Goal: Register for event/course

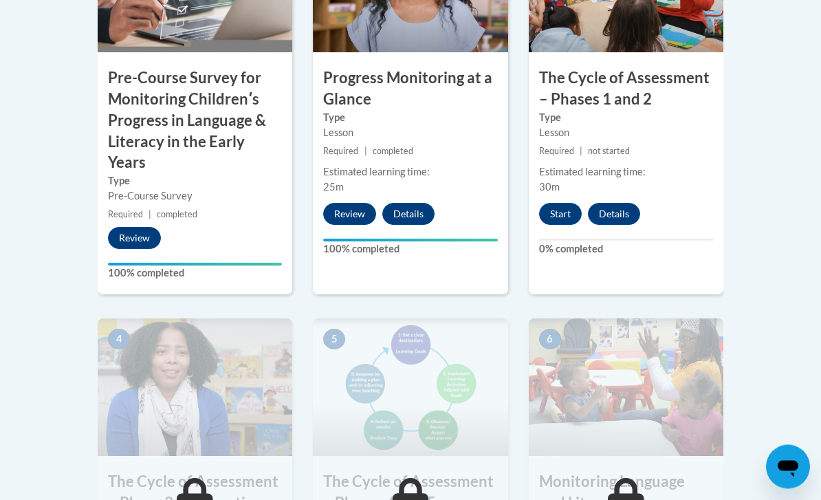
scroll to position [636, 0]
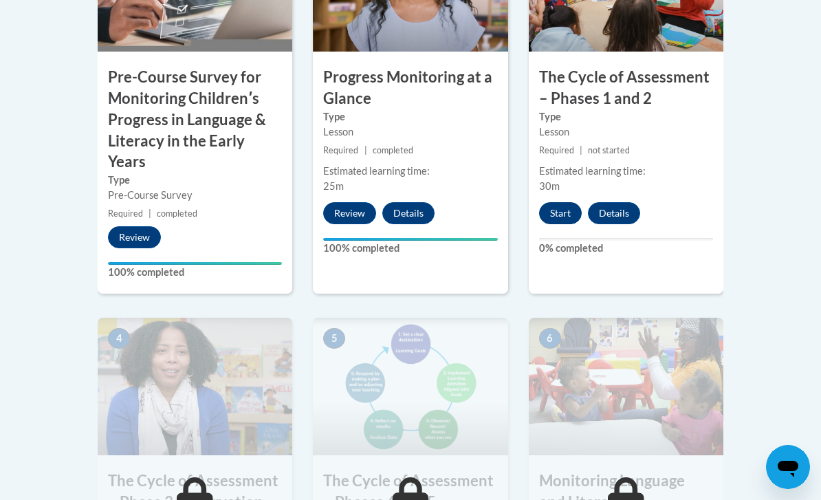
click at [568, 213] on button "Start" at bounding box center [560, 213] width 43 height 22
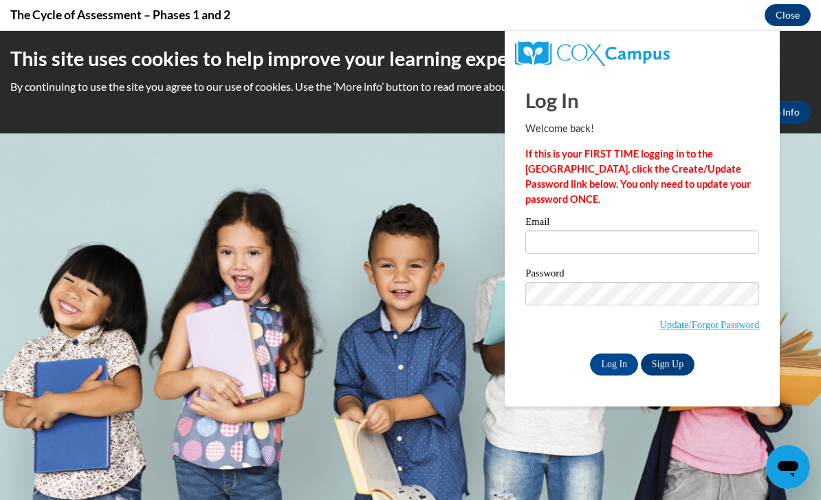
scroll to position [0, 0]
click at [568, 237] on input "Email" at bounding box center [642, 241] width 234 height 23
type input "dosse2@mymail.shawnee.edu"
click at [614, 363] on input "Log In" at bounding box center [614, 364] width 48 height 22
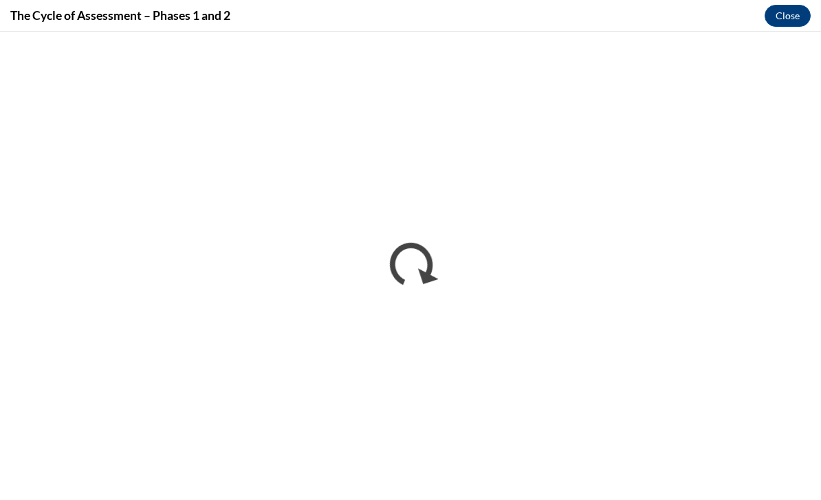
scroll to position [681, 0]
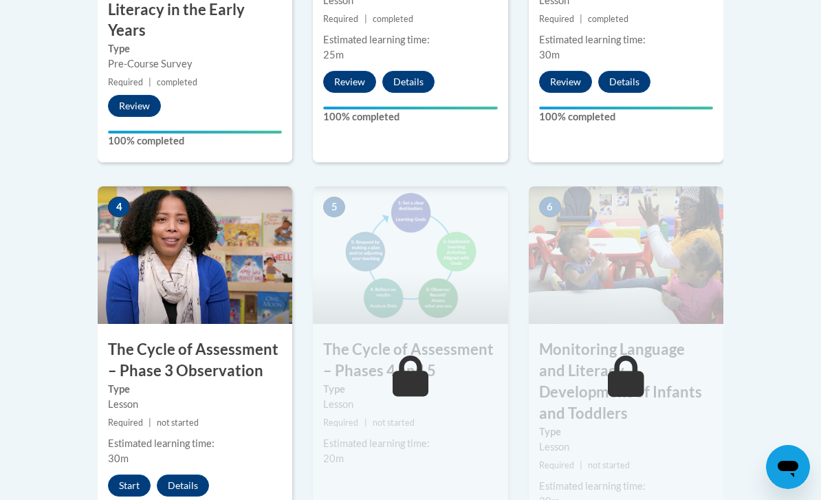
scroll to position [779, 0]
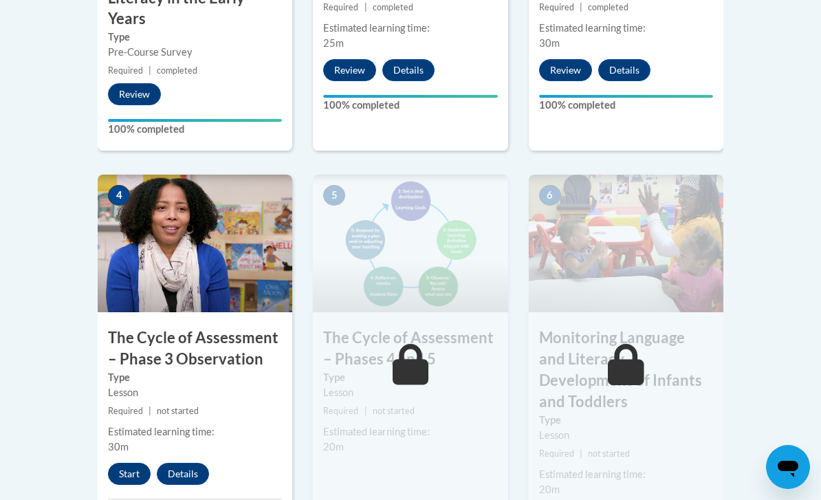
click at [119, 463] on button "Start" at bounding box center [129, 474] width 43 height 22
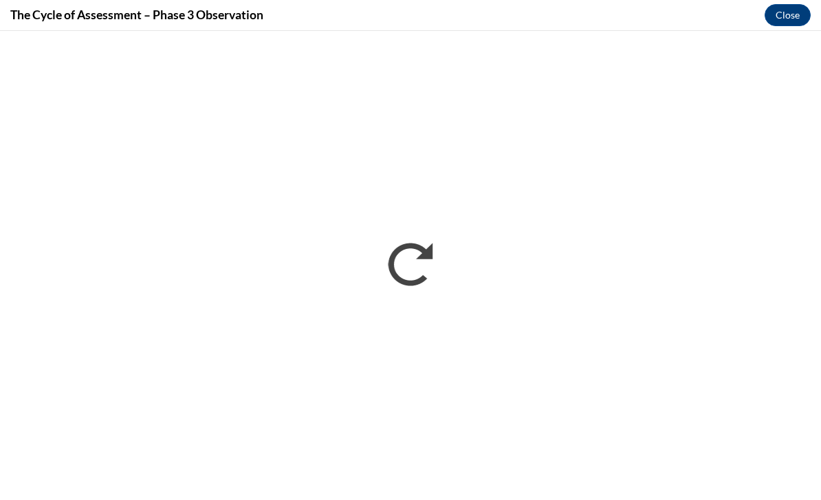
scroll to position [860, 0]
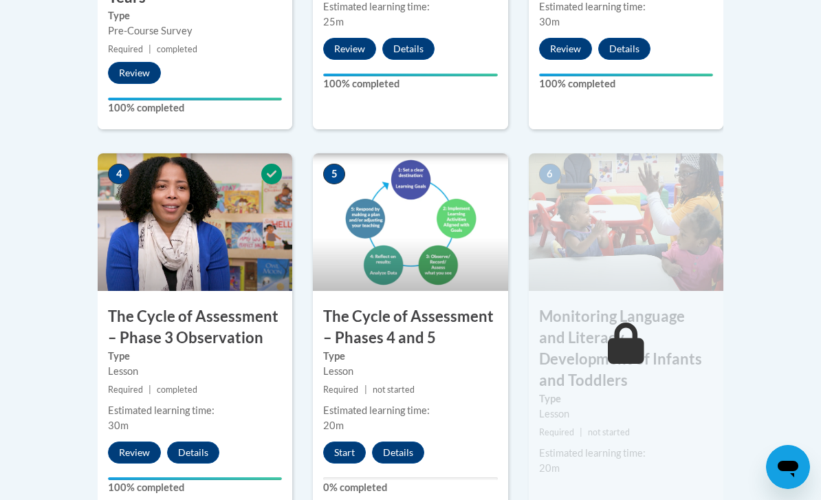
scroll to position [809, 0]
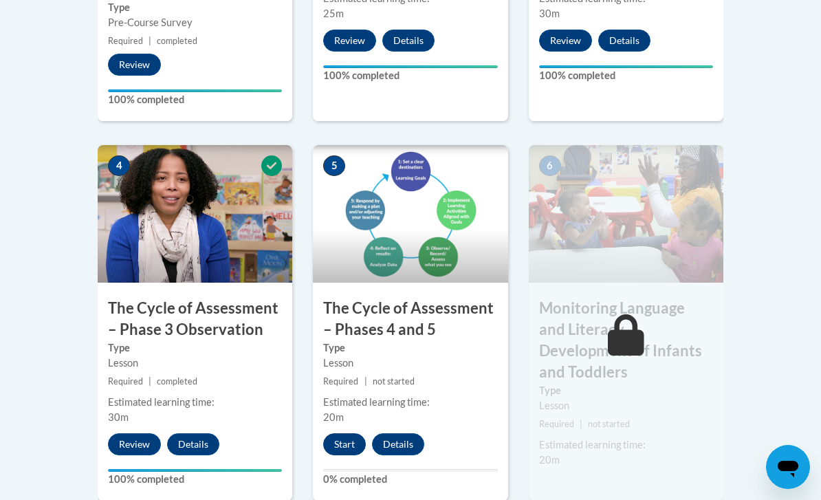
click at [354, 437] on button "Start" at bounding box center [344, 444] width 43 height 22
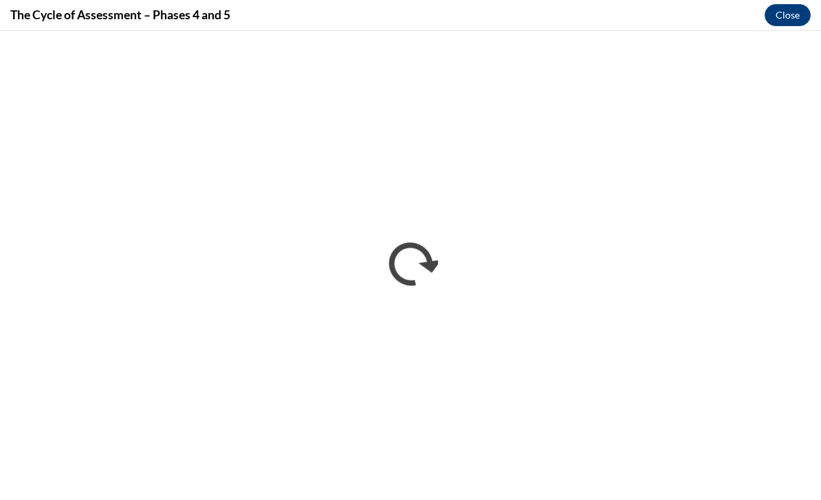
scroll to position [756, 0]
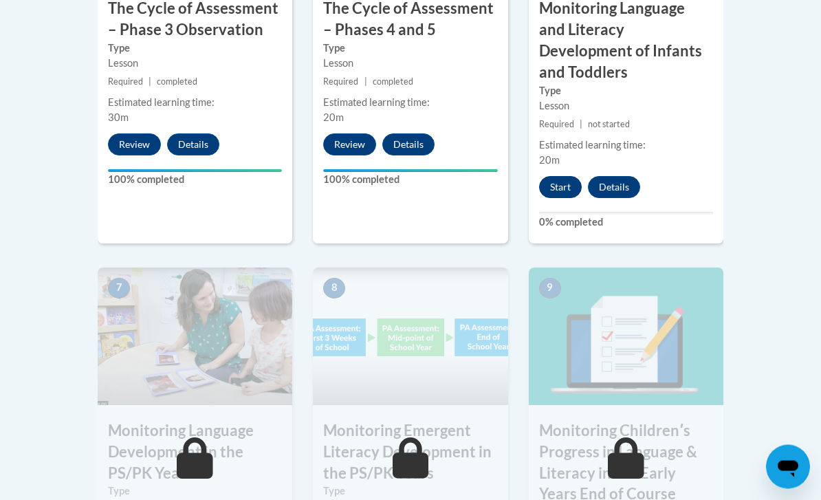
scroll to position [1109, 0]
click at [577, 176] on button "Start" at bounding box center [560, 187] width 43 height 22
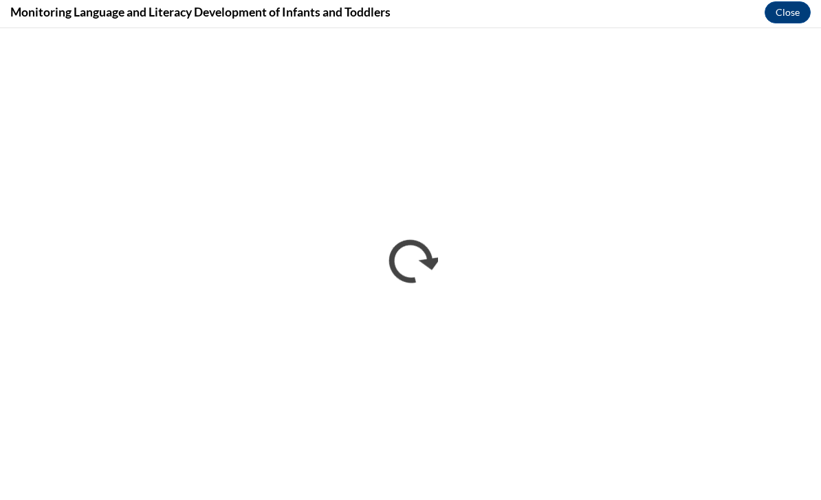
scroll to position [1527, 0]
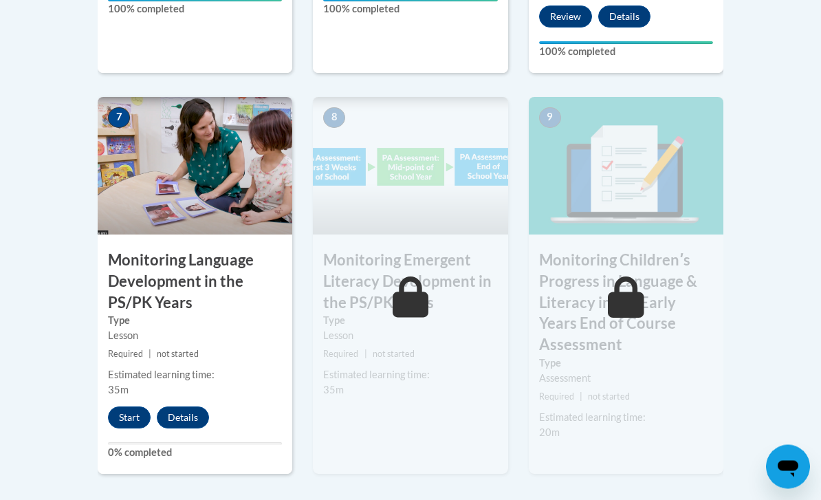
scroll to position [1280, 0]
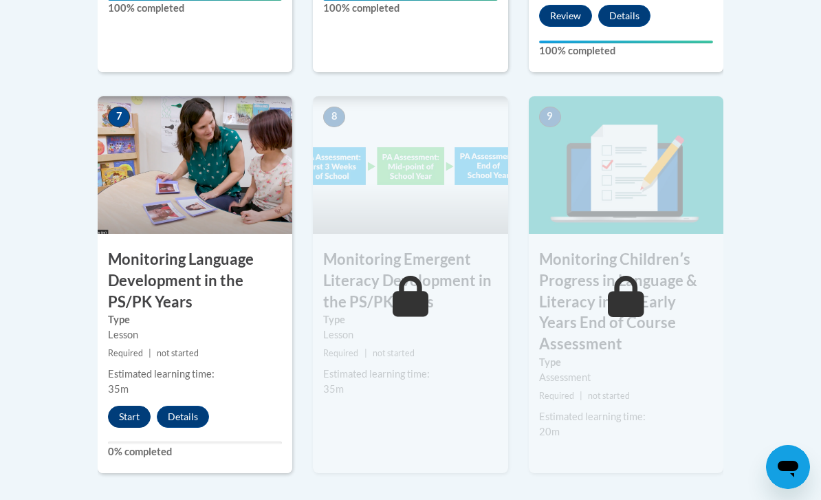
click at [127, 406] on button "Start" at bounding box center [129, 417] width 43 height 22
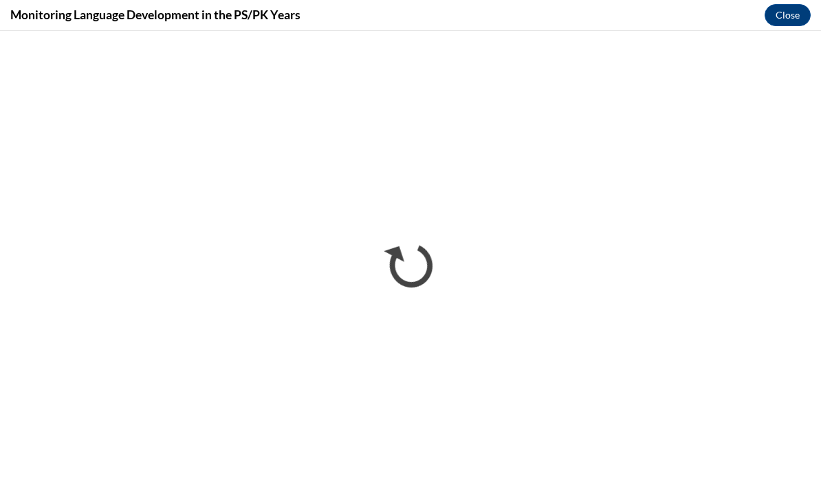
scroll to position [1533, 0]
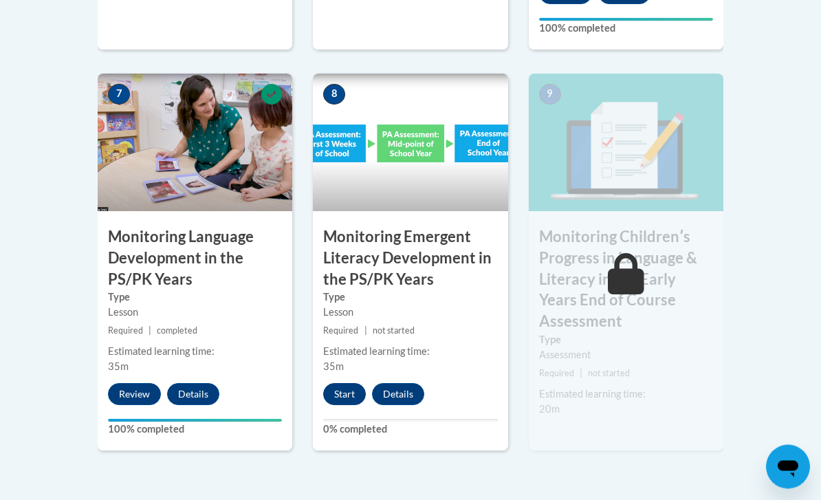
scroll to position [1302, 0]
click at [348, 383] on button "Start" at bounding box center [344, 394] width 43 height 22
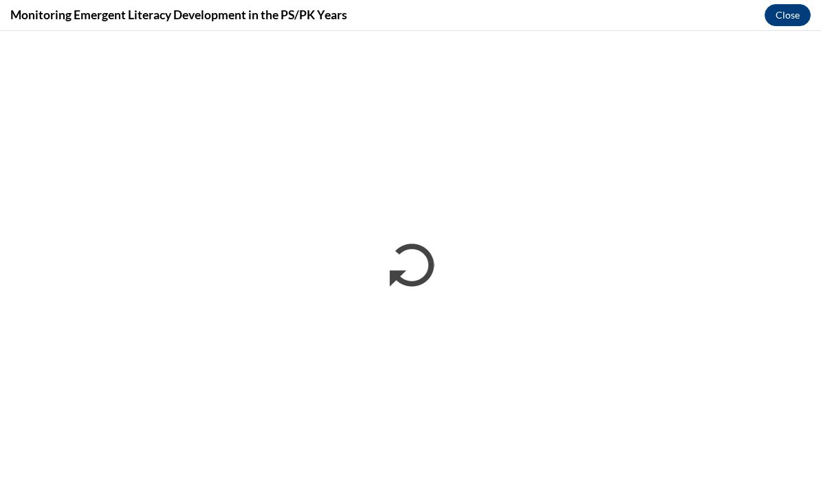
scroll to position [0, 0]
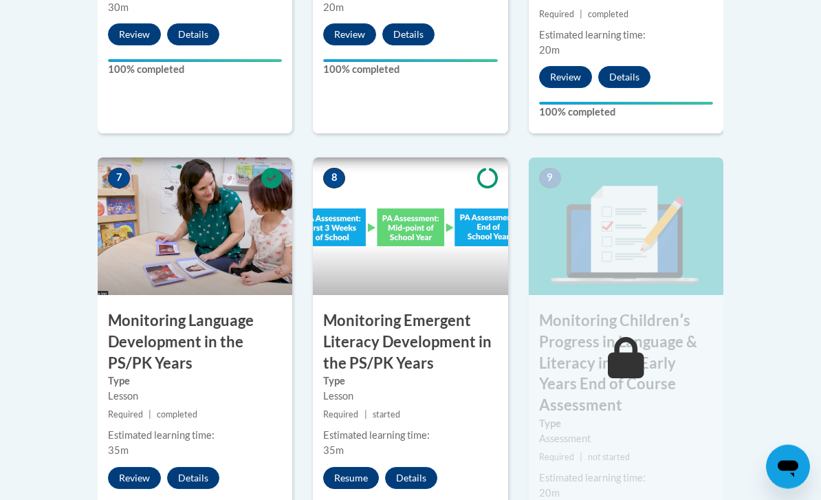
scroll to position [1219, 0]
click at [358, 467] on button "Resume" at bounding box center [351, 478] width 56 height 22
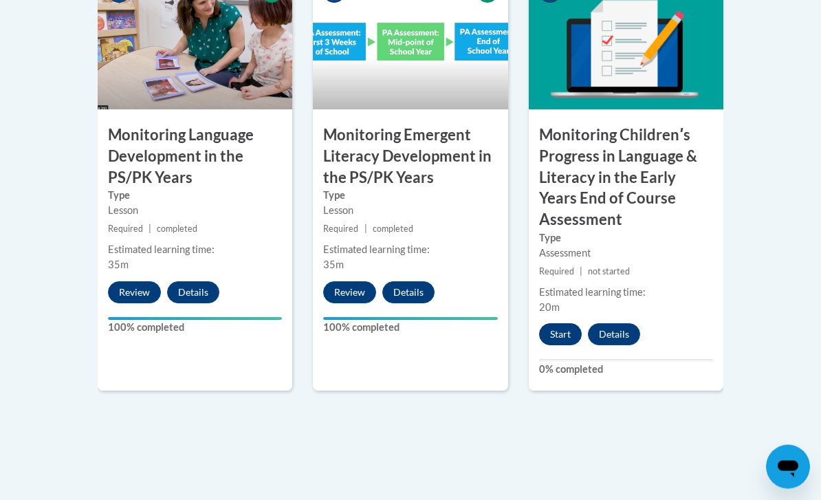
scroll to position [1404, 0]
click at [559, 323] on button "Start" at bounding box center [560, 334] width 43 height 22
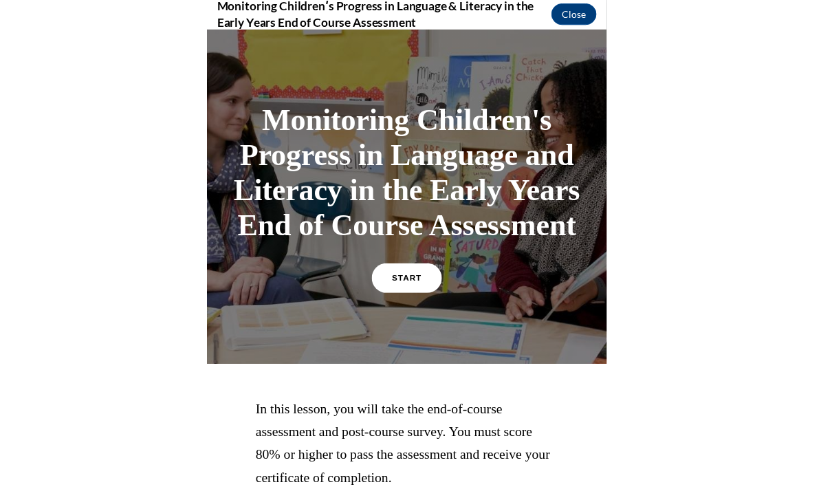
scroll to position [1572, 0]
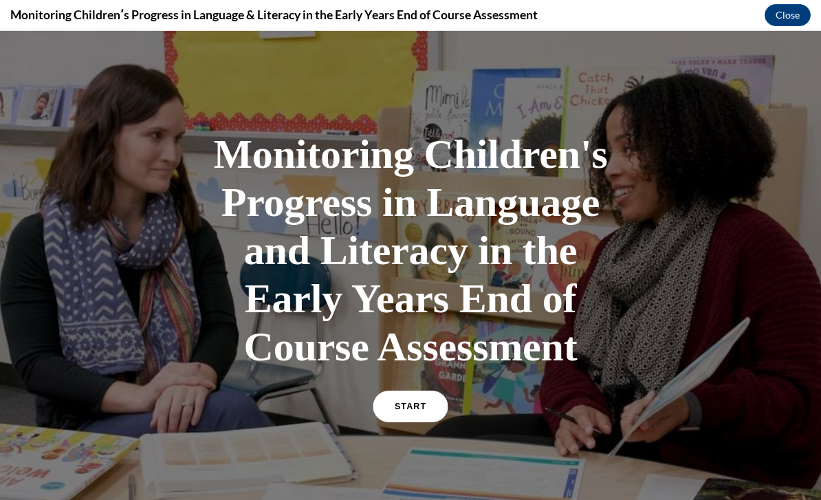
click at [412, 396] on link "START" at bounding box center [410, 406] width 75 height 32
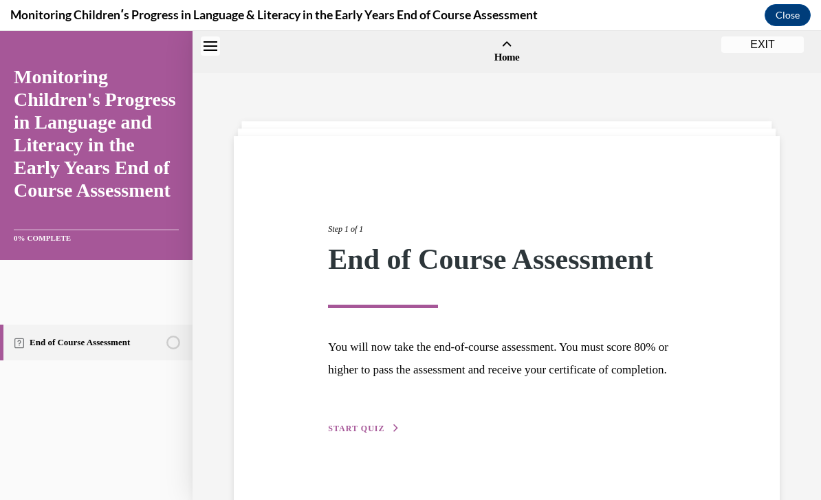
scroll to position [43, 0]
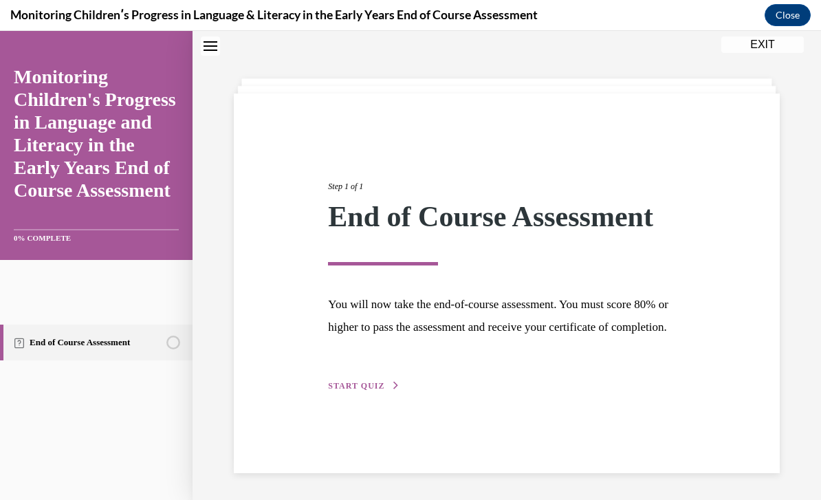
click at [393, 389] on icon "button" at bounding box center [396, 385] width 8 height 8
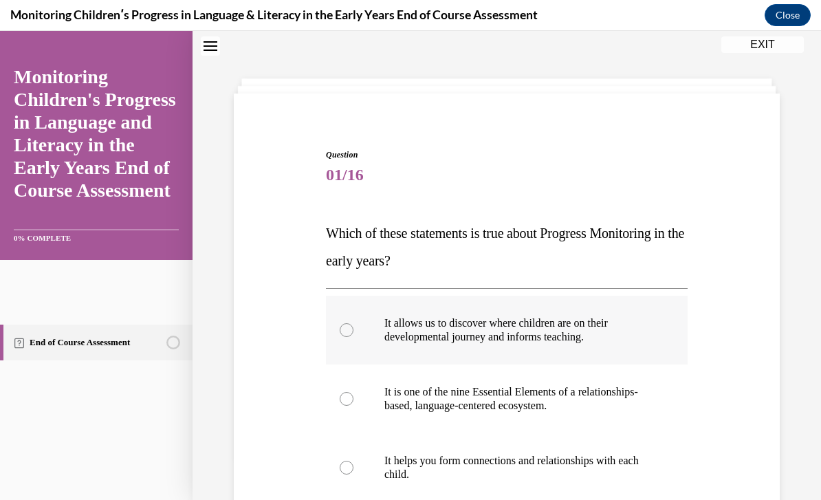
click at [428, 343] on p "It allows us to discover where children are on their developmental journey and …" at bounding box center [518, 329] width 269 height 27
click at [353, 337] on input "It allows us to discover where children are on their developmental journey and …" at bounding box center [347, 330] width 14 height 14
radio input "true"
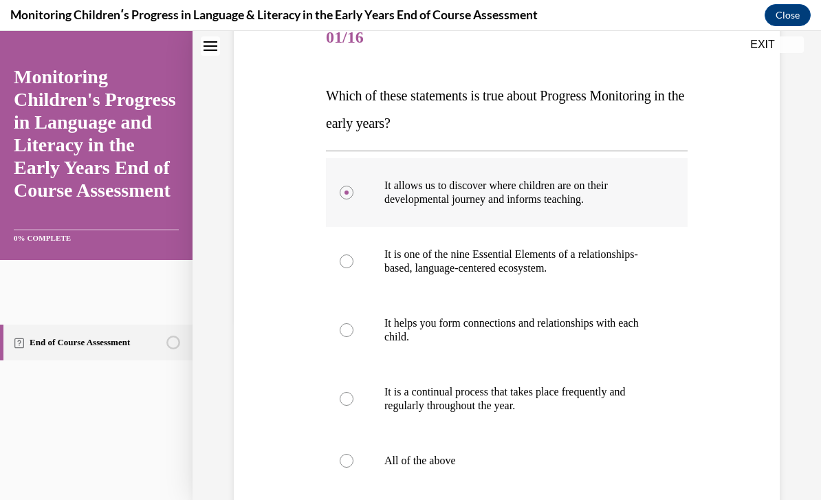
scroll to position [234, 0]
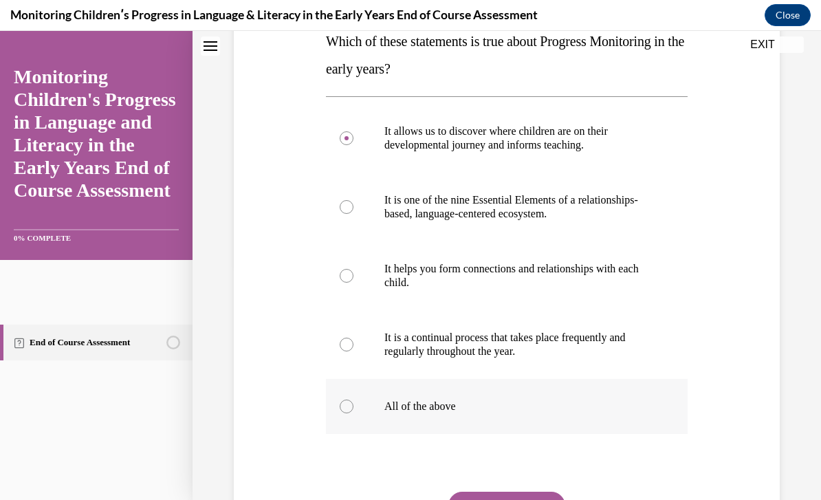
click at [449, 413] on label "All of the above" at bounding box center [507, 406] width 362 height 55
click at [353, 413] on input "All of the above" at bounding box center [347, 406] width 14 height 14
radio input "true"
click at [491, 499] on button "SUBMIT" at bounding box center [506, 504] width 117 height 27
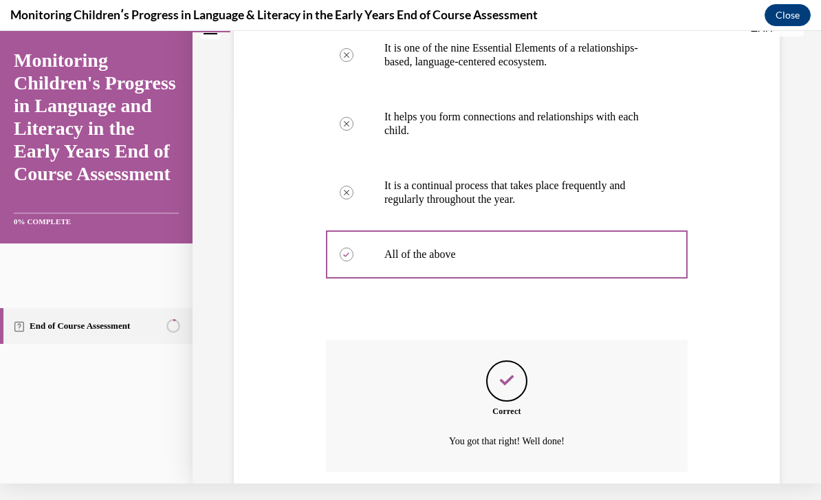
scroll to position [416, 0]
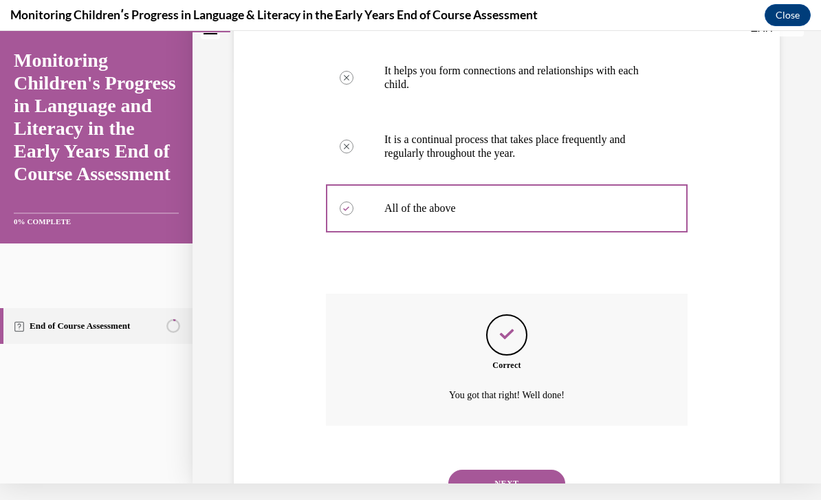
click at [494, 472] on button "NEXT" at bounding box center [506, 482] width 117 height 27
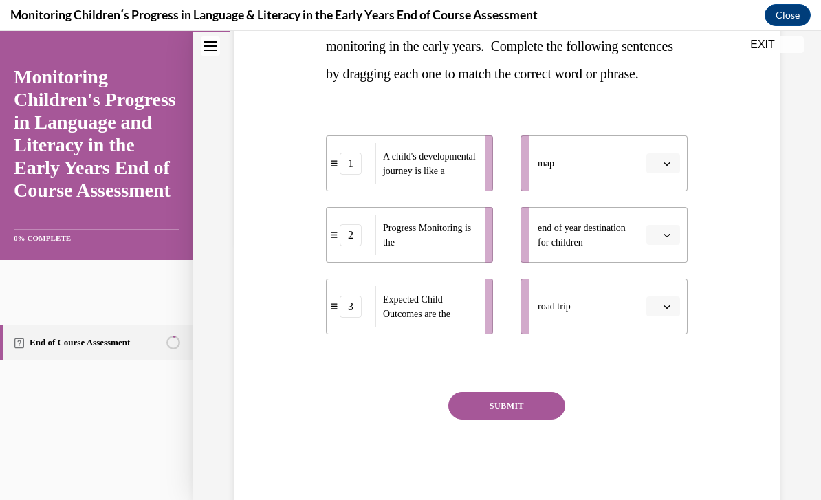
scroll to position [256, 0]
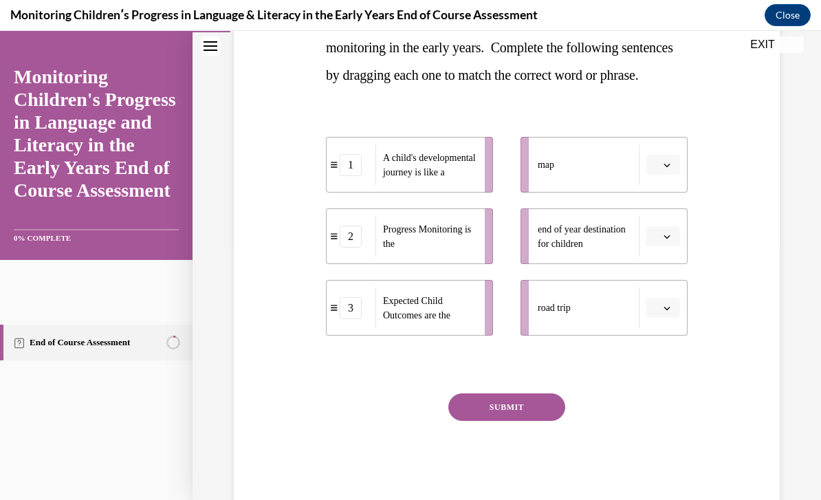
click at [663, 175] on button "button" at bounding box center [663, 165] width 34 height 21
click at [659, 241] on div "1" at bounding box center [661, 249] width 34 height 27
click at [660, 175] on button "1" at bounding box center [663, 165] width 34 height 21
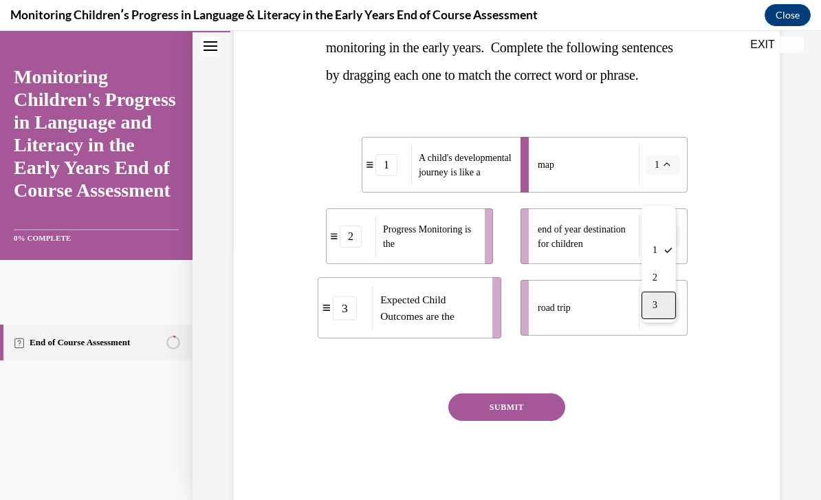
click at [661, 305] on div "3" at bounding box center [658, 304] width 34 height 27
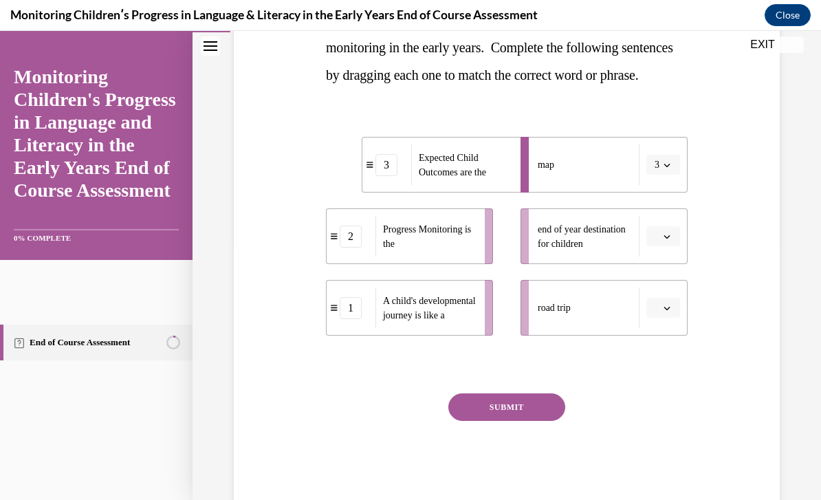
click at [671, 175] on button "3" at bounding box center [663, 165] width 34 height 21
click at [750, 254] on div "Question 02/16 In the course, we presented a metaphor to help explain progress …" at bounding box center [506, 200] width 553 height 612
click at [673, 318] on button "button" at bounding box center [663, 308] width 34 height 21
click at [669, 447] on div "3" at bounding box center [661, 447] width 34 height 27
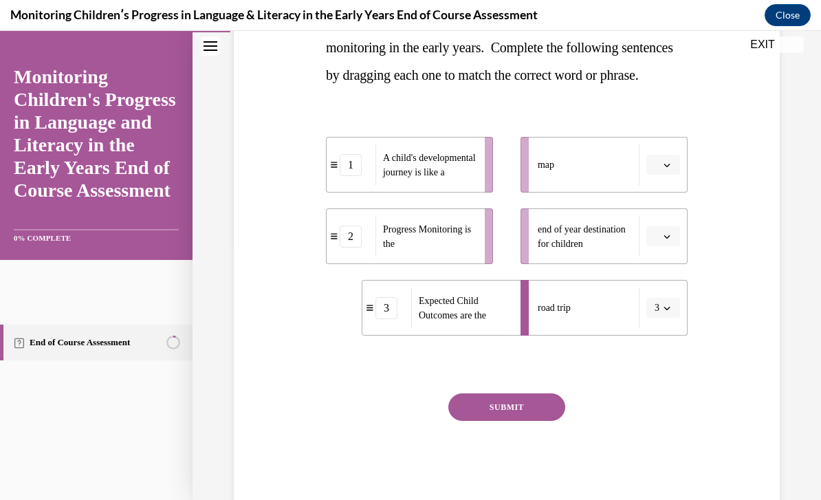
click at [667, 313] on span "button" at bounding box center [667, 308] width 10 height 10
click at [656, 391] on span "1" at bounding box center [654, 393] width 5 height 11
click at [664, 247] on button "button" at bounding box center [663, 236] width 34 height 21
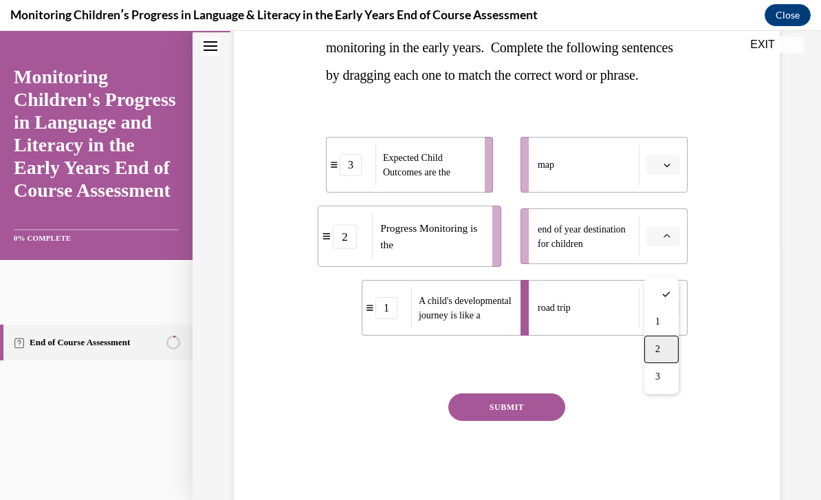
click at [661, 351] on div "2" at bounding box center [661, 348] width 34 height 27
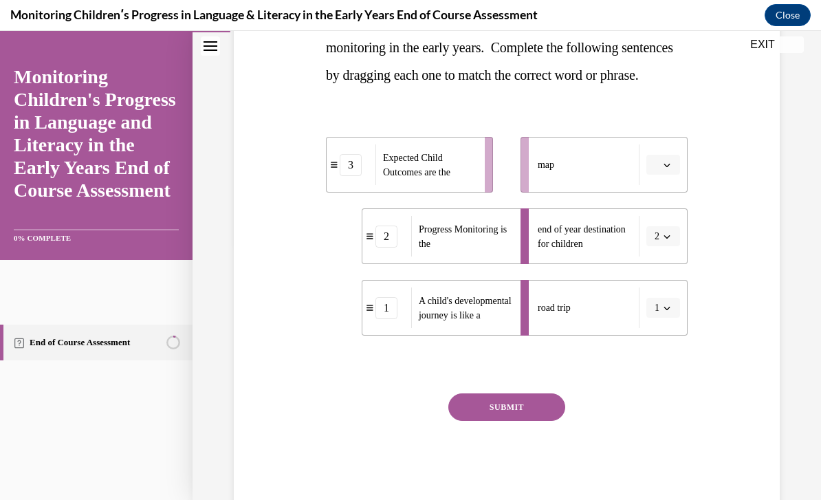
click at [663, 181] on li "map" at bounding box center [603, 165] width 167 height 56
click at [663, 175] on button "button" at bounding box center [663, 165] width 34 height 21
click at [659, 322] on div "1 2 3" at bounding box center [661, 264] width 34 height 117
click at [662, 310] on div "3" at bounding box center [661, 304] width 34 height 27
click at [547, 421] on button "SUBMIT" at bounding box center [506, 406] width 117 height 27
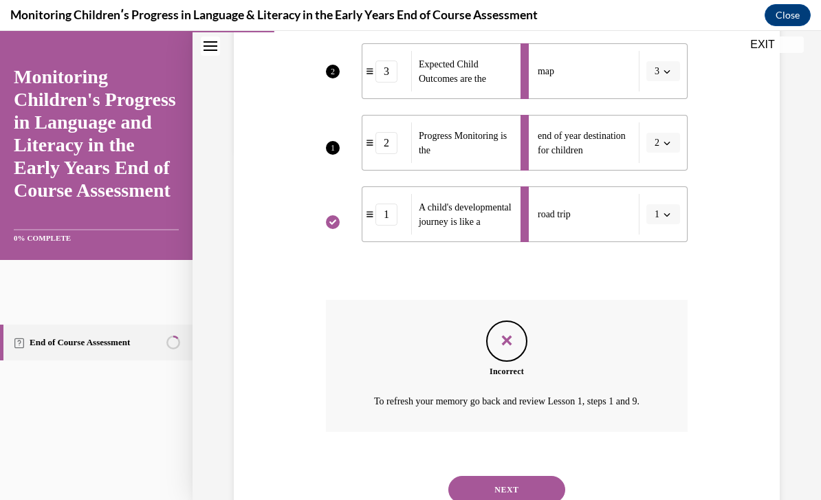
scroll to position [347, 0]
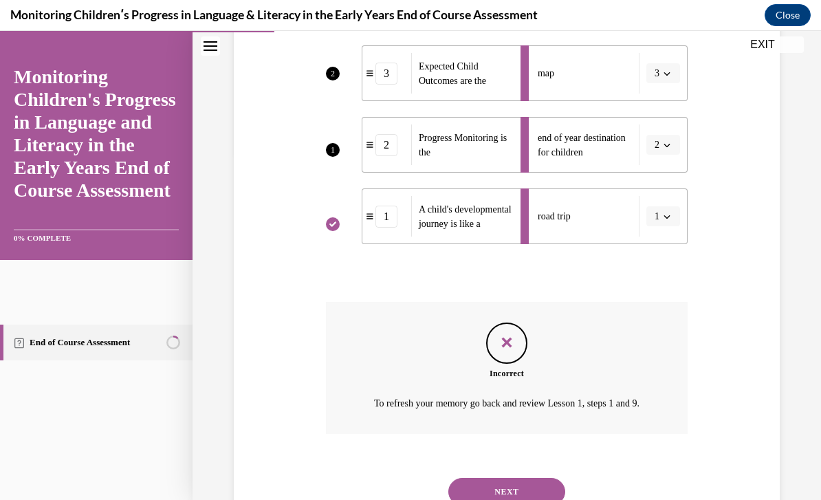
click at [524, 244] on ul "map 3 end of year destination for children 2 road trip 1" at bounding box center [597, 144] width 181 height 199
click at [527, 244] on ul "map 3 end of year destination for children 2 road trip 1" at bounding box center [597, 144] width 181 height 199
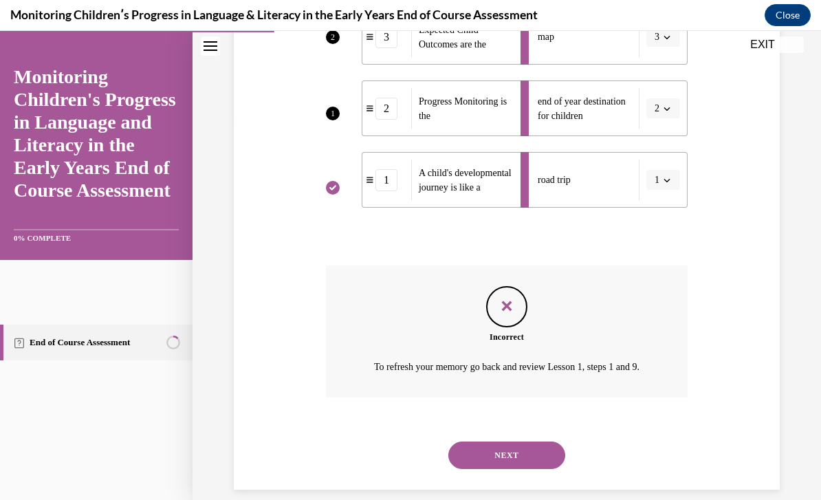
scroll to position [382, 0]
click at [540, 470] on button "NEXT" at bounding box center [506, 456] width 117 height 27
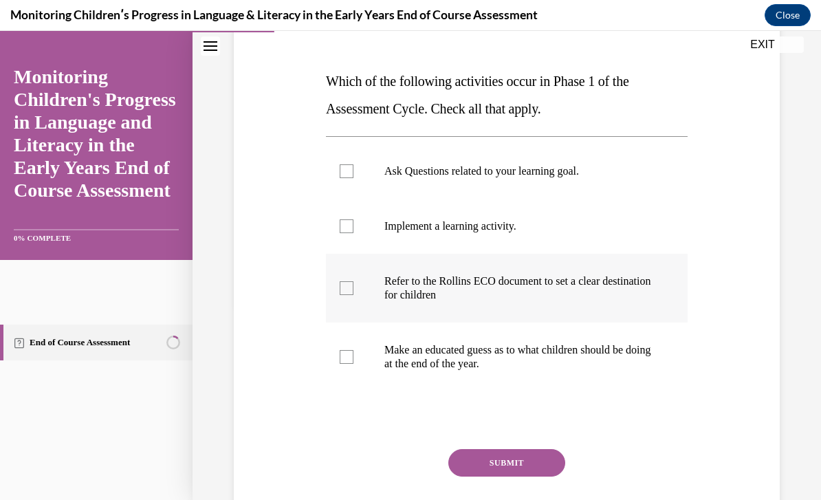
scroll to position [204, 0]
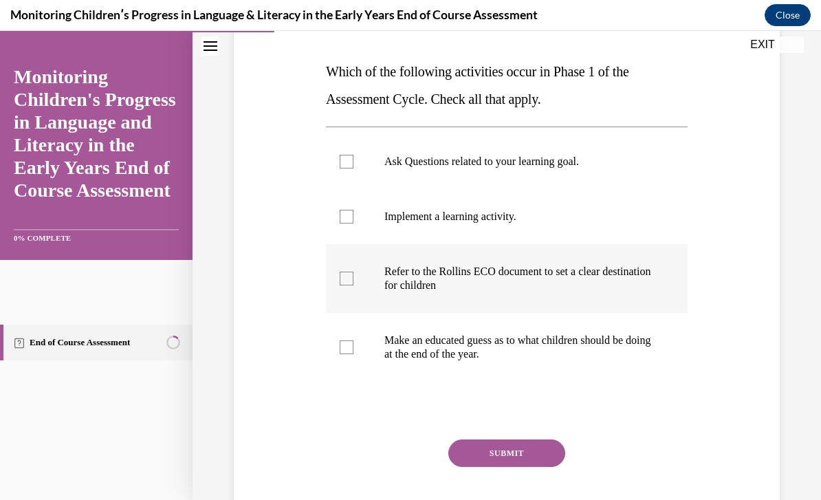
click at [570, 281] on p "Refer to the Rollins ECO document to set a clear destination for children" at bounding box center [518, 278] width 269 height 27
click at [353, 281] on input "Refer to the Rollins ECO document to set a clear destination for children" at bounding box center [347, 278] width 14 height 14
checkbox input "true"
click at [560, 333] on label "Make an educated guess as to what children should be doing at the end of the ye…" at bounding box center [507, 347] width 362 height 69
click at [353, 340] on input "Make an educated guess as to what children should be doing at the end of the ye…" at bounding box center [347, 347] width 14 height 14
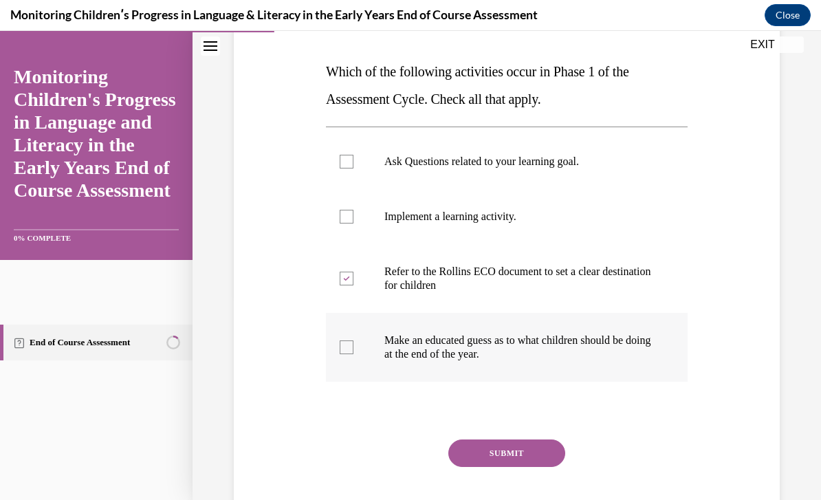
checkbox input "true"
click at [533, 459] on button "SUBMIT" at bounding box center [506, 452] width 117 height 27
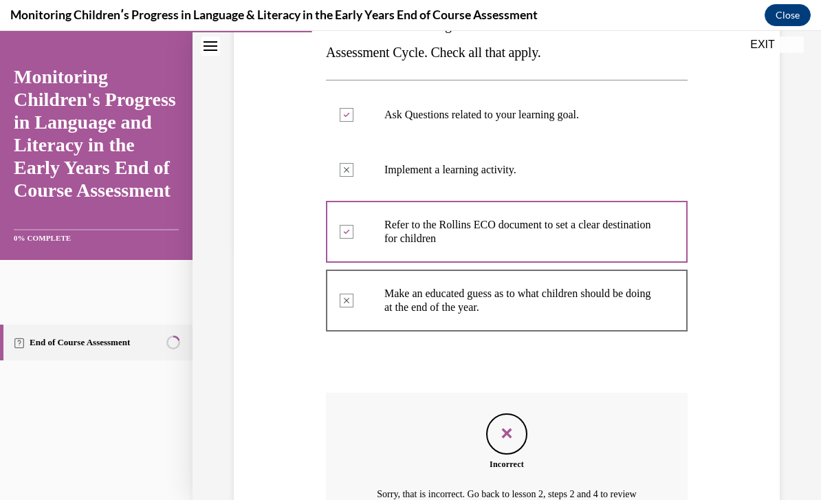
scroll to position [231, 0]
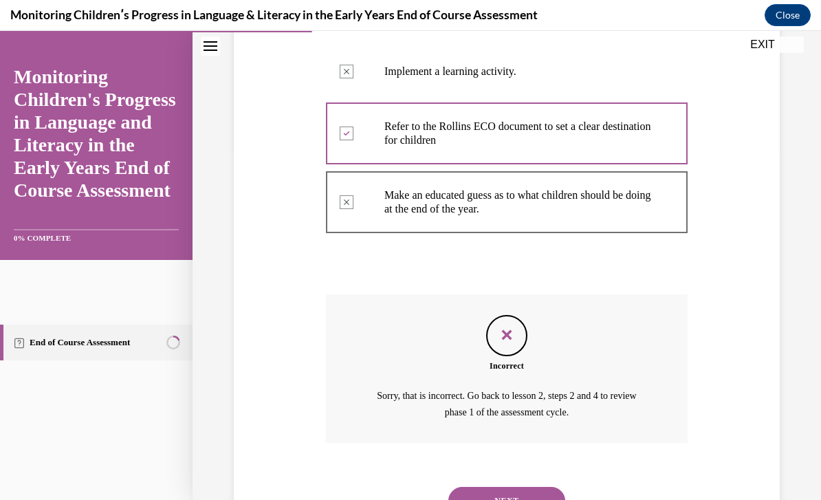
click at [537, 487] on button "NEXT" at bounding box center [506, 500] width 117 height 27
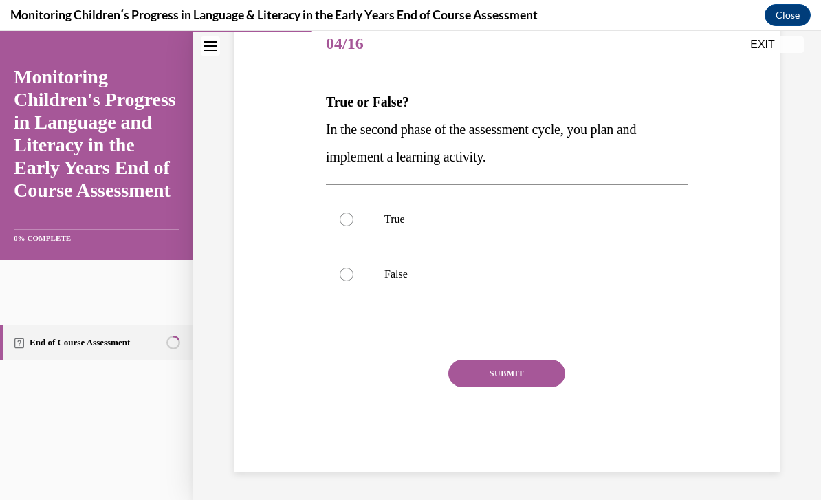
scroll to position [113, 0]
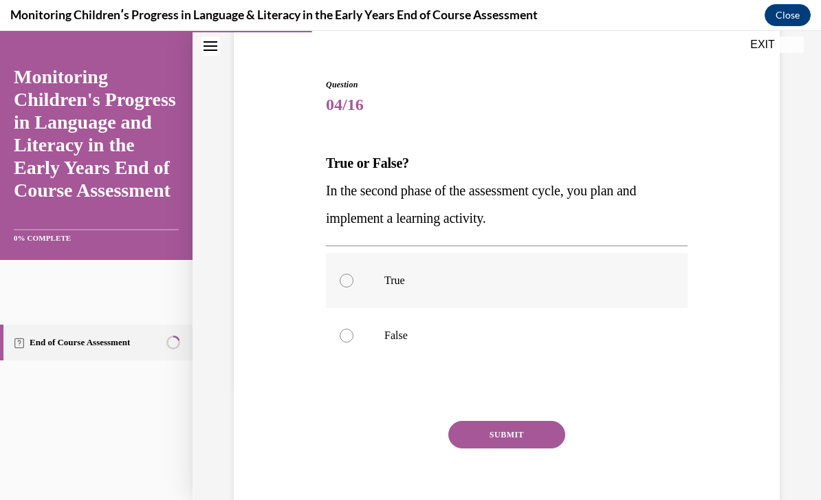
click at [482, 291] on label "True" at bounding box center [507, 280] width 362 height 55
click at [353, 287] on input "True" at bounding box center [347, 281] width 14 height 14
radio input "true"
click at [476, 434] on button "SUBMIT" at bounding box center [506, 434] width 117 height 27
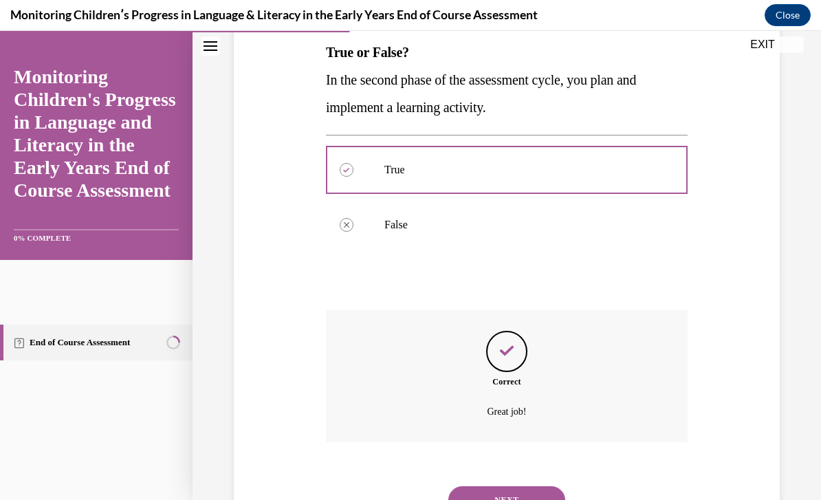
click at [493, 486] on button "NEXT" at bounding box center [506, 499] width 117 height 27
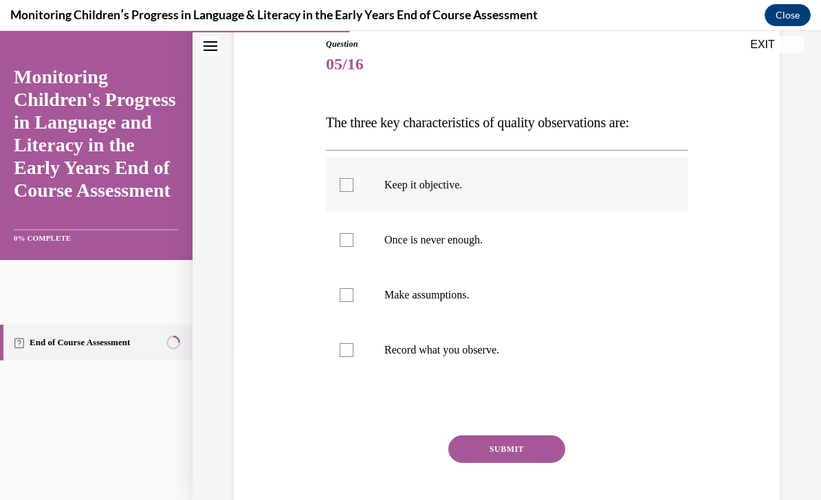
click at [507, 205] on label "Keep it objective." at bounding box center [507, 184] width 362 height 55
click at [353, 192] on input "Keep it objective." at bounding box center [347, 185] width 14 height 14
checkbox input "true"
click at [507, 246] on p "Once is never enough." at bounding box center [518, 240] width 269 height 14
click at [353, 246] on input "Once is never enough." at bounding box center [347, 240] width 14 height 14
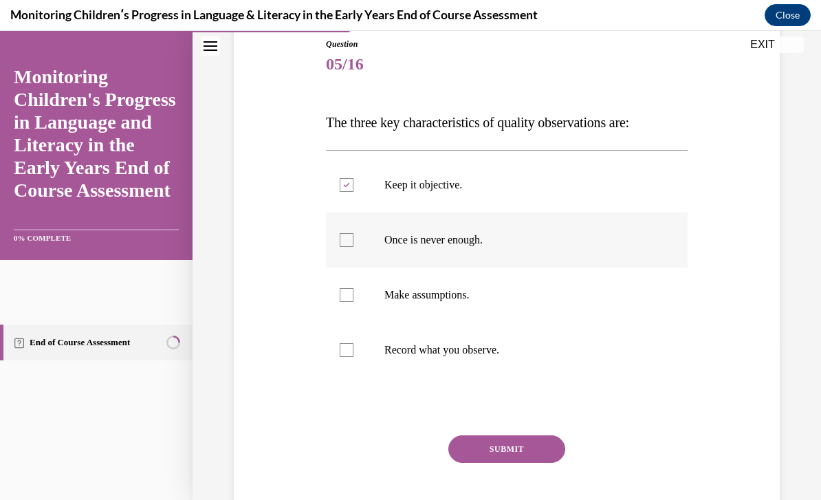
checkbox input "true"
click at [509, 279] on label "Make assumptions." at bounding box center [507, 294] width 362 height 55
click at [353, 288] on input "Make assumptions." at bounding box center [347, 295] width 14 height 14
checkbox input "true"
click at [512, 350] on p "Record what you observe." at bounding box center [518, 350] width 269 height 14
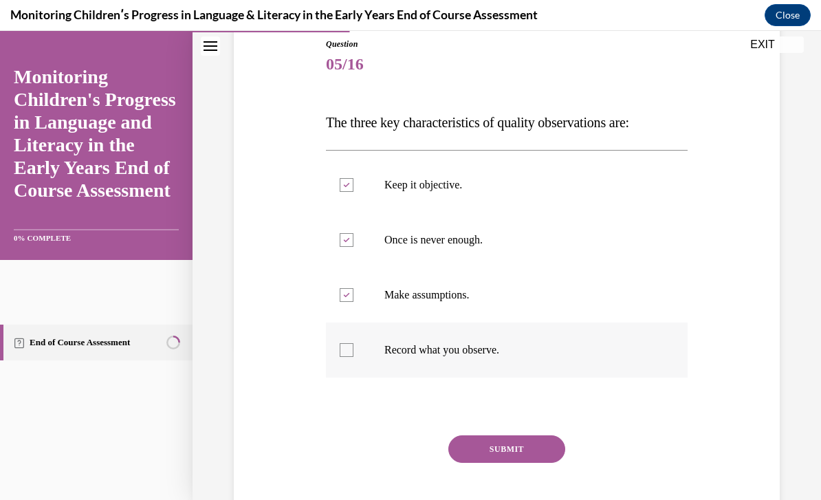
click at [353, 350] on input "Record what you observe." at bounding box center [347, 350] width 14 height 14
checkbox input "true"
click at [519, 454] on button "SUBMIT" at bounding box center [506, 448] width 117 height 27
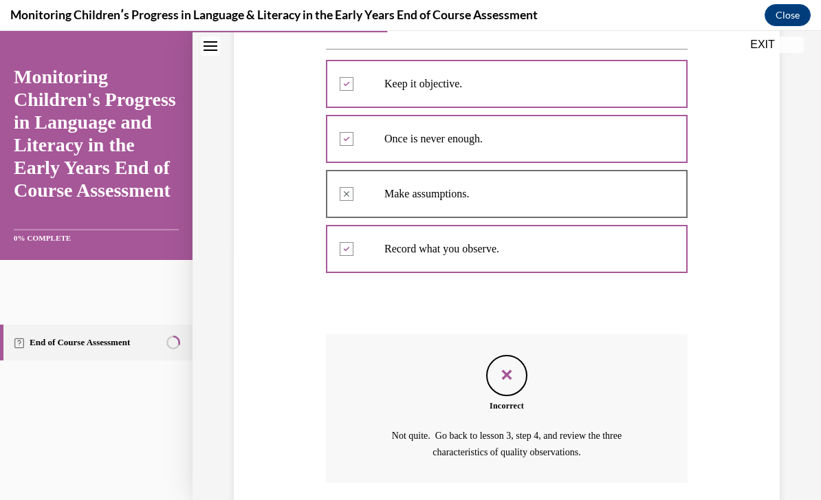
scroll to position [266, 0]
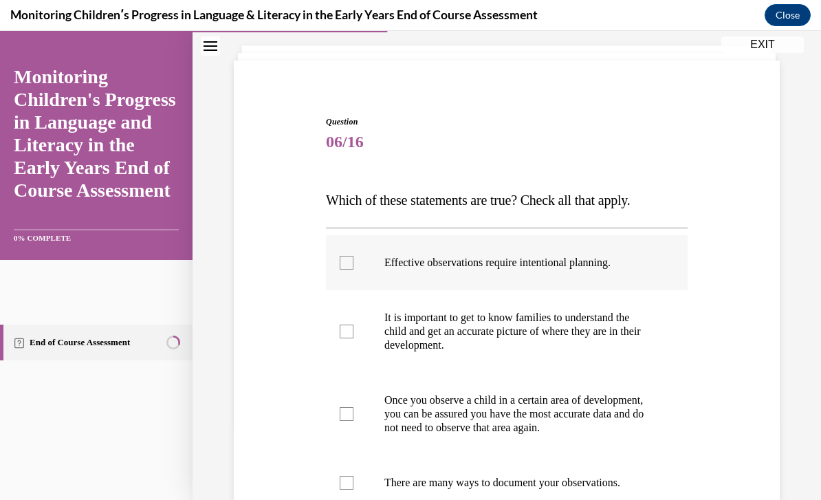
scroll to position [162, 0]
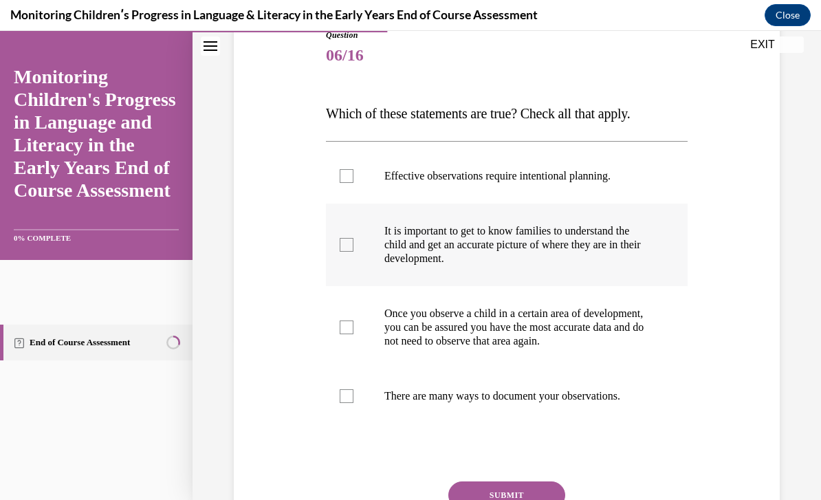
click at [532, 256] on p "It is important to get to know families to understand the child and get an accu…" at bounding box center [518, 244] width 269 height 41
click at [353, 252] on input "It is important to get to know families to understand the child and get an accu…" at bounding box center [347, 245] width 14 height 14
checkbox input "true"
click at [525, 301] on label "Once you observe a child in a certain area of development, you can be assured y…" at bounding box center [507, 327] width 362 height 82
click at [353, 320] on input "Once you observe a child in a certain area of development, you can be assured y…" at bounding box center [347, 327] width 14 height 14
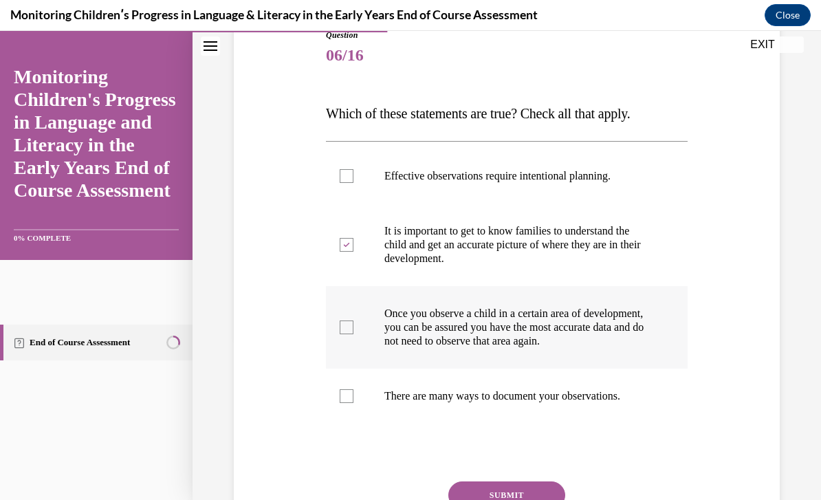
checkbox input "true"
click at [530, 499] on button "SUBMIT" at bounding box center [506, 494] width 117 height 27
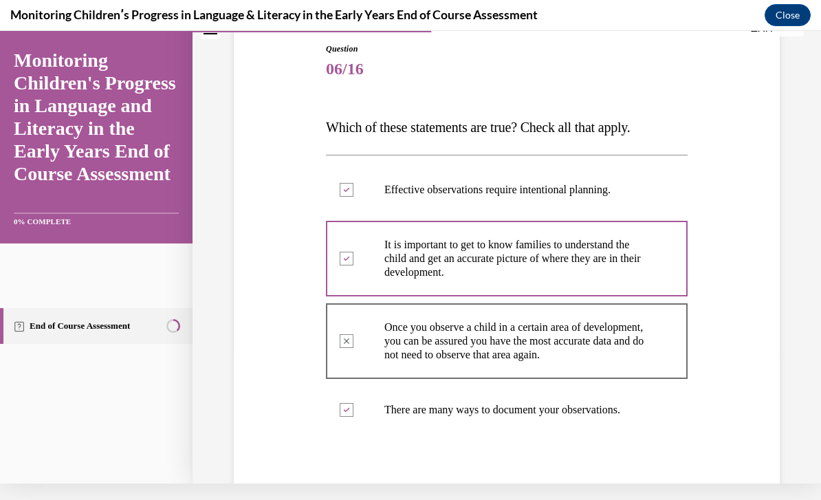
scroll to position [129, 0]
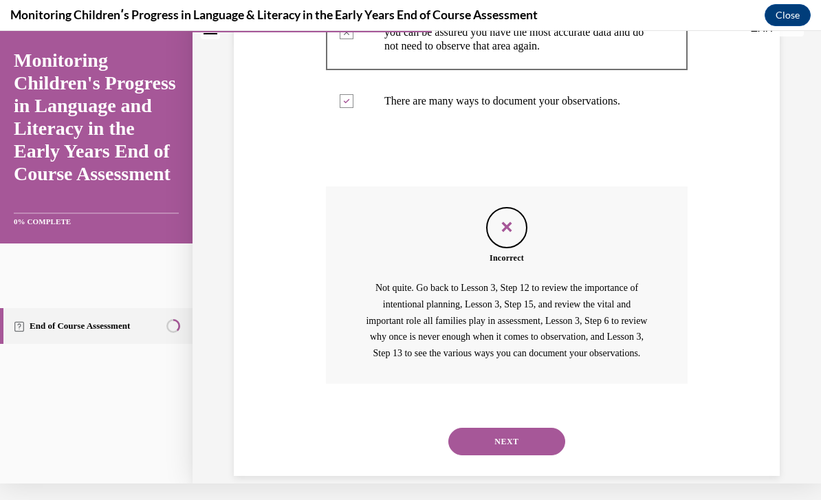
click at [535, 455] on button "NEXT" at bounding box center [506, 440] width 117 height 27
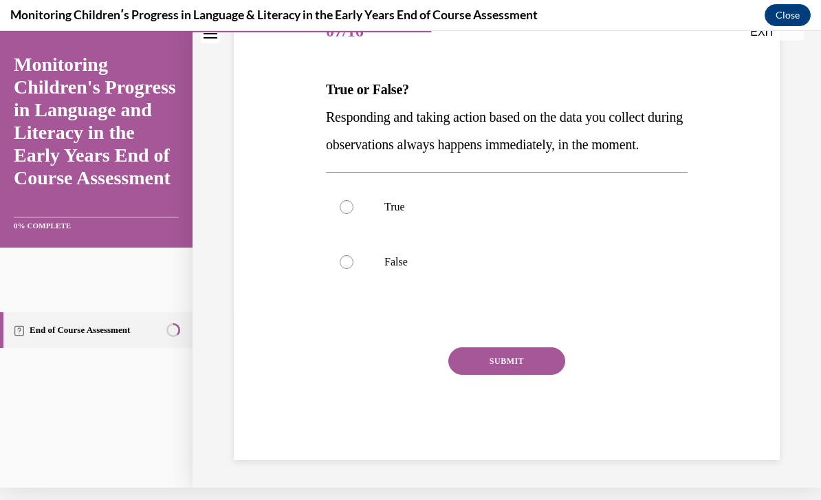
scroll to position [140, 0]
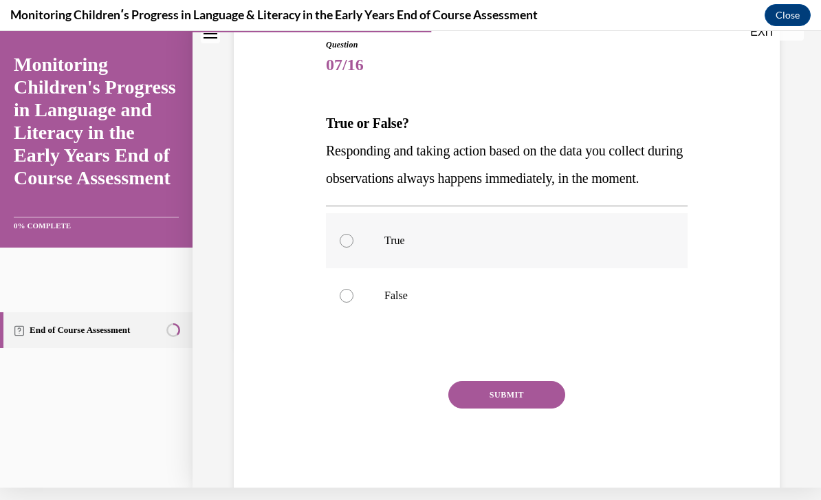
click at [463, 268] on label "True" at bounding box center [507, 240] width 362 height 55
click at [353, 247] on input "True" at bounding box center [347, 241] width 14 height 14
radio input "true"
click at [498, 408] on button "SUBMIT" at bounding box center [506, 394] width 117 height 27
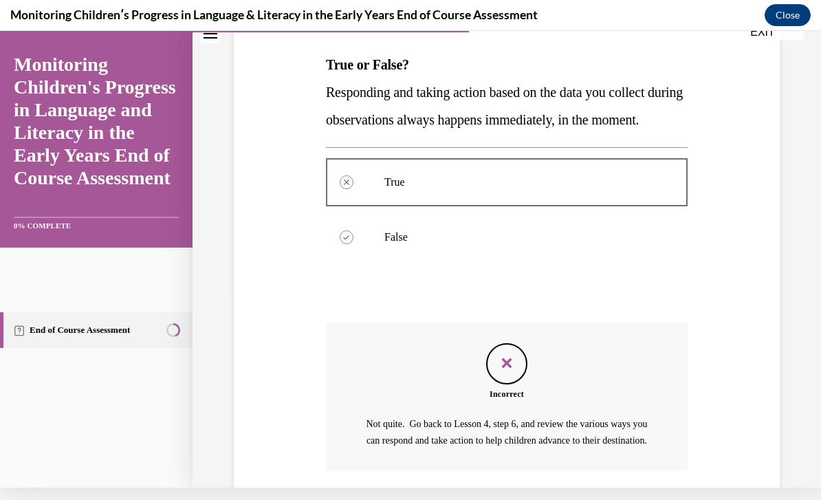
scroll to position [282, 0]
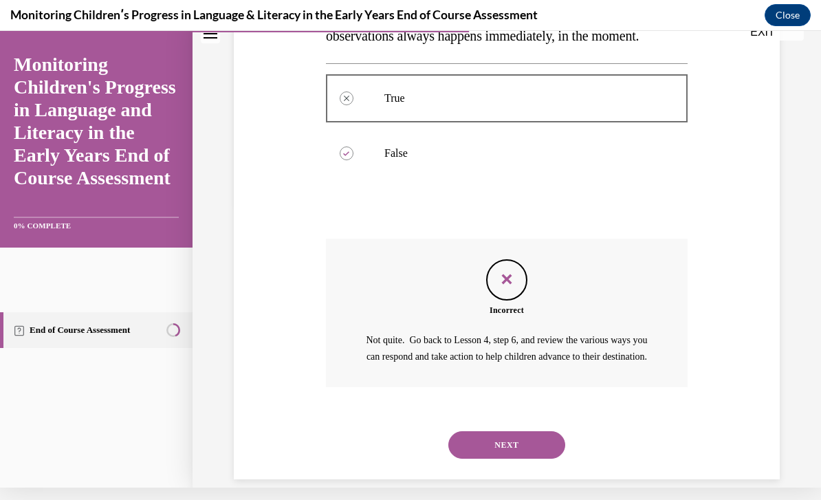
click at [509, 458] on button "NEXT" at bounding box center [506, 444] width 117 height 27
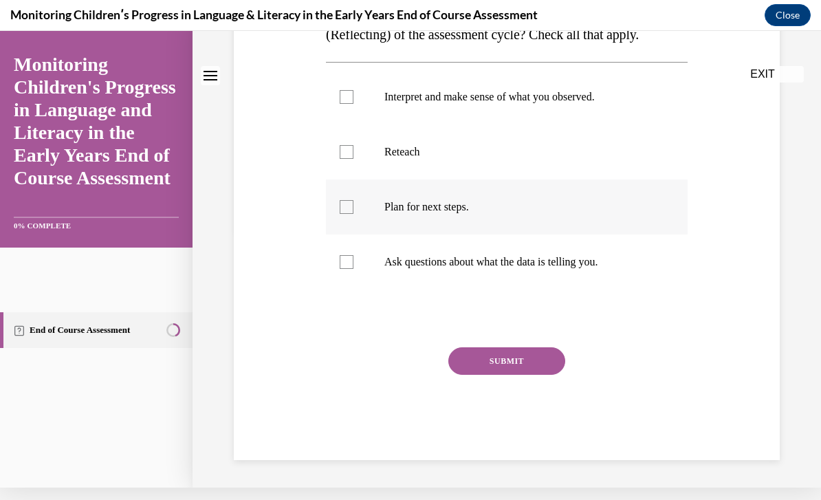
scroll to position [0, 0]
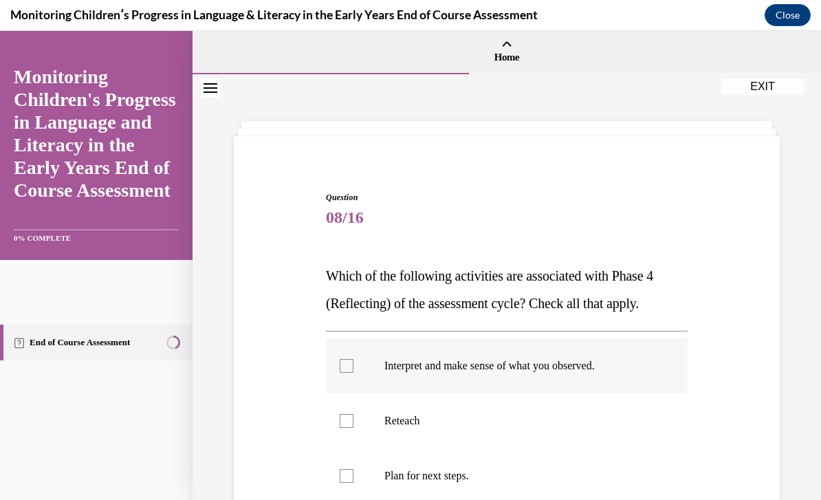
click at [500, 371] on p "Interpret and make sense of what you observed." at bounding box center [518, 366] width 269 height 14
click at [353, 371] on input "Interpret and make sense of what you observed." at bounding box center [347, 366] width 14 height 14
checkbox input "true"
click at [503, 431] on label "Reteach" at bounding box center [507, 420] width 362 height 55
click at [353, 427] on input "Reteach" at bounding box center [347, 421] width 14 height 14
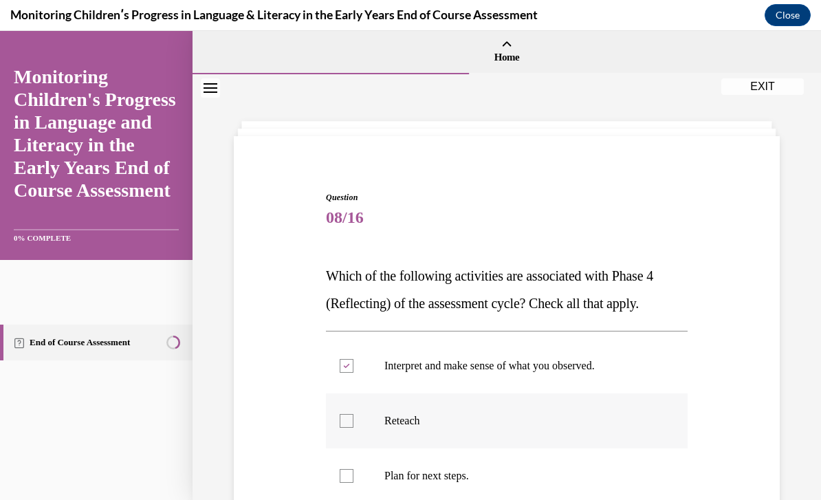
checkbox input "true"
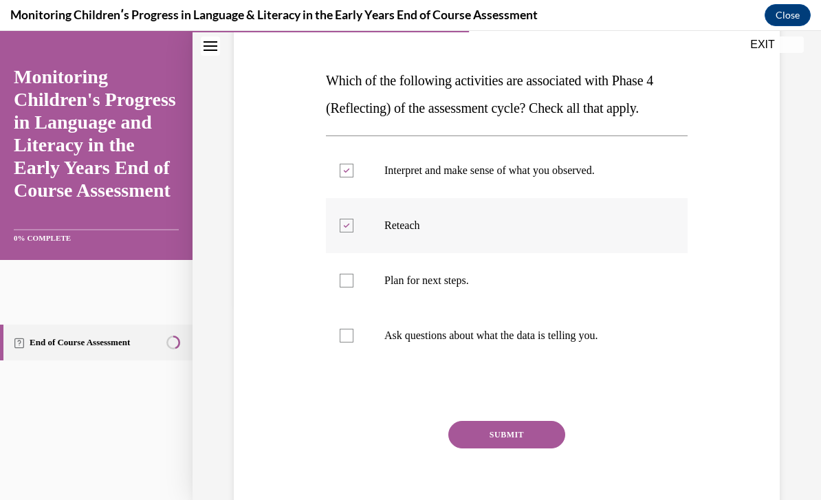
click at [503, 431] on button "SUBMIT" at bounding box center [506, 434] width 117 height 27
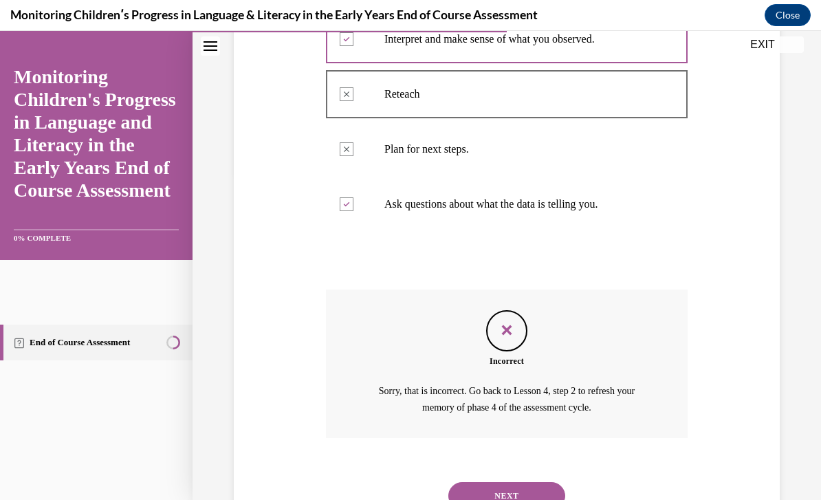
scroll to position [323, 0]
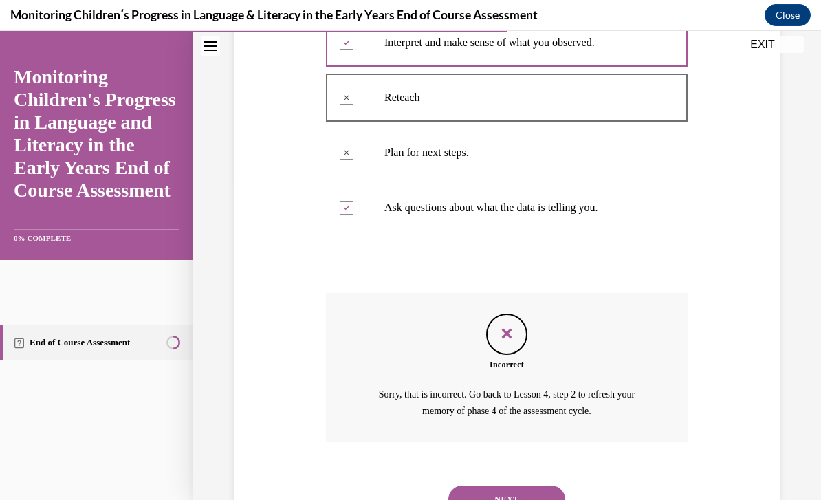
click at [522, 485] on button "NEXT" at bounding box center [506, 498] width 117 height 27
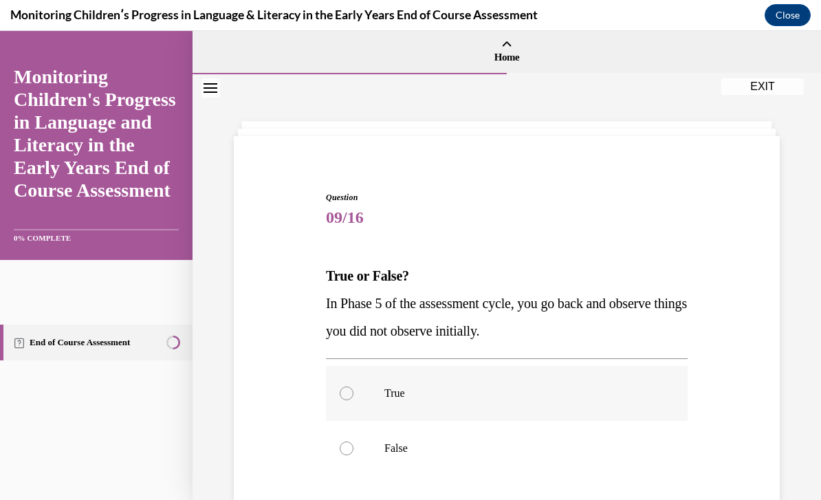
click at [522, 389] on p "True" at bounding box center [518, 393] width 269 height 14
click at [353, 389] on input "True" at bounding box center [347, 393] width 14 height 14
radio input "true"
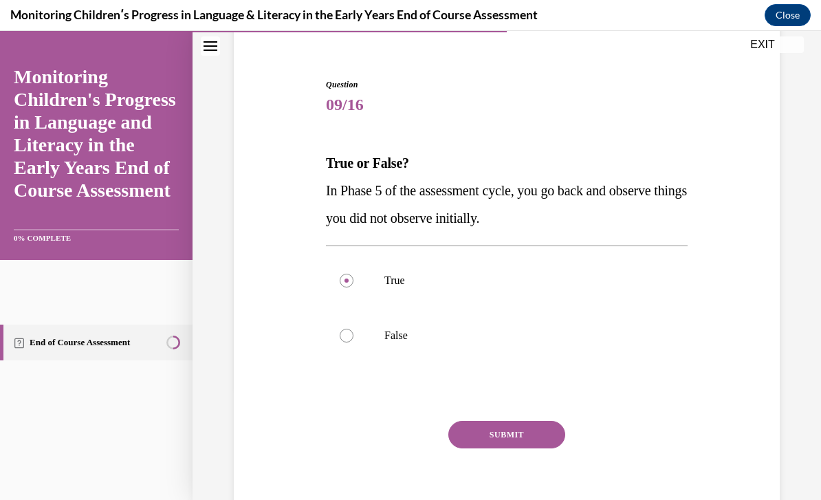
click at [507, 428] on button "SUBMIT" at bounding box center [506, 434] width 117 height 27
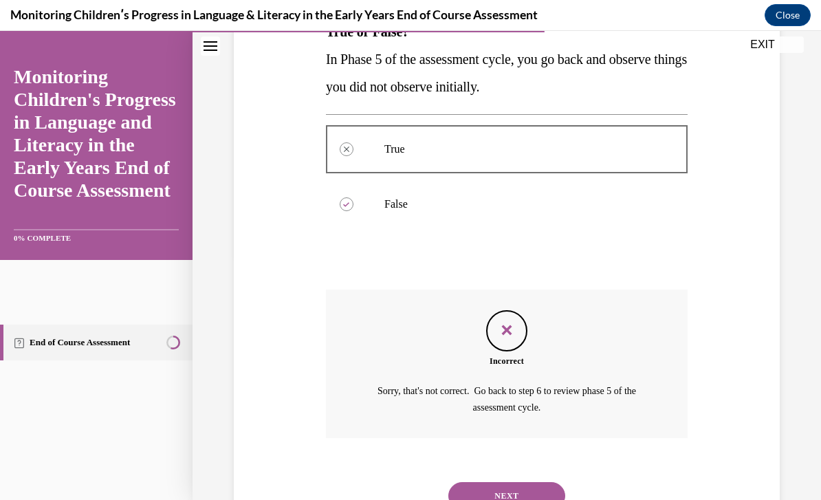
scroll to position [241, 0]
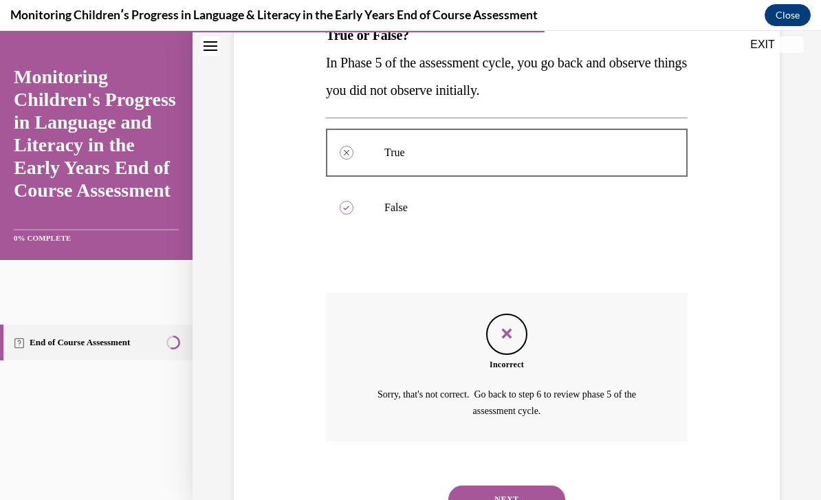
click at [504, 485] on button "NEXT" at bounding box center [506, 498] width 117 height 27
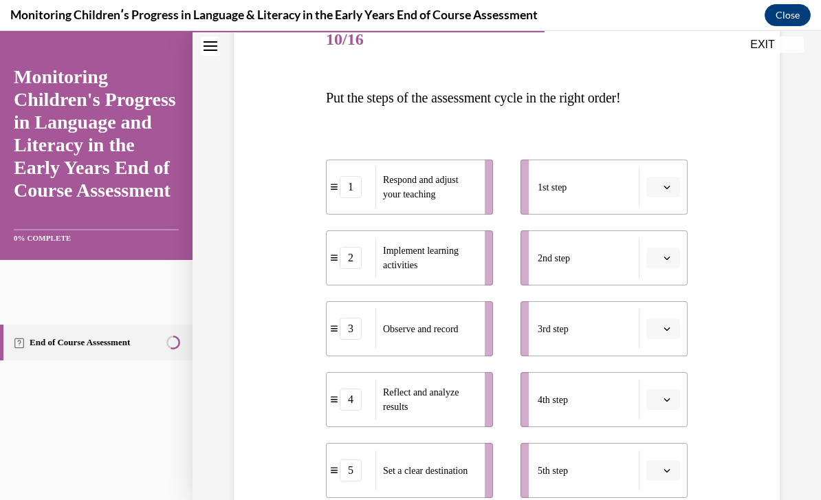
scroll to position [178, 0]
click at [671, 192] on button "button" at bounding box center [663, 187] width 34 height 21
click at [659, 245] on span "1" at bounding box center [657, 245] width 5 height 11
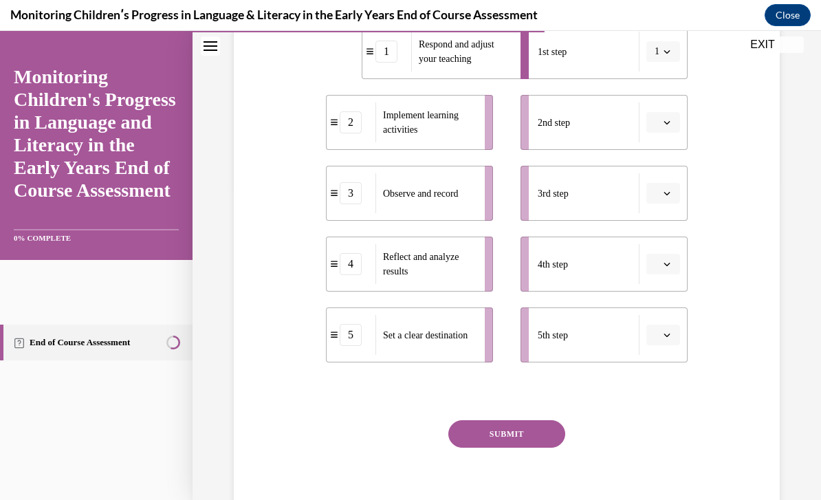
click at [514, 445] on button "SUBMIT" at bounding box center [506, 433] width 117 height 27
click at [676, 125] on button "button" at bounding box center [663, 123] width 34 height 21
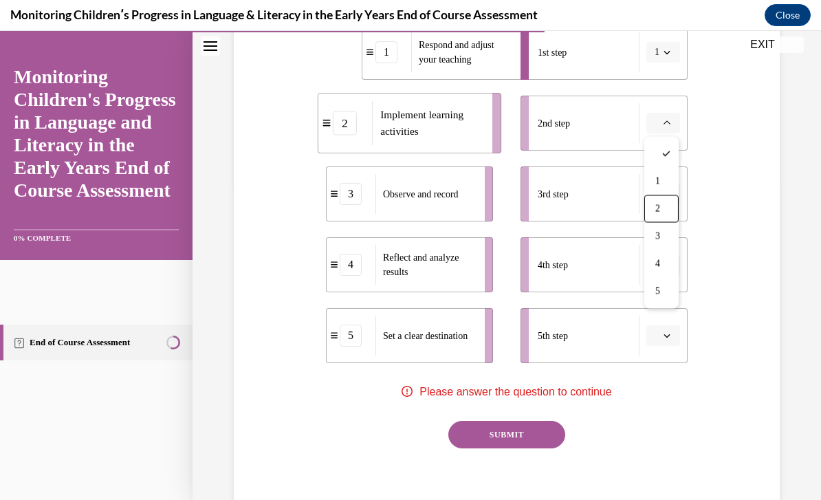
click at [662, 218] on div "2" at bounding box center [661, 208] width 34 height 27
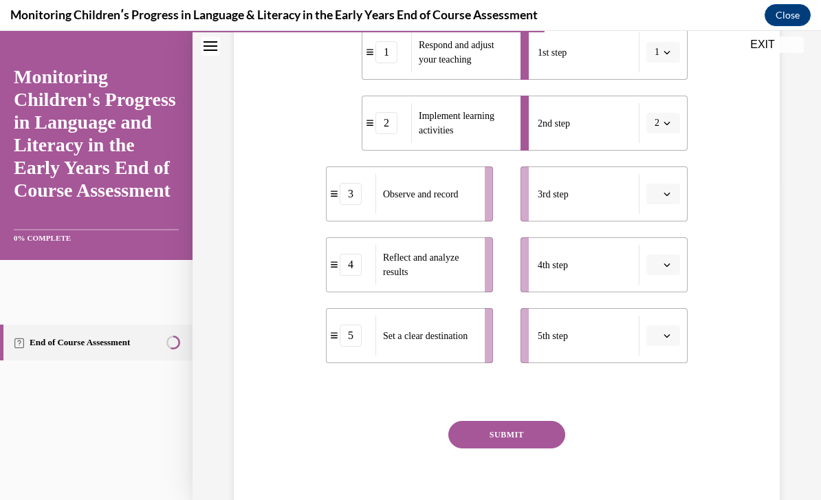
click at [667, 197] on icon "button" at bounding box center [666, 193] width 7 height 7
click at [660, 298] on div "3" at bounding box center [661, 306] width 34 height 27
click at [662, 276] on li "4th step" at bounding box center [603, 264] width 167 height 55
click at [662, 272] on button "button" at bounding box center [663, 264] width 34 height 21
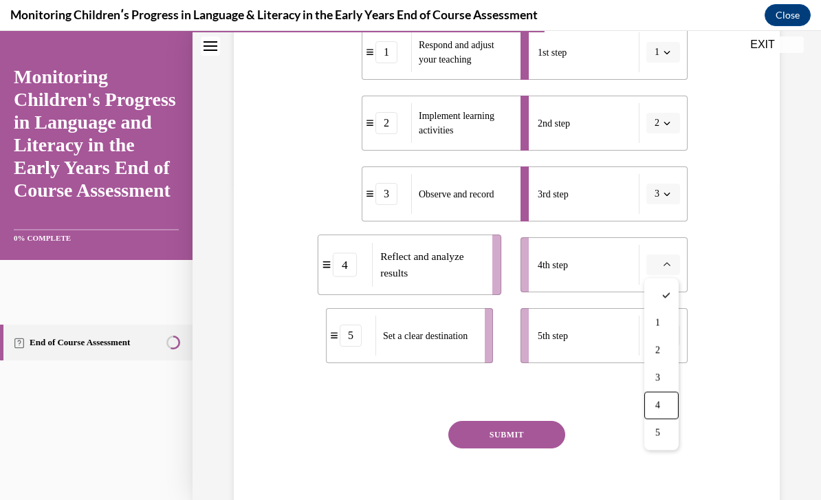
click at [656, 403] on span "4" at bounding box center [657, 405] width 5 height 11
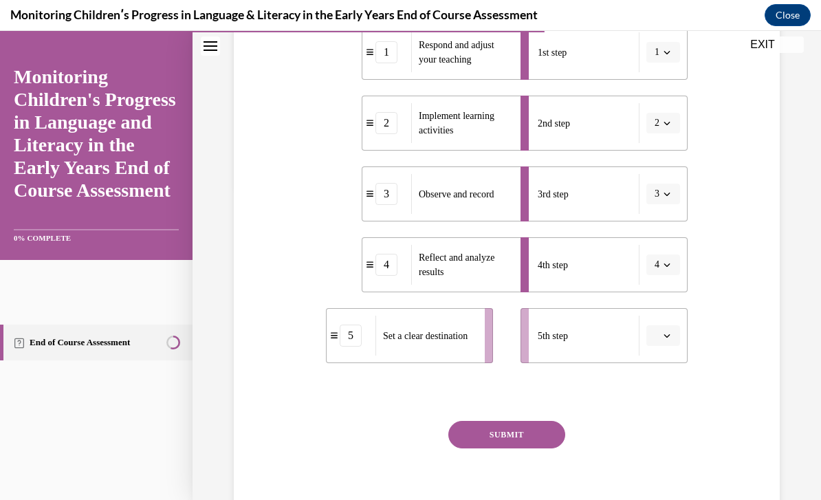
click at [671, 335] on span "button" at bounding box center [667, 336] width 10 height 10
click at [655, 499] on span "5" at bounding box center [657, 503] width 5 height 11
click at [549, 435] on button "SUBMIT" at bounding box center [506, 434] width 117 height 27
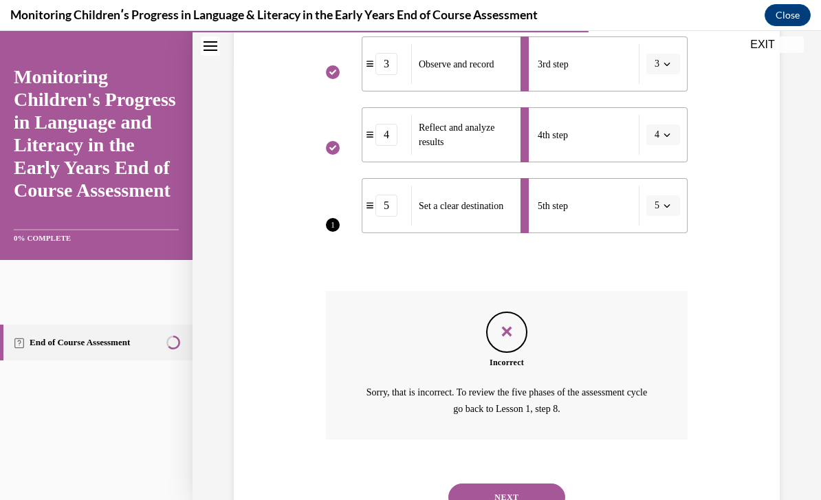
scroll to position [441, 0]
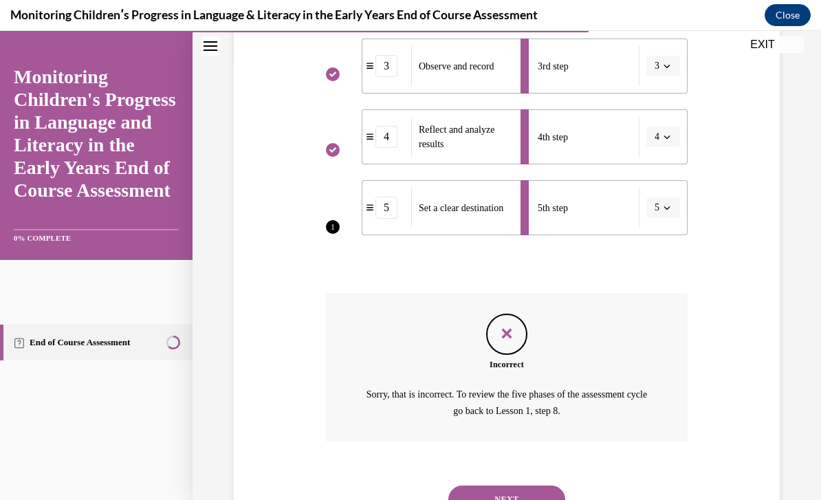
click at [508, 485] on button "NEXT" at bounding box center [506, 498] width 117 height 27
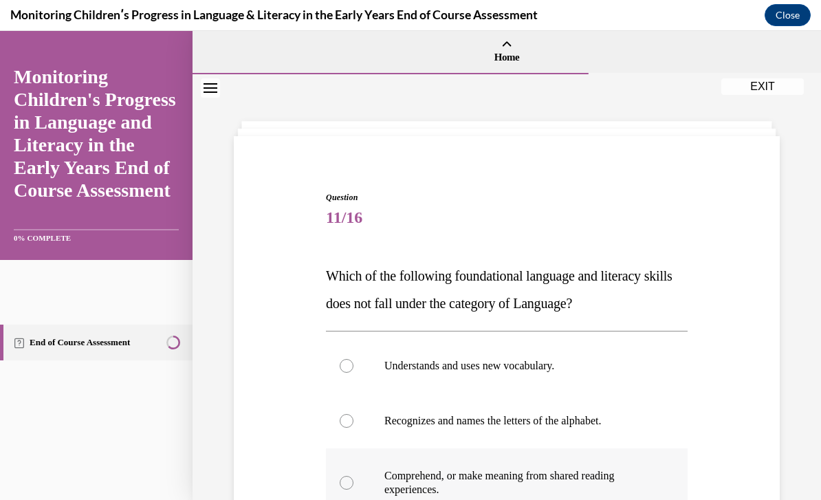
scroll to position [0, 0]
click at [520, 357] on label "Understands and uses new vocabulary." at bounding box center [507, 365] width 362 height 55
click at [353, 359] on input "Understands and uses new vocabulary." at bounding box center [347, 366] width 14 height 14
radio input "true"
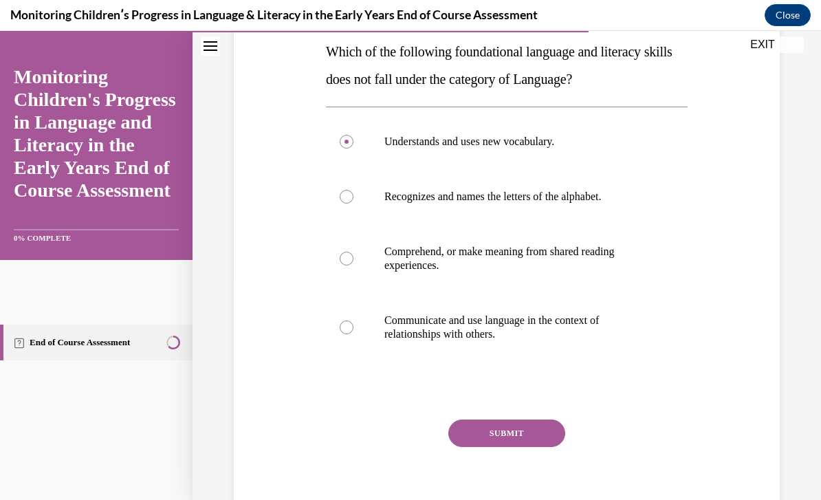
click at [505, 436] on button "SUBMIT" at bounding box center [506, 432] width 117 height 27
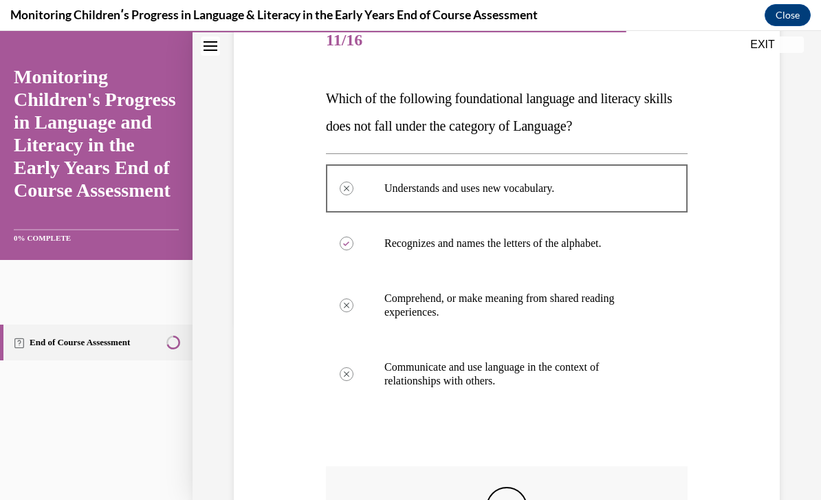
scroll to position [177, 0]
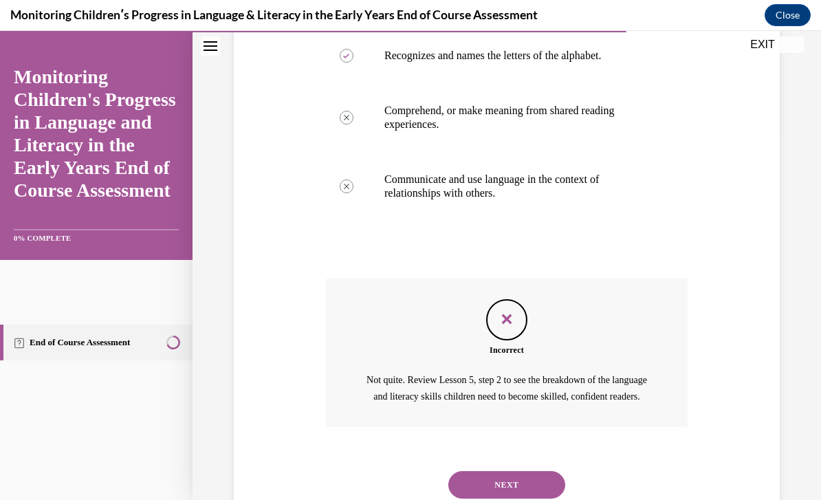
click at [504, 482] on button "NEXT" at bounding box center [506, 484] width 117 height 27
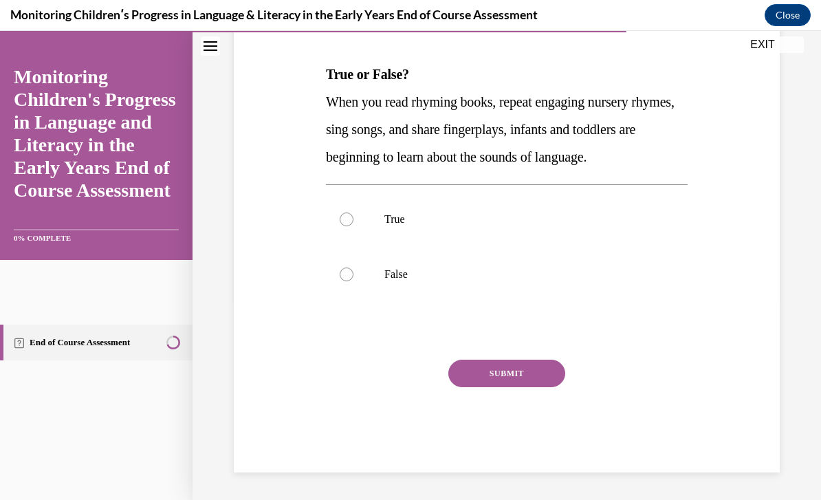
scroll to position [153, 0]
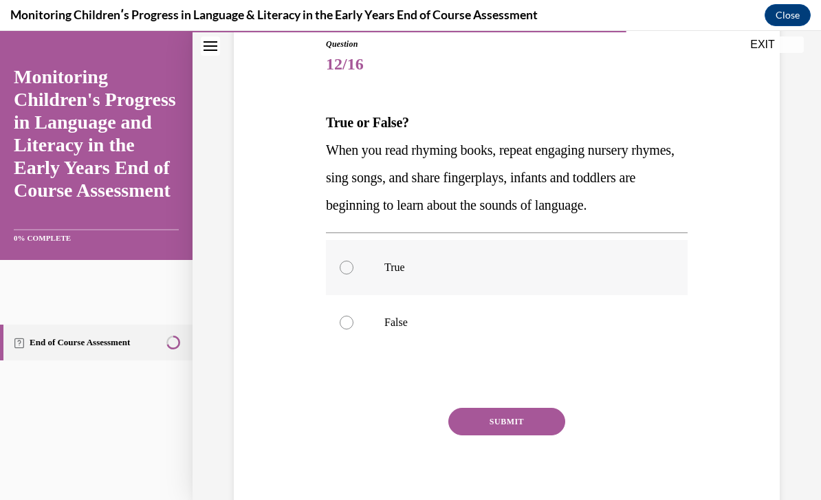
click at [467, 274] on p "True" at bounding box center [518, 267] width 269 height 14
click at [353, 274] on input "True" at bounding box center [347, 267] width 14 height 14
radio input "true"
click at [478, 435] on button "SUBMIT" at bounding box center [506, 421] width 117 height 27
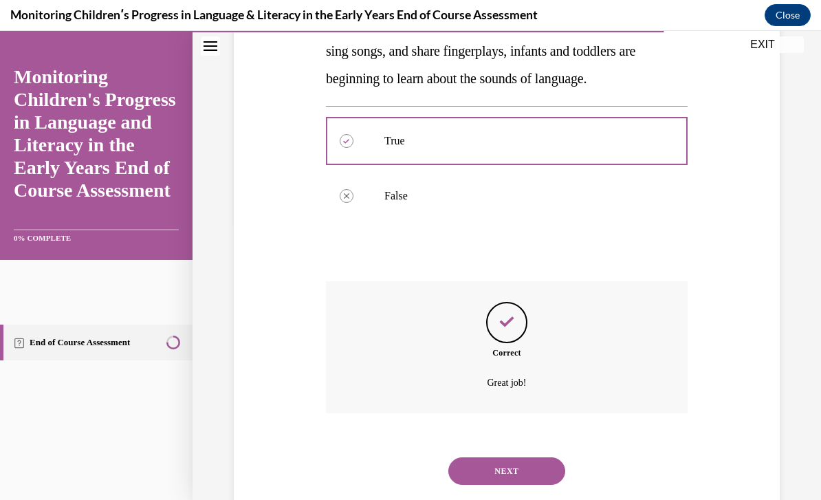
scroll to position [278, 0]
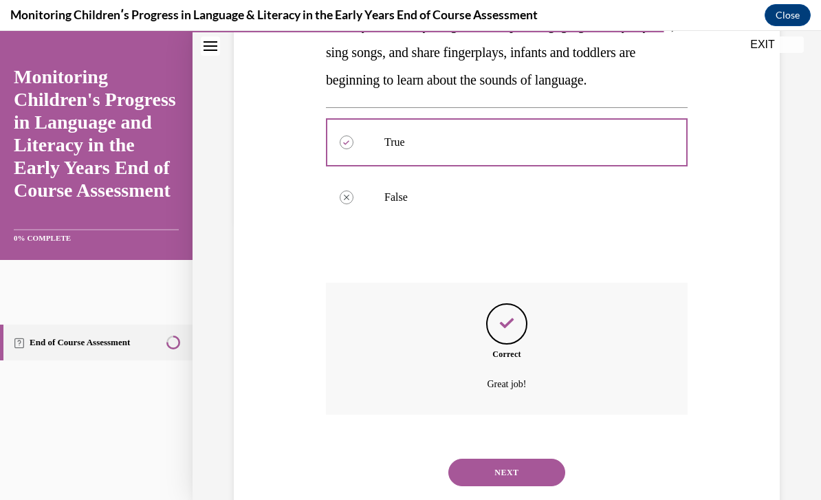
click at [480, 476] on button "NEXT" at bounding box center [506, 471] width 117 height 27
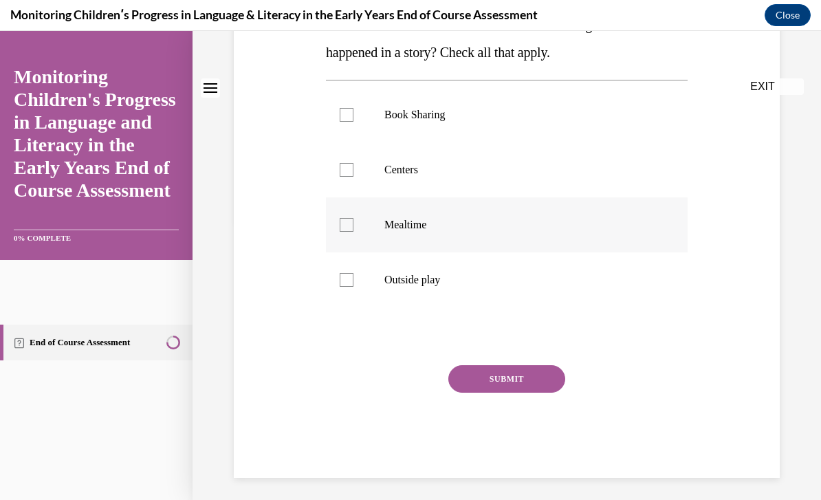
scroll to position [0, 0]
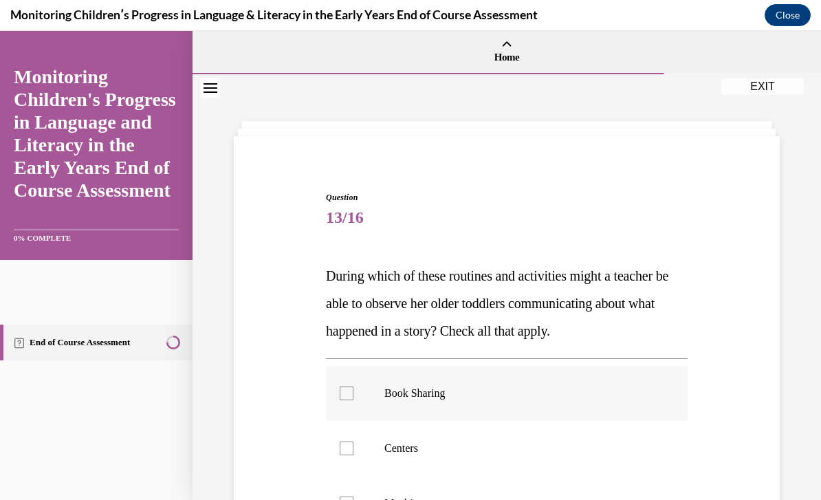
click at [482, 398] on p "Book Sharing" at bounding box center [518, 393] width 269 height 14
click at [353, 398] on input "Book Sharing" at bounding box center [347, 393] width 14 height 14
checkbox input "true"
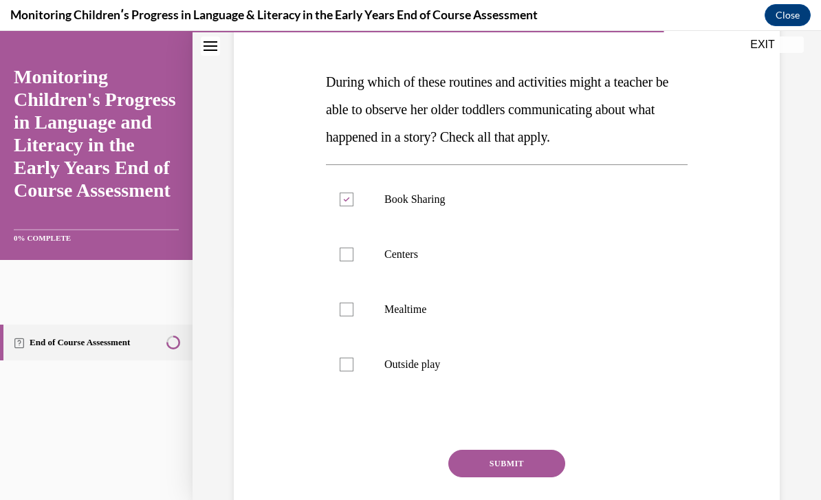
click at [481, 470] on button "SUBMIT" at bounding box center [506, 462] width 117 height 27
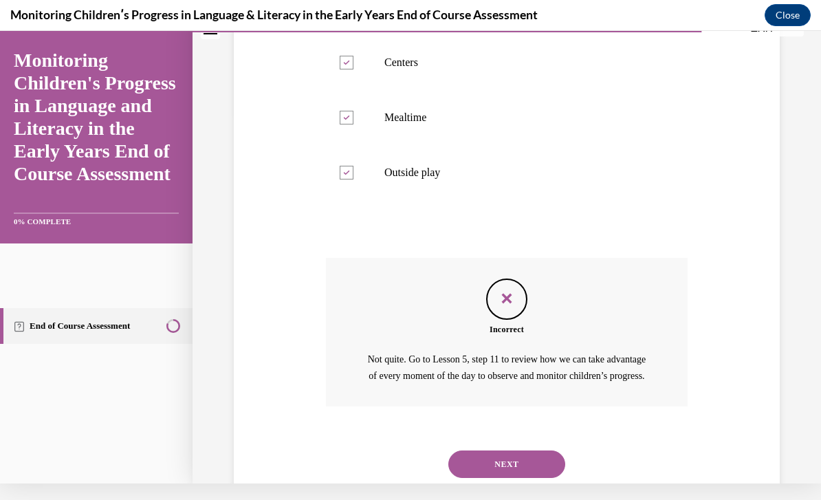
scroll to position [366, 0]
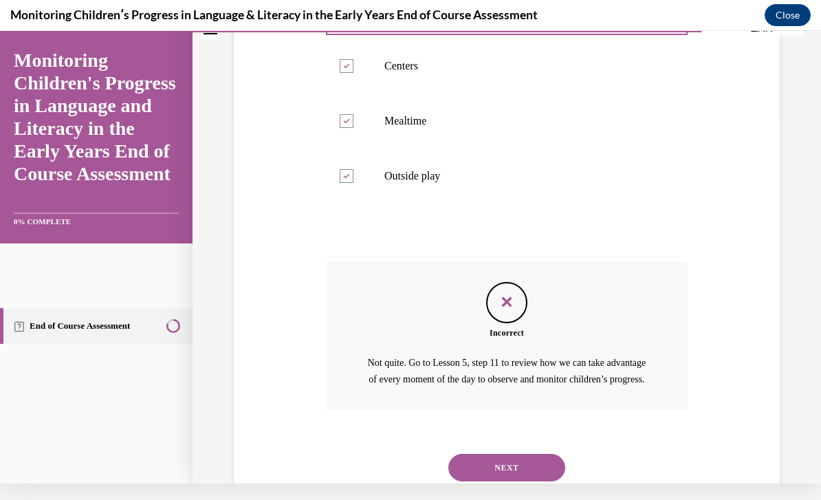
click at [497, 476] on button "NEXT" at bounding box center [506, 467] width 117 height 27
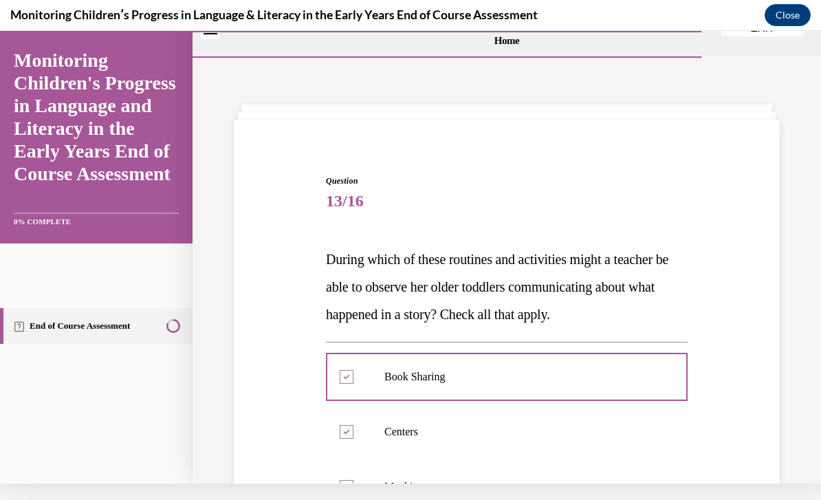
scroll to position [0, 0]
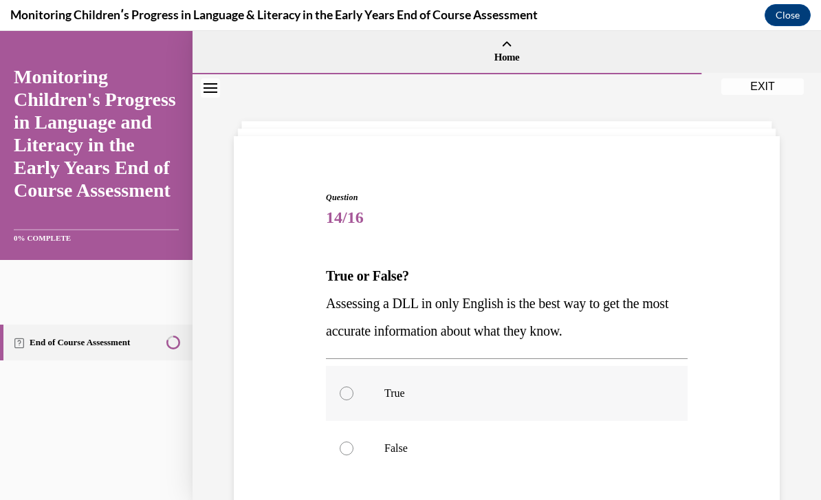
click at [471, 400] on label "True" at bounding box center [507, 393] width 362 height 55
click at [353, 400] on input "True" at bounding box center [347, 393] width 14 height 14
radio input "true"
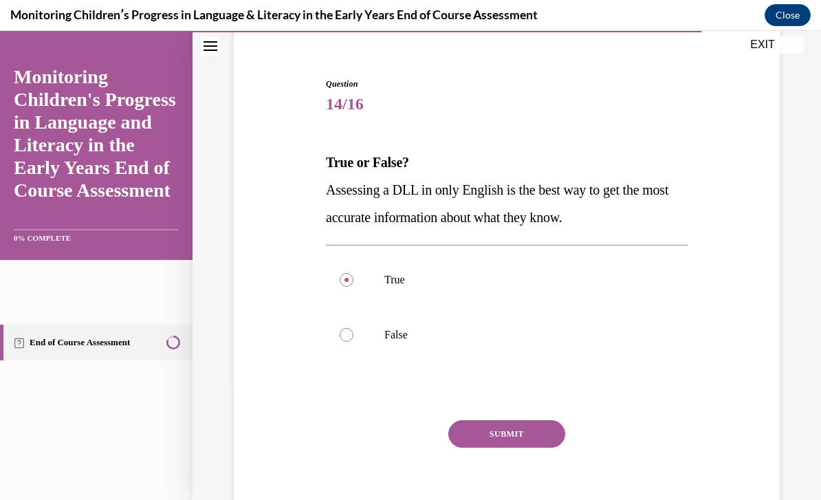
click at [484, 434] on button "SUBMIT" at bounding box center [506, 433] width 117 height 27
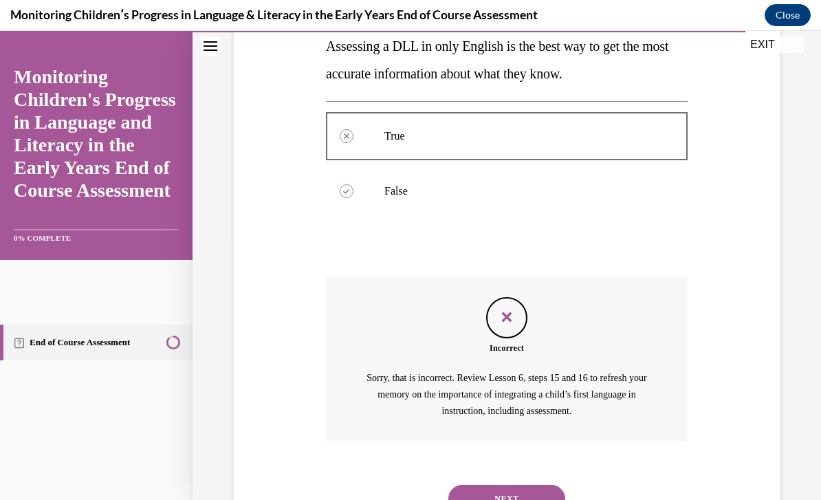
scroll to position [256, 0]
click at [487, 489] on button "NEXT" at bounding box center [506, 499] width 117 height 27
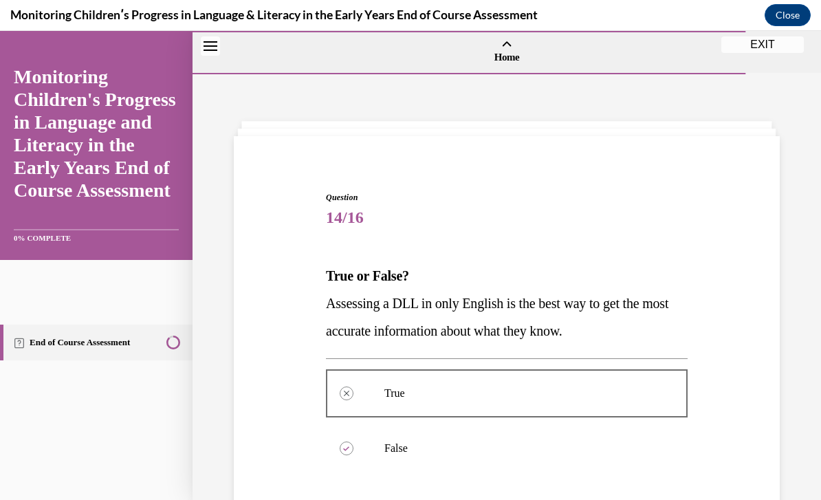
scroll to position [0, 0]
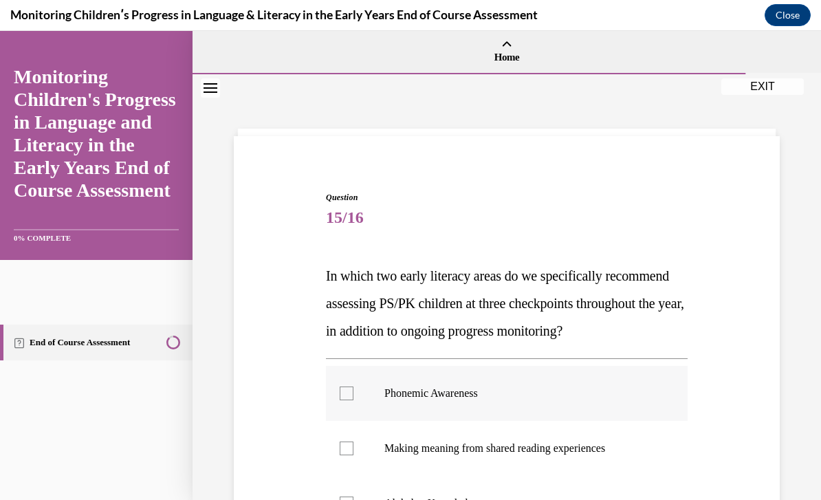
click at [353, 400] on input "Phonemic Awareness" at bounding box center [347, 393] width 14 height 14
checkbox input "true"
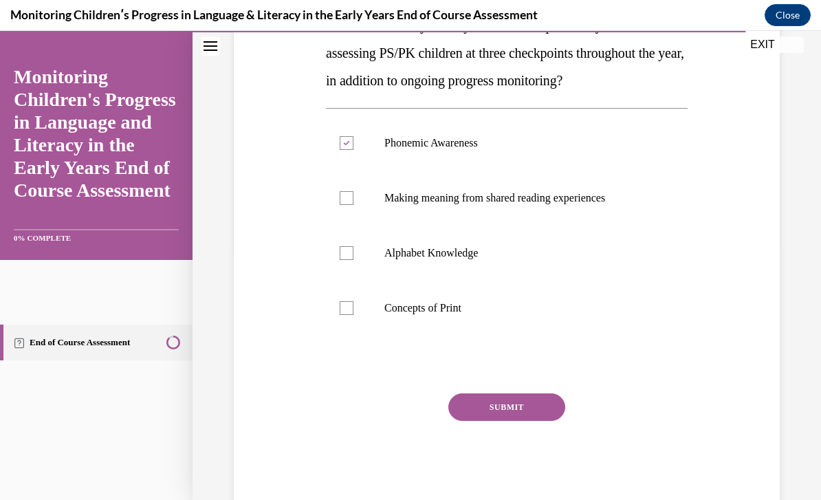
click at [474, 421] on button "SUBMIT" at bounding box center [506, 406] width 117 height 27
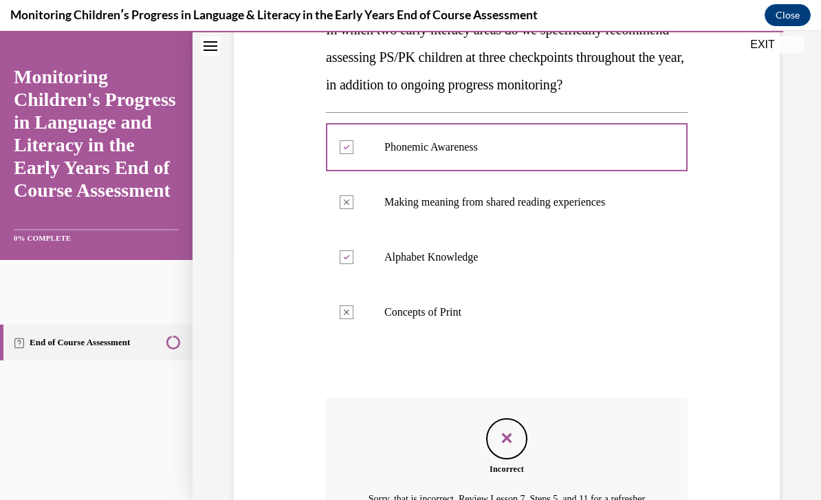
scroll to position [246, 0]
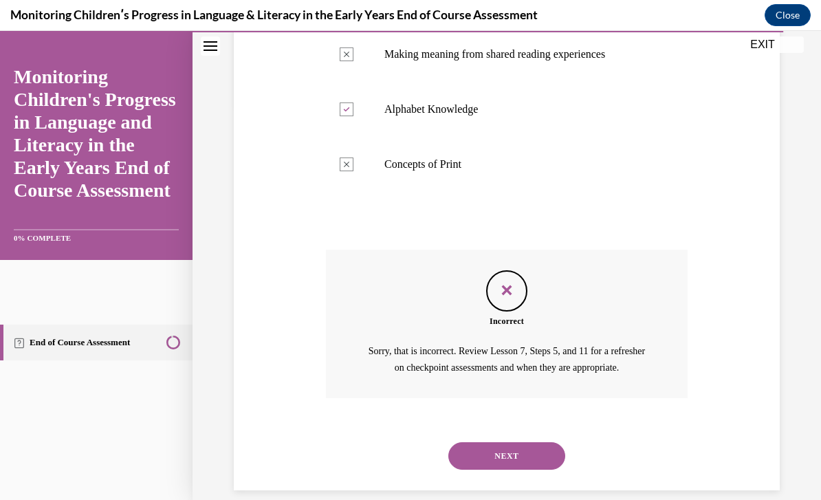
click at [488, 469] on button "NEXT" at bounding box center [506, 455] width 117 height 27
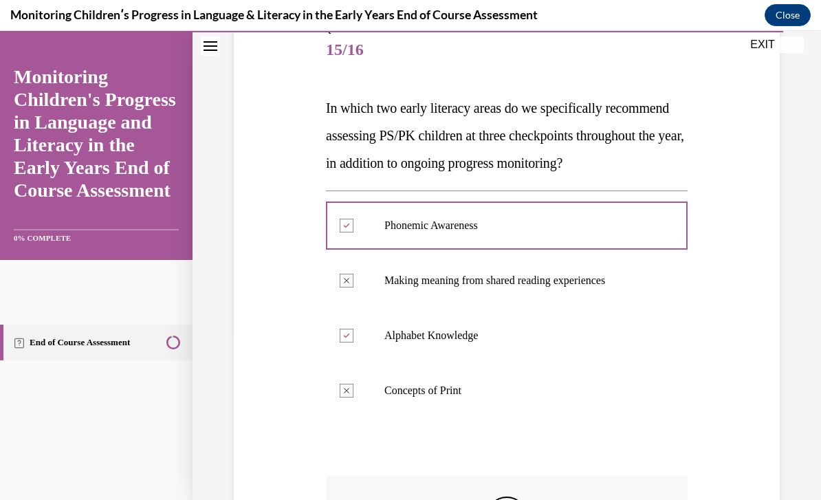
scroll to position [153, 0]
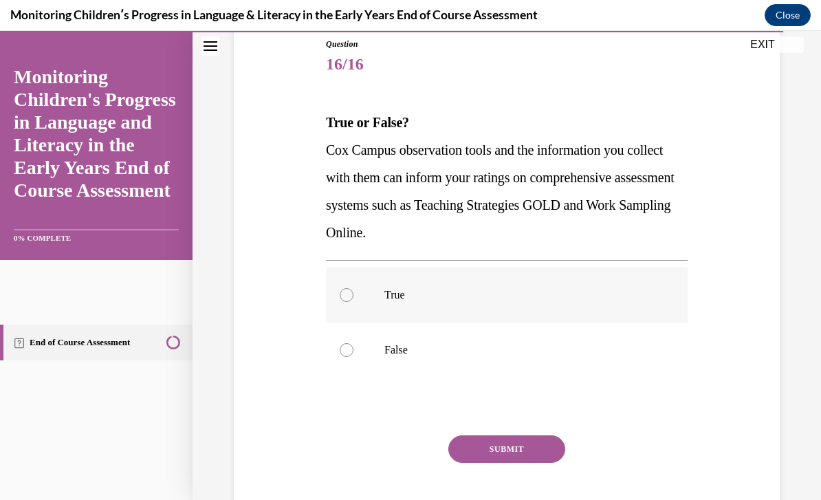
click at [481, 301] on p "True" at bounding box center [518, 295] width 269 height 14
click at [353, 301] on input "True" at bounding box center [347, 295] width 14 height 14
radio input "true"
click at [485, 443] on button "SUBMIT" at bounding box center [506, 448] width 117 height 27
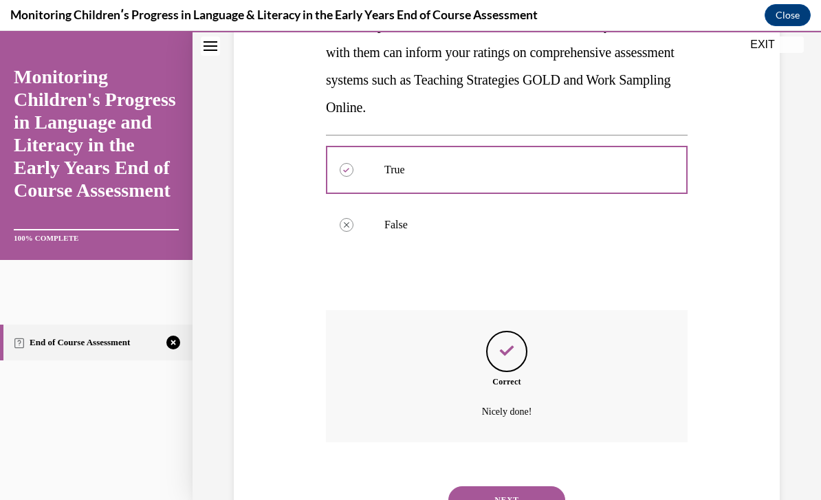
click at [488, 486] on button "NEXT" at bounding box center [506, 499] width 117 height 27
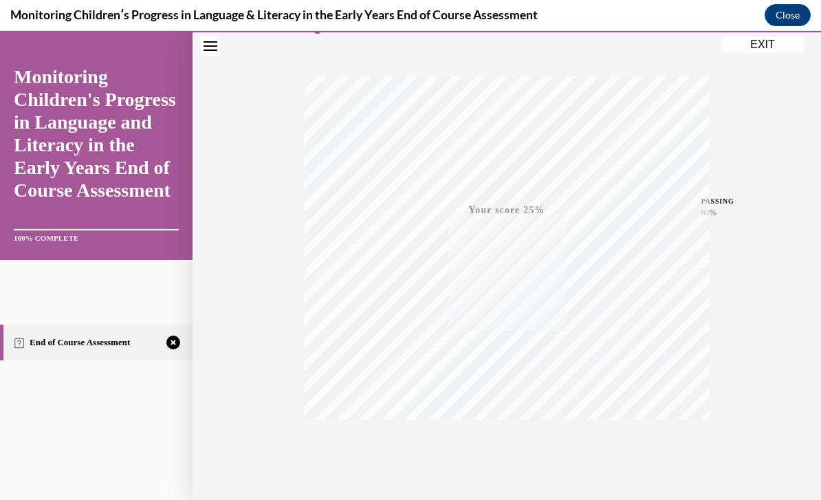
scroll to position [192, 0]
click at [505, 458] on icon "button" at bounding box center [506, 459] width 49 height 15
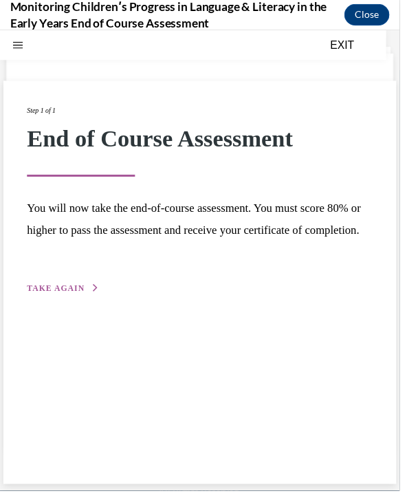
scroll to position [3892, 0]
click at [89, 299] on button "TAKE AGAIN" at bounding box center [64, 293] width 74 height 12
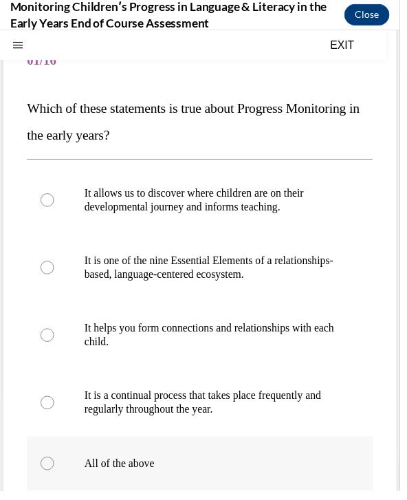
click at [250, 456] on label "All of the above" at bounding box center [203, 470] width 352 height 55
click at [55, 464] on input "All of the above" at bounding box center [48, 471] width 14 height 14
radio input "true"
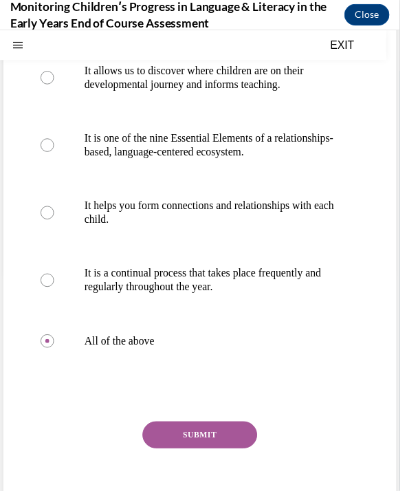
click at [243, 446] on button "SUBMIT" at bounding box center [203, 441] width 117 height 27
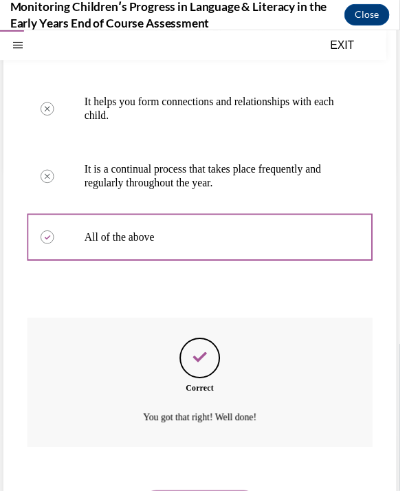
scroll to position [327, 0]
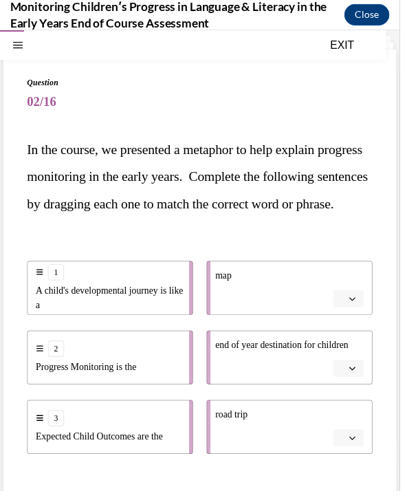
scroll to position [54, 0]
click at [353, 313] on button "button" at bounding box center [355, 304] width 31 height 18
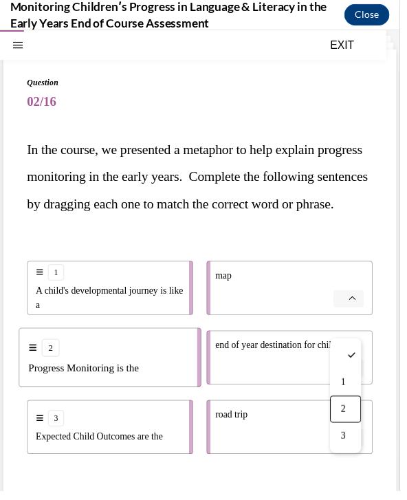
click at [348, 417] on span "2" at bounding box center [349, 415] width 5 height 11
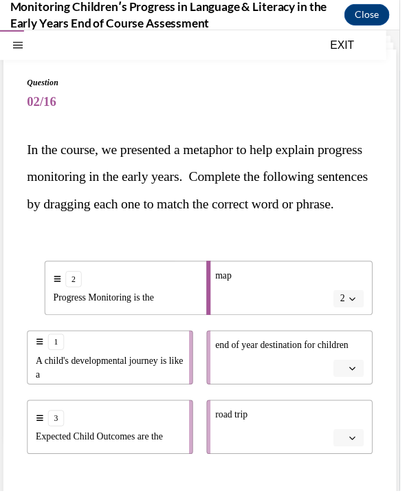
click at [360, 378] on icon "button" at bounding box center [358, 374] width 7 height 7
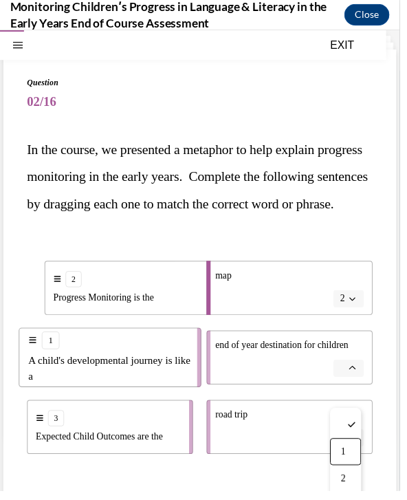
click at [351, 459] on span "1" at bounding box center [349, 459] width 5 height 11
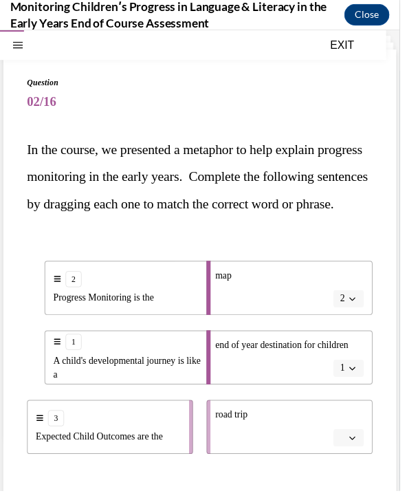
click at [355, 449] on icon "button" at bounding box center [358, 445] width 7 height 7
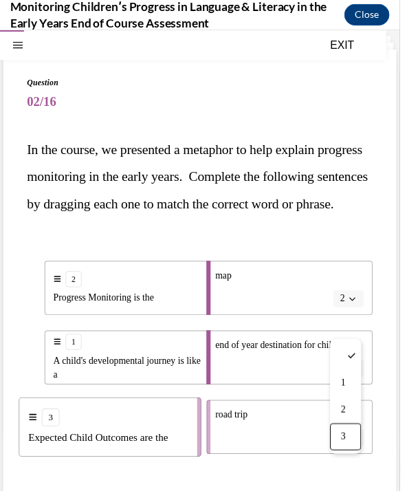
click at [356, 451] on div "3" at bounding box center [352, 443] width 32 height 27
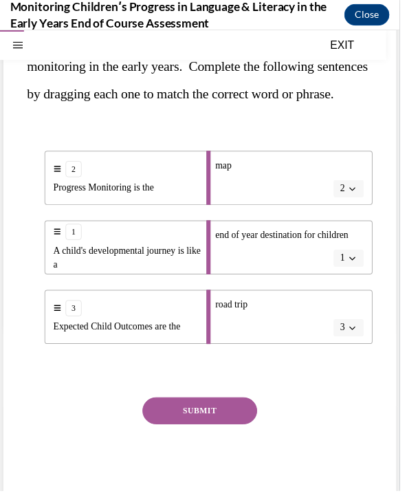
click at [250, 432] on button "SUBMIT" at bounding box center [203, 417] width 117 height 27
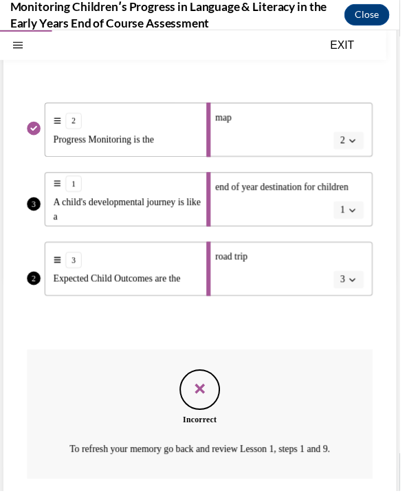
scroll to position [291, 0]
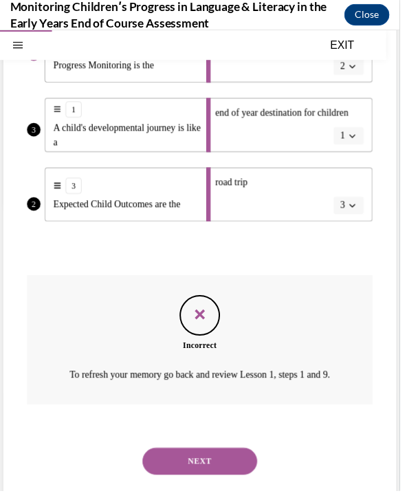
click at [238, 482] on button "NEXT" at bounding box center [203, 468] width 117 height 27
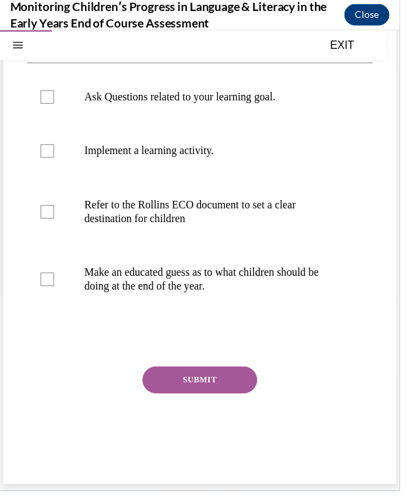
scroll to position [95, 0]
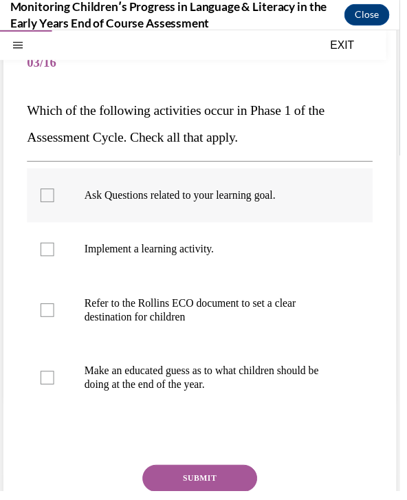
click at [267, 203] on p "Ask Questions related to your learning goal." at bounding box center [215, 198] width 259 height 14
click at [55, 203] on input "Ask Questions related to your learning goal." at bounding box center [48, 198] width 14 height 14
checkbox input "true"
click at [267, 296] on label "Refer to the Rollins ECO document to set a clear destination for children" at bounding box center [203, 314] width 352 height 69
click at [55, 308] on input "Refer to the Rollins ECO document to set a clear destination for children" at bounding box center [48, 315] width 14 height 14
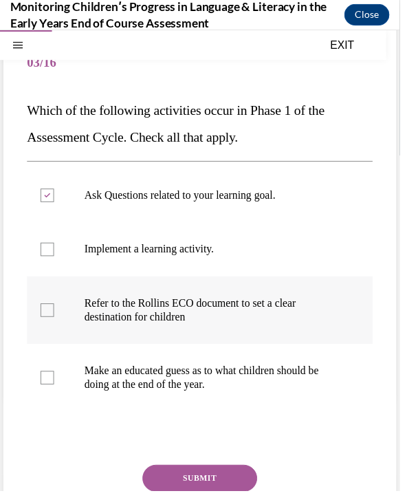
checkbox input "true"
click at [208, 495] on button "SUBMIT" at bounding box center [203, 485] width 117 height 27
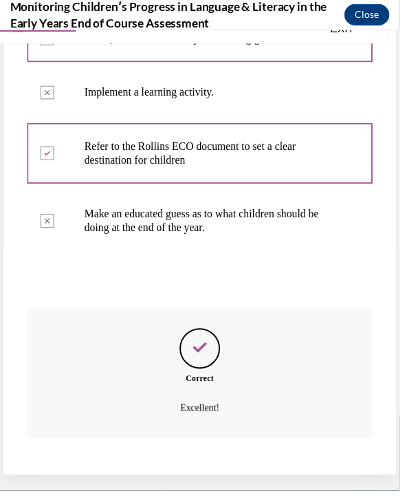
scroll to position [245, 0]
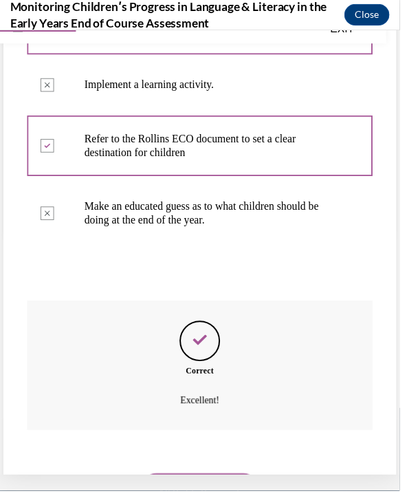
click at [209, 485] on button "NEXT" at bounding box center [203, 495] width 117 height 27
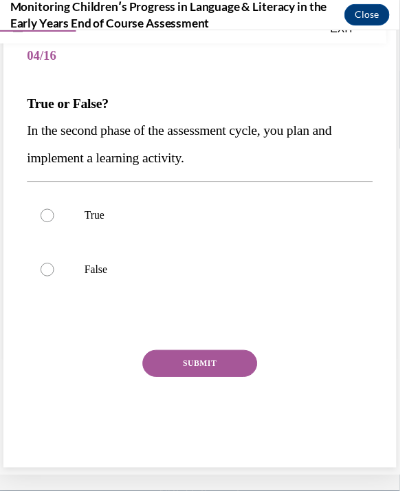
scroll to position [43, 0]
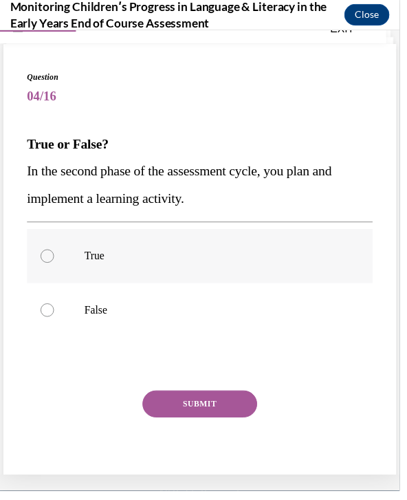
click at [176, 256] on p "True" at bounding box center [215, 261] width 259 height 14
click at [55, 256] on input "True" at bounding box center [48, 261] width 14 height 14
radio input "true"
click at [211, 403] on button "SUBMIT" at bounding box center [203, 410] width 117 height 27
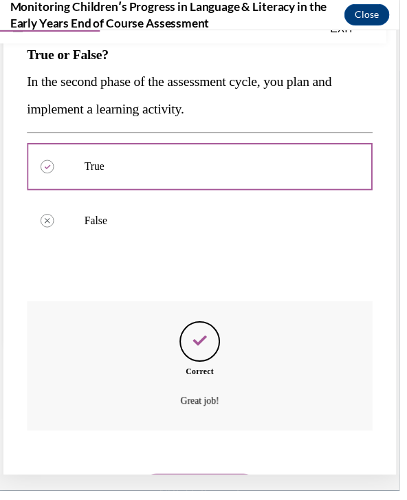
click at [214, 487] on button "NEXT" at bounding box center [203, 495] width 117 height 27
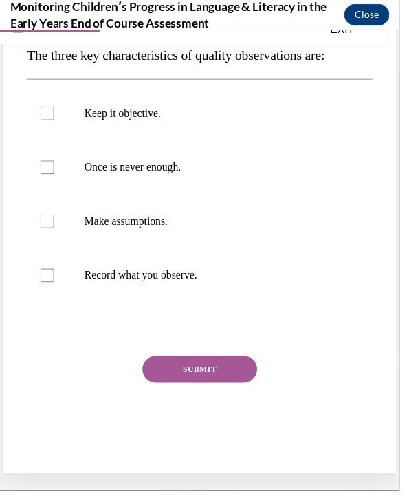
scroll to position [79, 0]
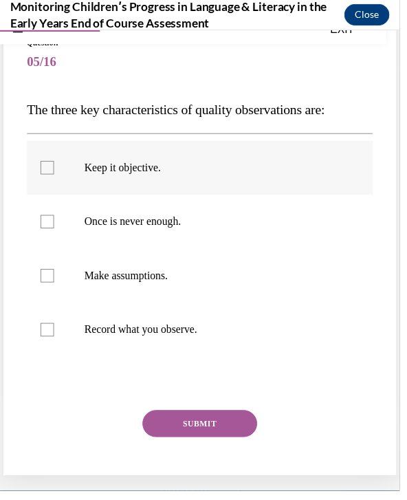
click at [280, 181] on label "Keep it objective." at bounding box center [203, 170] width 352 height 55
click at [55, 177] on input "Keep it objective." at bounding box center [48, 171] width 14 height 14
checkbox input "true"
click at [281, 240] on label "Once is never enough." at bounding box center [203, 225] width 352 height 55
click at [55, 232] on input "Once is never enough." at bounding box center [48, 226] width 14 height 14
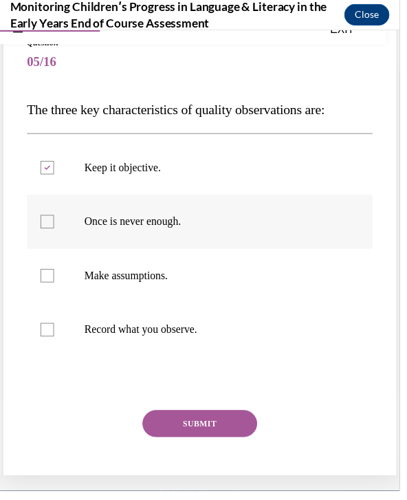
checkbox input "true"
click at [260, 333] on p "Record what you observe." at bounding box center [215, 336] width 259 height 14
click at [55, 333] on input "Record what you observe." at bounding box center [48, 336] width 14 height 14
checkbox input "true"
click at [241, 432] on button "SUBMIT" at bounding box center [203, 430] width 117 height 27
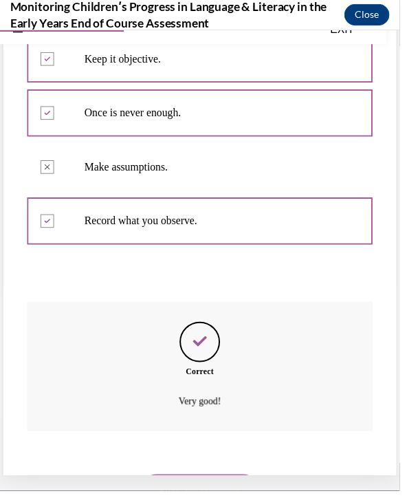
scroll to position [190, 0]
click at [212, 482] on button "NEXT" at bounding box center [203, 495] width 117 height 27
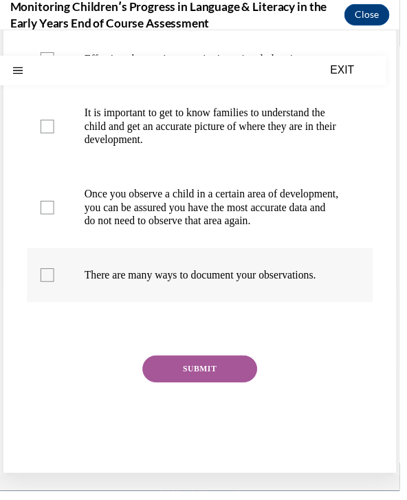
scroll to position [0, 0]
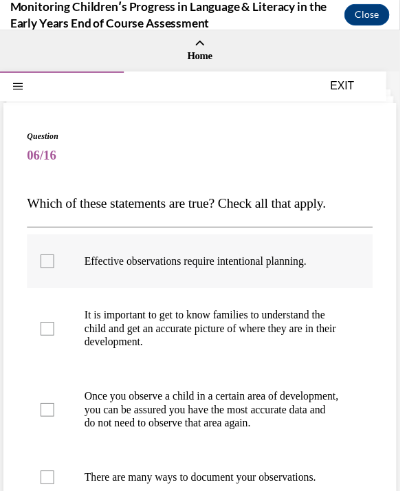
click at [264, 276] on label "Effective observations require intentional planning." at bounding box center [203, 265] width 352 height 55
click at [55, 272] on input "Effective observations require intentional planning." at bounding box center [48, 265] width 14 height 14
checkbox input "true"
click at [258, 333] on p "It is important to get to know families to understand the child and get an accu…" at bounding box center [215, 333] width 259 height 41
click at [55, 333] on input "It is important to get to know families to understand the child and get an accu…" at bounding box center [48, 334] width 14 height 14
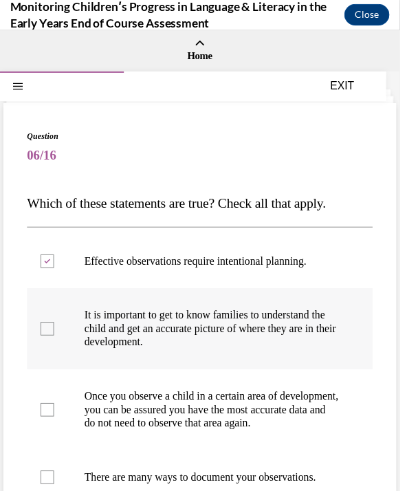
checkbox input "true"
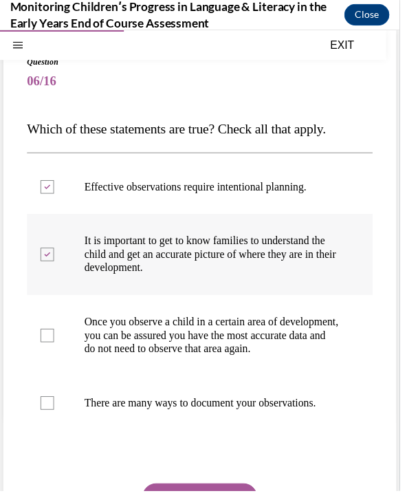
scroll to position [79, 0]
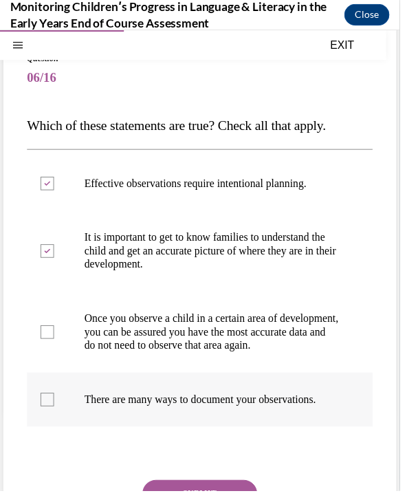
click at [244, 413] on p "There are many ways to document your observations." at bounding box center [215, 406] width 259 height 14
click at [55, 413] on input "There are many ways to document your observations." at bounding box center [48, 406] width 14 height 14
checkbox input "true"
click at [218, 499] on button "SUBMIT" at bounding box center [203, 501] width 117 height 27
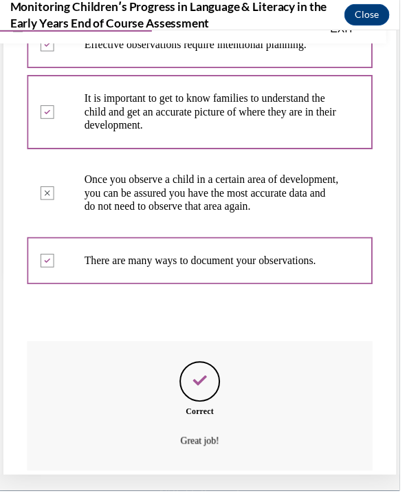
scroll to position [272, 0]
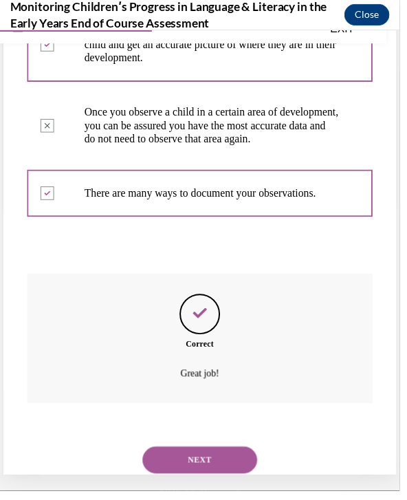
click at [239, 493] on div "NEXT" at bounding box center [203, 468] width 352 height 55
click at [240, 482] on button "NEXT" at bounding box center [203, 467] width 117 height 27
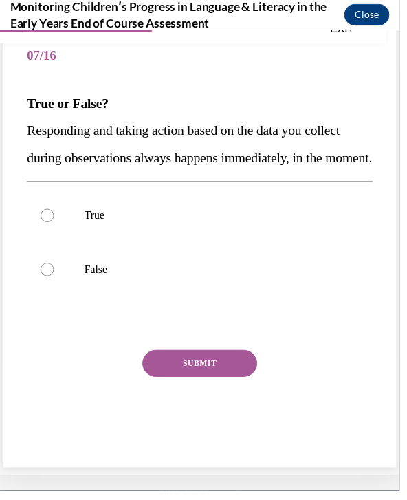
scroll to position [52, 0]
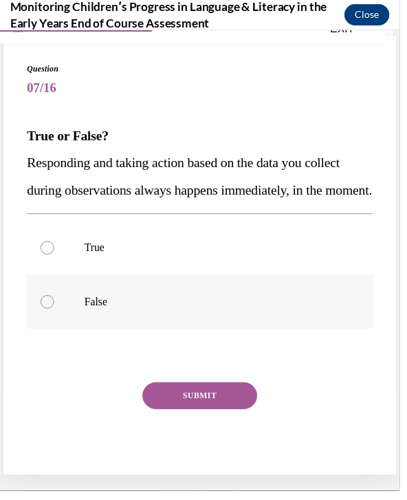
click at [274, 335] on label "False" at bounding box center [203, 307] width 352 height 55
click at [55, 314] on input "False" at bounding box center [48, 307] width 14 height 14
radio input "true"
click at [234, 417] on button "SUBMIT" at bounding box center [203, 402] width 117 height 27
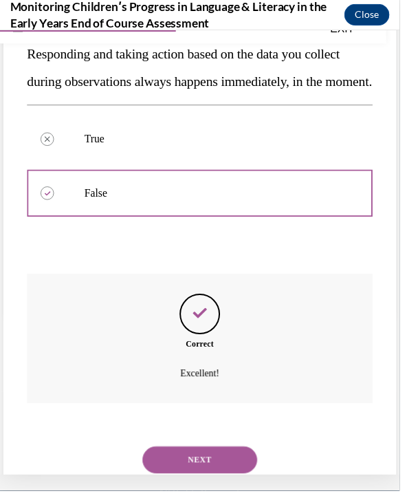
click at [216, 472] on button "NEXT" at bounding box center [203, 467] width 117 height 27
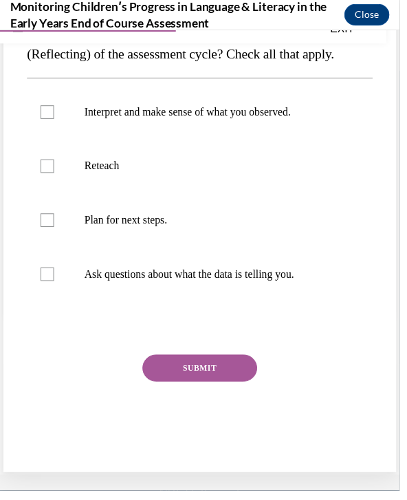
scroll to position [0, 0]
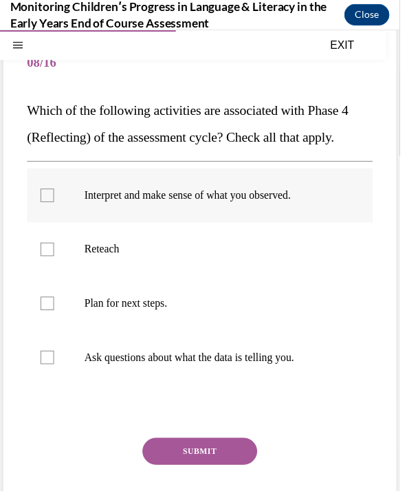
click at [308, 193] on p "Interpret and make sense of what you observed." at bounding box center [215, 198] width 259 height 14
click at [55, 193] on input "Interpret and make sense of what you observed." at bounding box center [48, 198] width 14 height 14
checkbox input "true"
click at [267, 350] on label "Ask questions about what the data is telling you." at bounding box center [203, 362] width 352 height 55
click at [55, 356] on input "Ask questions about what the data is telling you." at bounding box center [48, 363] width 14 height 14
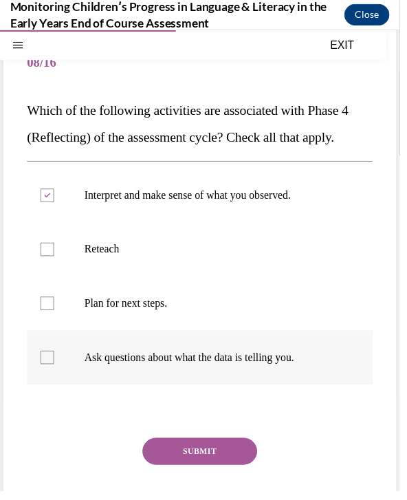
checkbox input "true"
click at [237, 465] on button "SUBMIT" at bounding box center [203, 458] width 117 height 27
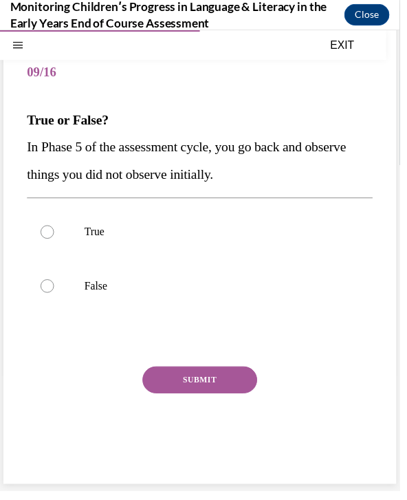
scroll to position [43, 0]
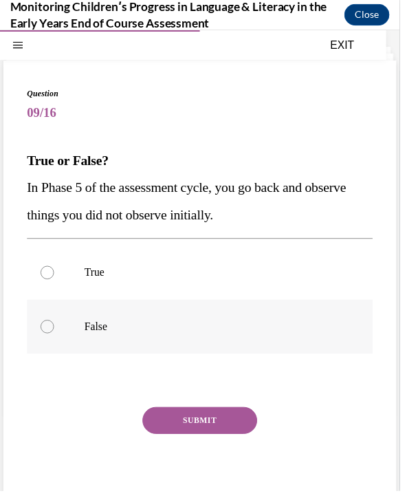
click at [311, 329] on p "False" at bounding box center [215, 332] width 259 height 14
click at [55, 329] on input "False" at bounding box center [48, 332] width 14 height 14
radio input "true"
click at [253, 425] on button "SUBMIT" at bounding box center [203, 427] width 117 height 27
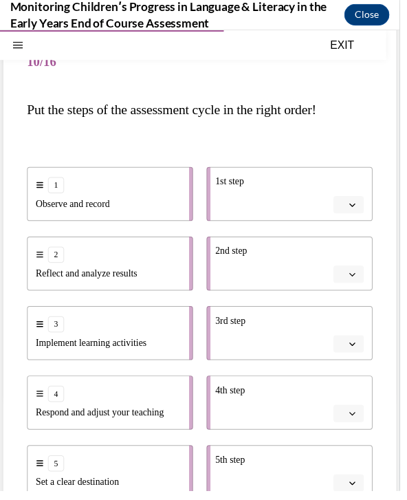
click at [362, 206] on icon "button" at bounding box center [358, 207] width 7 height 7
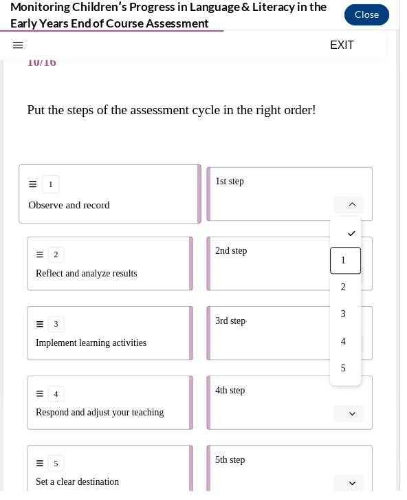
click at [399, 241] on div "Question 10/16 Put the steps of the assessment cycle in the right order! 1 Obse…" at bounding box center [203, 345] width 400 height 672
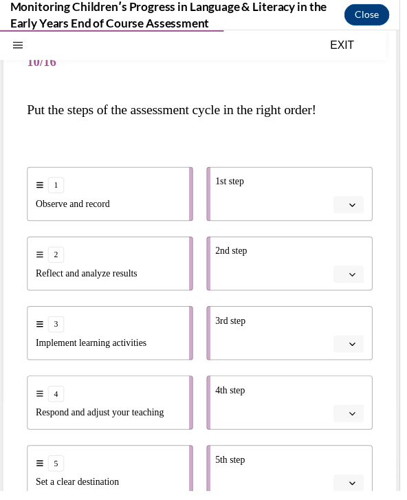
click at [359, 282] on span "button" at bounding box center [359, 279] width 10 height 10
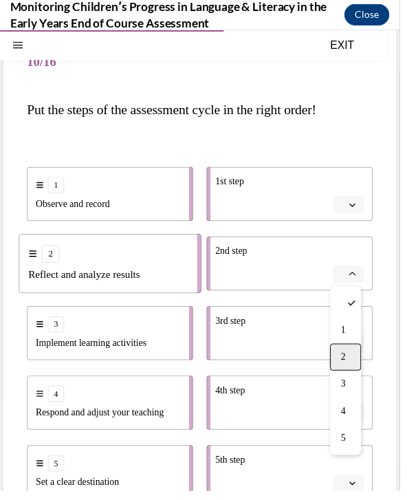
click at [355, 366] on div "2" at bounding box center [352, 362] width 32 height 27
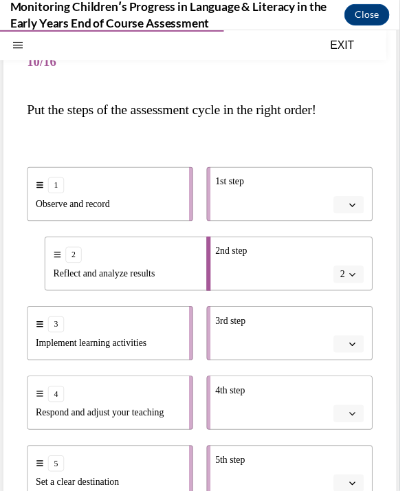
click at [364, 280] on button "2" at bounding box center [355, 278] width 31 height 18
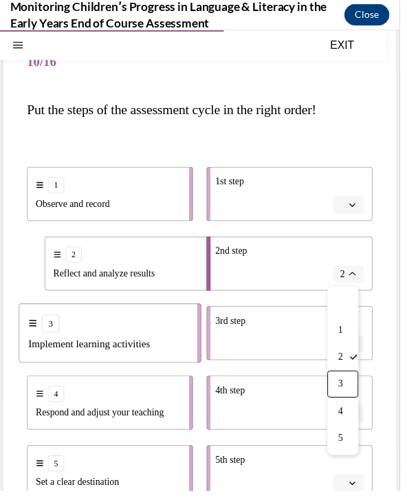
click at [351, 395] on div "3" at bounding box center [349, 390] width 32 height 27
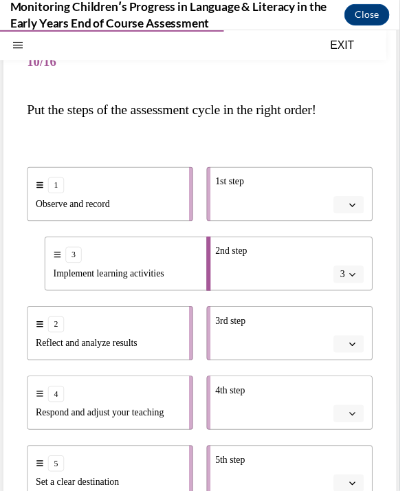
click at [358, 347] on icon "button" at bounding box center [358, 349] width 7 height 7
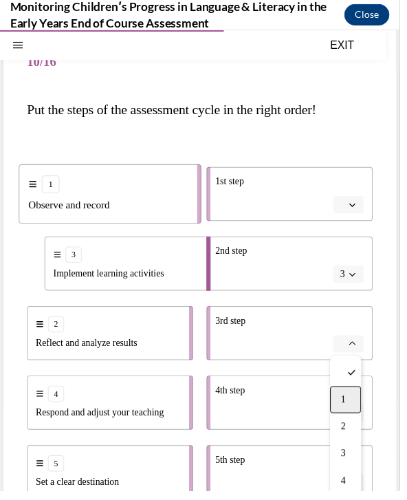
click at [349, 405] on span "1" at bounding box center [349, 406] width 5 height 11
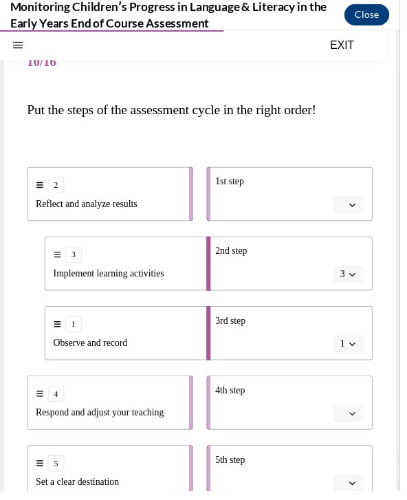
click at [361, 423] on icon "button" at bounding box center [358, 420] width 7 height 7
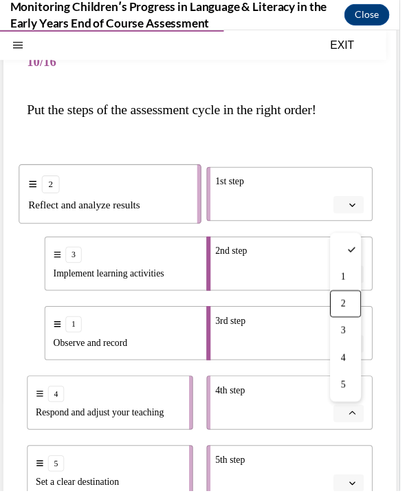
click at [360, 315] on div "2" at bounding box center [352, 308] width 32 height 27
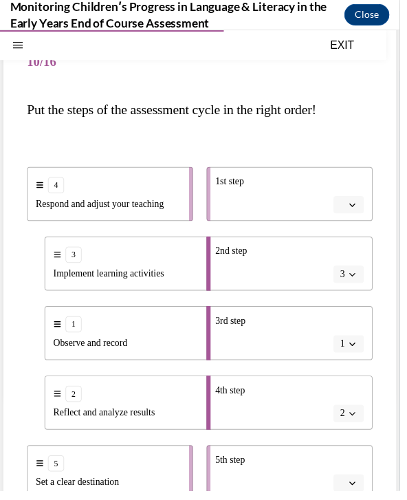
click at [356, 498] on button "button" at bounding box center [355, 491] width 31 height 18
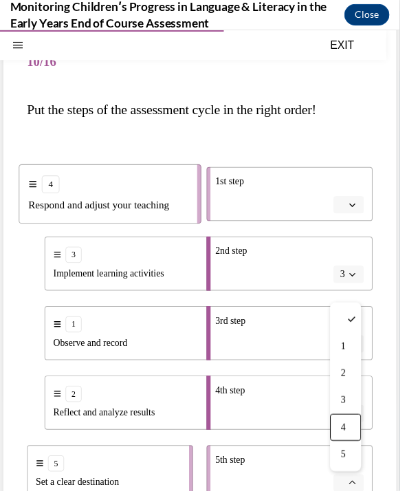
click at [359, 434] on div "4" at bounding box center [352, 434] width 32 height 27
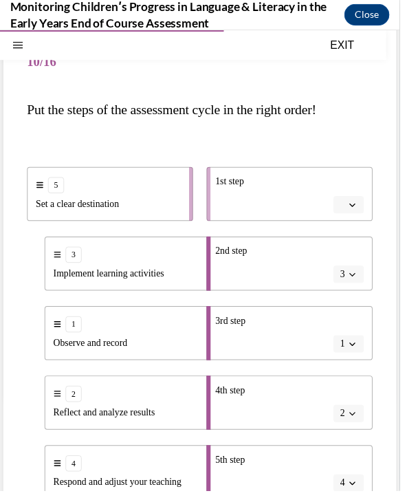
click at [369, 198] on li "1st step" at bounding box center [294, 196] width 169 height 55
click at [362, 214] on button "button" at bounding box center [355, 208] width 31 height 18
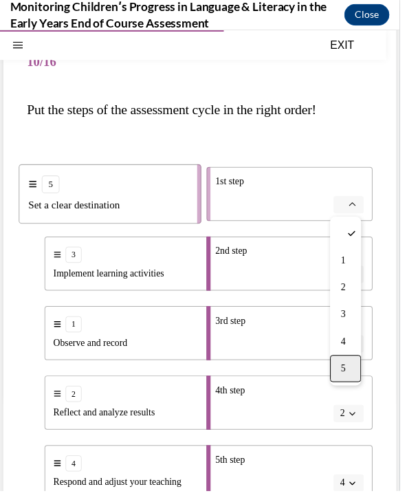
click at [348, 369] on span "5" at bounding box center [349, 374] width 5 height 11
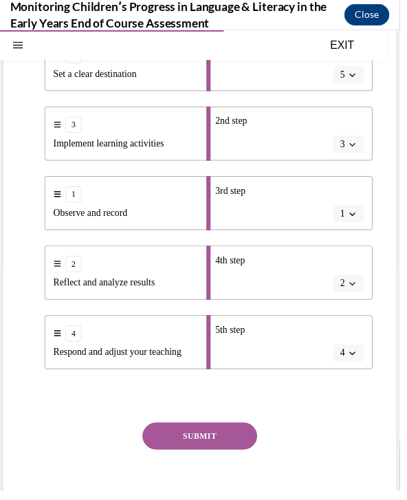
click at [241, 443] on button "SUBMIT" at bounding box center [203, 443] width 117 height 27
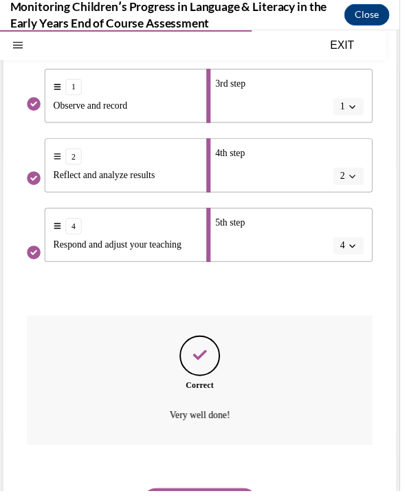
scroll to position [335, 0]
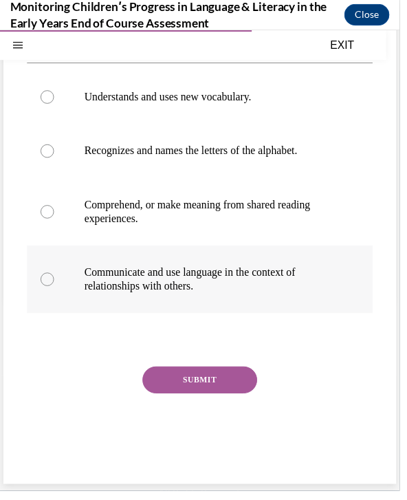
scroll to position [0, 0]
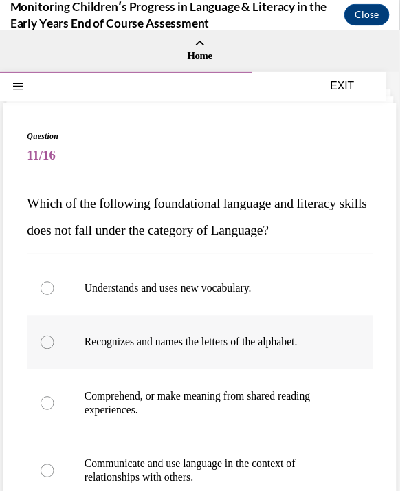
click at [321, 363] on label "Recognizes and names the letters of the alphabet." at bounding box center [203, 347] width 352 height 55
click at [55, 355] on input "Recognizes and names the letters of the alphabet." at bounding box center [48, 348] width 14 height 14
radio input "true"
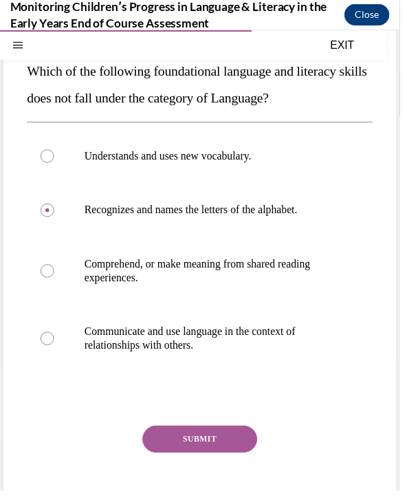
click at [249, 447] on button "SUBMIT" at bounding box center [203, 445] width 117 height 27
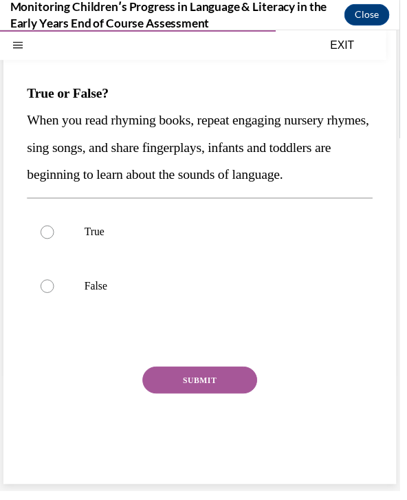
scroll to position [79, 0]
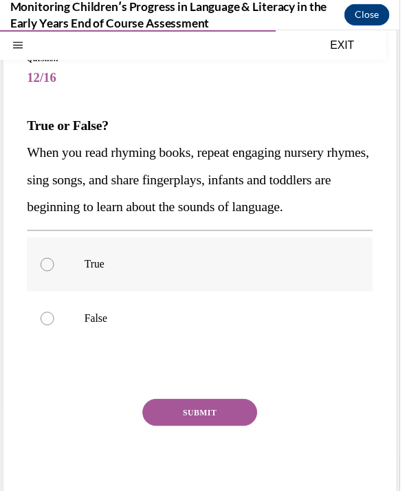
click at [236, 288] on label "True" at bounding box center [203, 268] width 352 height 55
click at [55, 276] on input "True" at bounding box center [48, 269] width 14 height 14
radio input "true"
click at [227, 433] on button "SUBMIT" at bounding box center [203, 419] width 117 height 27
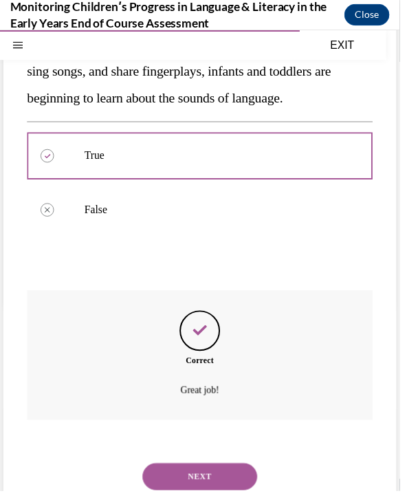
scroll to position [190, 0]
click at [213, 485] on button "NEXT" at bounding box center [203, 484] width 117 height 27
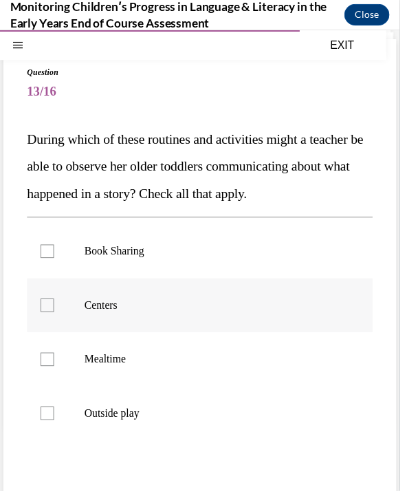
scroll to position [68, 0]
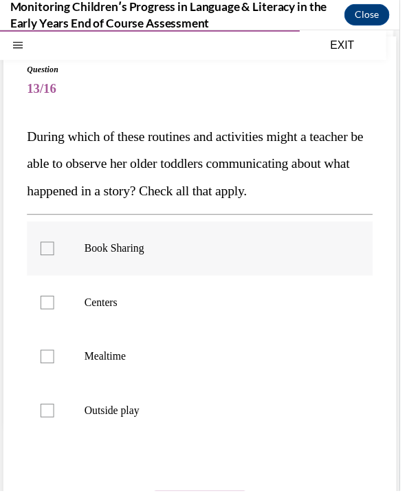
click at [316, 280] on label "Book Sharing" at bounding box center [203, 252] width 352 height 55
click at [55, 259] on input "Book Sharing" at bounding box center [48, 252] width 14 height 14
checkbox input "true"
click at [314, 335] on label "Centers" at bounding box center [203, 307] width 352 height 55
click at [55, 314] on input "Centers" at bounding box center [48, 307] width 14 height 14
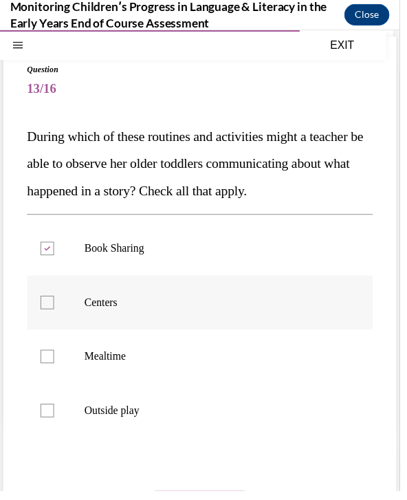
checkbox input "true"
click at [313, 369] on p "Mealtime" at bounding box center [215, 362] width 259 height 14
click at [55, 369] on input "Mealtime" at bounding box center [48, 362] width 14 height 14
checkbox input "true"
click at [304, 424] on p "Outside play" at bounding box center [215, 417] width 259 height 14
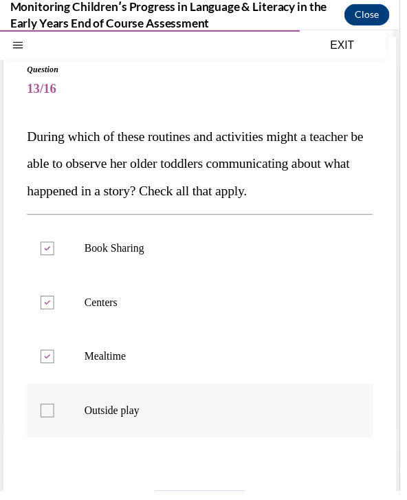
click at [55, 424] on input "Outside play" at bounding box center [48, 417] width 14 height 14
checkbox input "true"
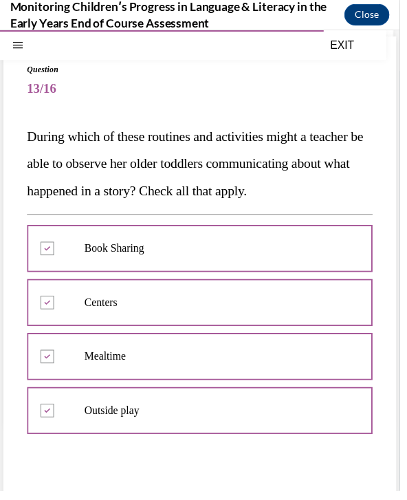
scroll to position [16, 0]
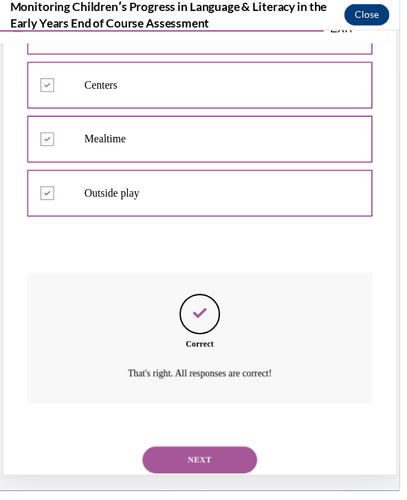
click at [241, 482] on button "NEXT" at bounding box center [203, 467] width 117 height 27
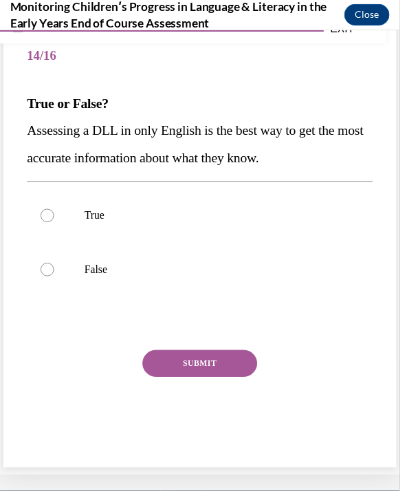
scroll to position [43, 0]
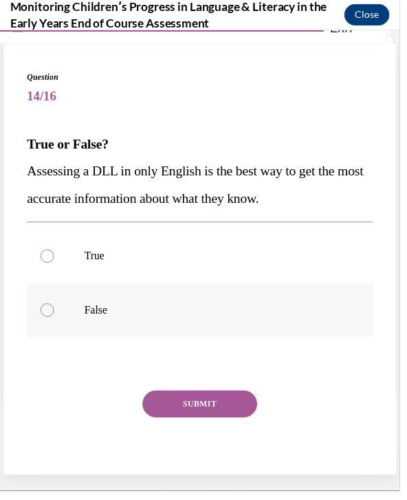
click at [208, 301] on label "False" at bounding box center [203, 315] width 352 height 55
click at [55, 309] on input "False" at bounding box center [48, 316] width 14 height 14
radio input "true"
click at [219, 400] on button "SUBMIT" at bounding box center [203, 410] width 117 height 27
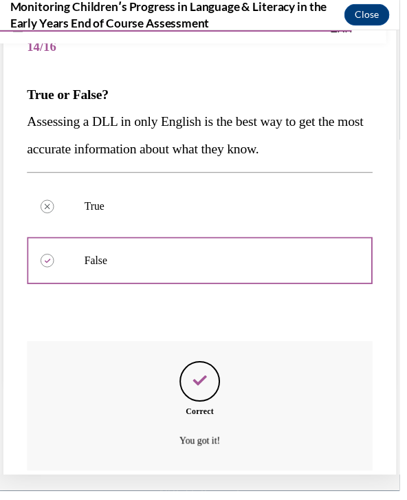
scroll to position [135, 0]
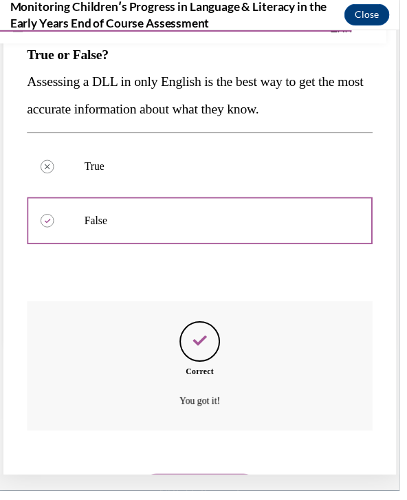
click at [197, 482] on button "NEXT" at bounding box center [203, 495] width 117 height 27
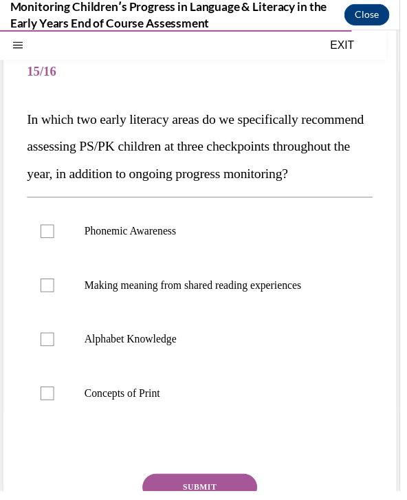
scroll to position [86, 0]
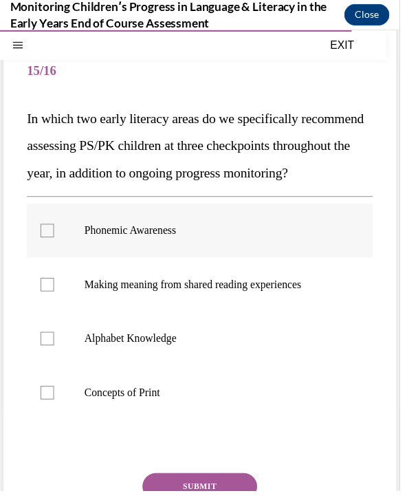
click at [302, 262] on label "Phonemic Awareness" at bounding box center [203, 234] width 352 height 55
click at [55, 241] on input "Phonemic Awareness" at bounding box center [48, 234] width 14 height 14
checkbox input "true"
click at [295, 372] on label "Alphabet Knowledge" at bounding box center [203, 344] width 352 height 55
click at [55, 351] on input "Alphabet Knowledge" at bounding box center [48, 344] width 14 height 14
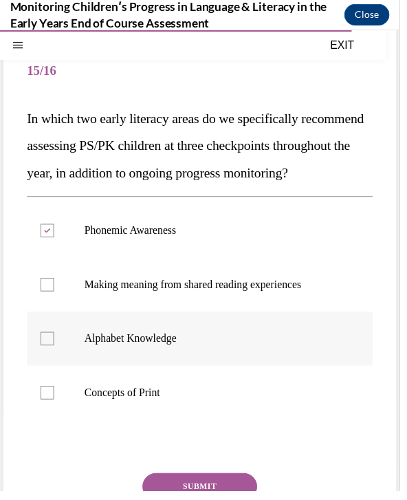
checkbox input "true"
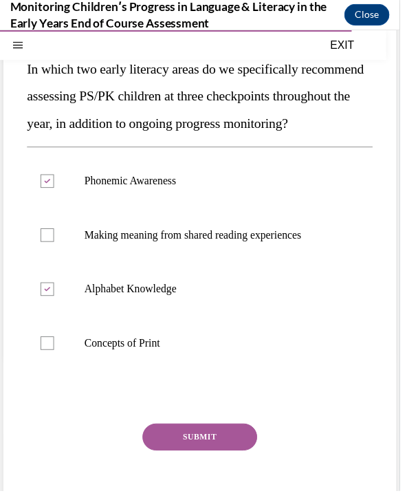
click at [239, 458] on button "SUBMIT" at bounding box center [203, 443] width 117 height 27
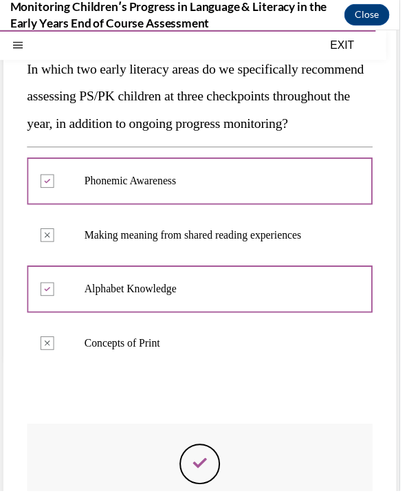
scroll to position [16, 0]
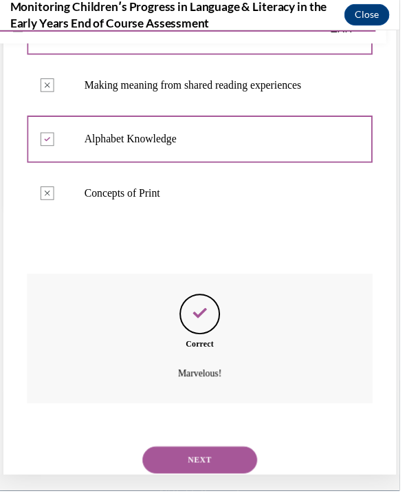
click at [254, 482] on button "NEXT" at bounding box center [203, 467] width 117 height 27
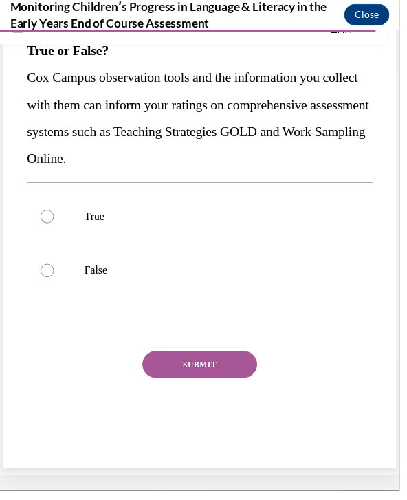
scroll to position [79, 0]
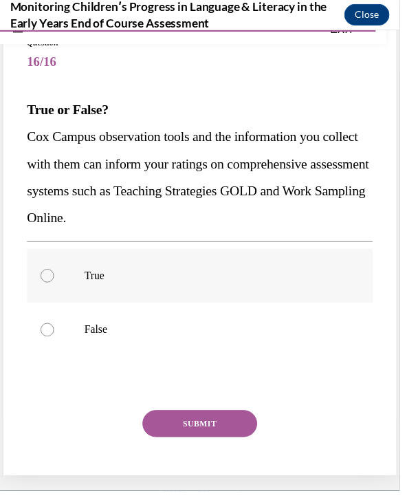
click at [258, 275] on p "True" at bounding box center [215, 281] width 259 height 14
click at [55, 275] on input "True" at bounding box center [48, 281] width 14 height 14
radio input "true"
click at [253, 434] on button "SUBMIT" at bounding box center [203, 430] width 117 height 27
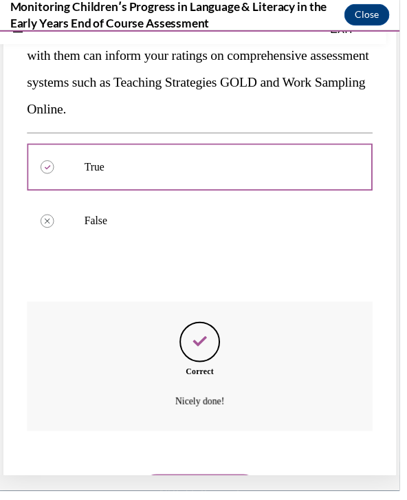
click at [236, 482] on button "NEXT" at bounding box center [203, 495] width 117 height 27
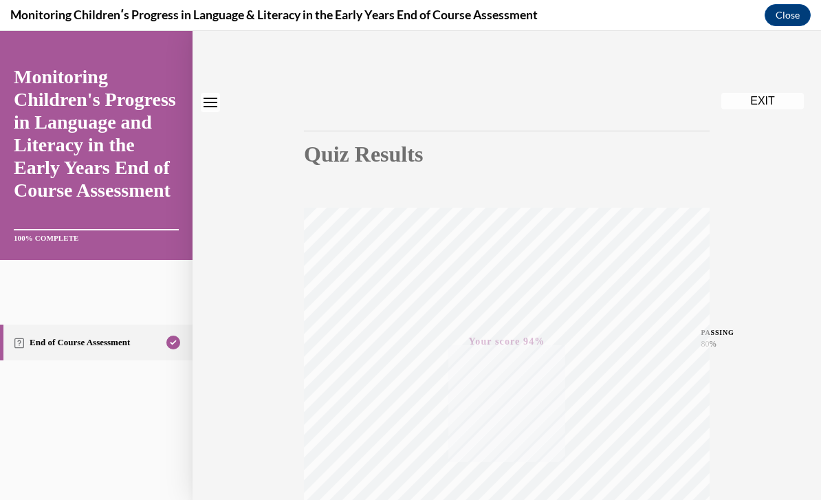
scroll to position [0, 0]
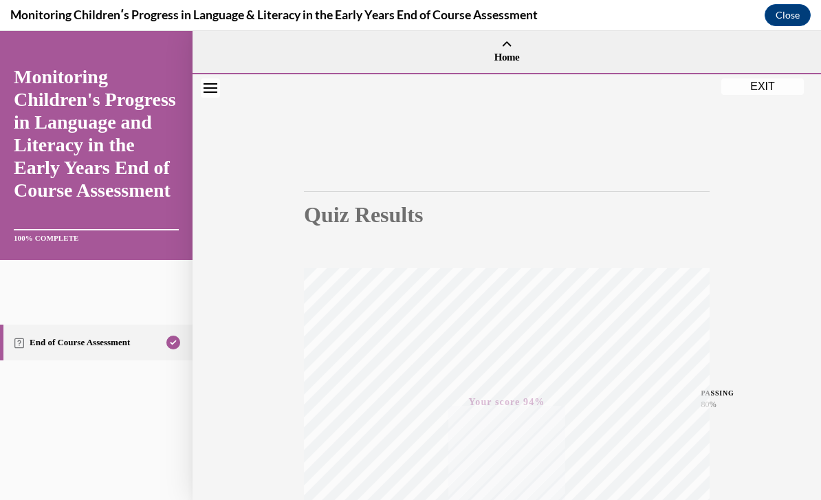
click at [737, 87] on button "EXIT" at bounding box center [762, 86] width 82 height 16
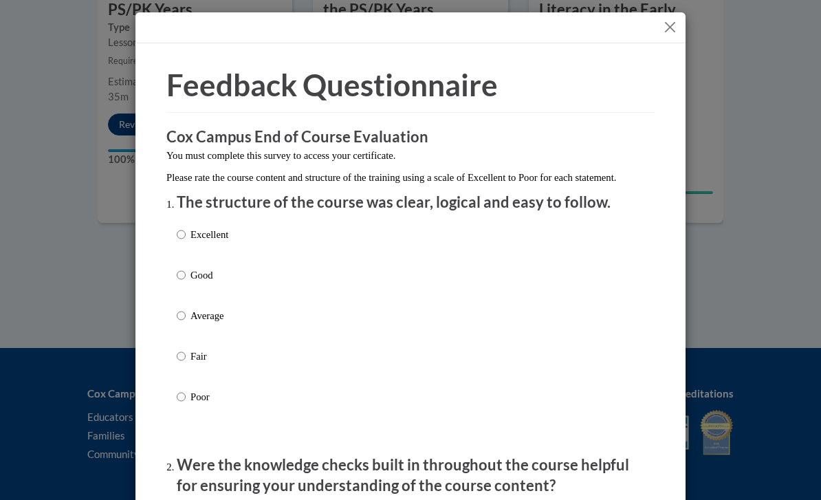
click at [238, 229] on div "Excellent Good Average Fair Poor" at bounding box center [410, 332] width 467 height 224
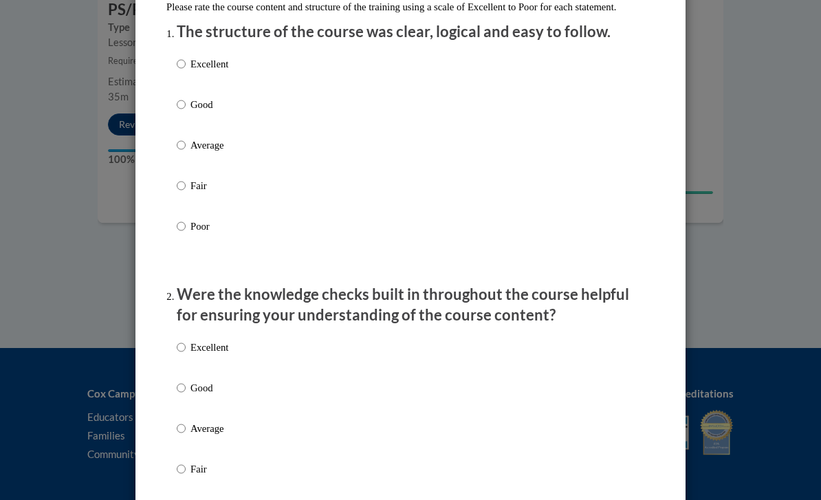
scroll to position [180, 0]
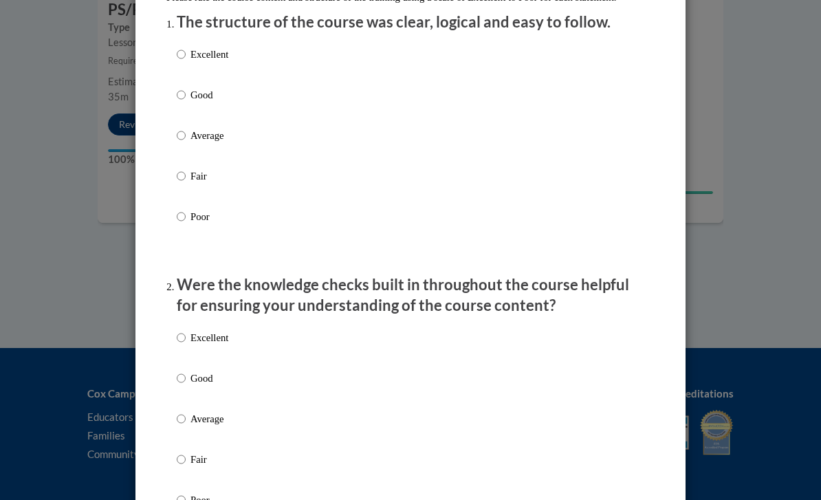
click at [182, 56] on input "Excellent" at bounding box center [181, 54] width 9 height 15
radio input "true"
click at [183, 340] on input "Excellent" at bounding box center [181, 337] width 9 height 15
radio input "true"
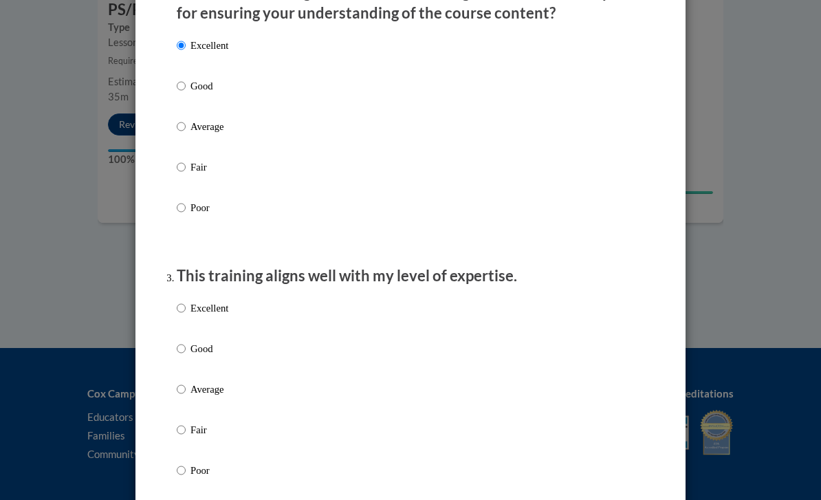
click at [183, 302] on input "Excellent" at bounding box center [181, 307] width 9 height 15
radio input "true"
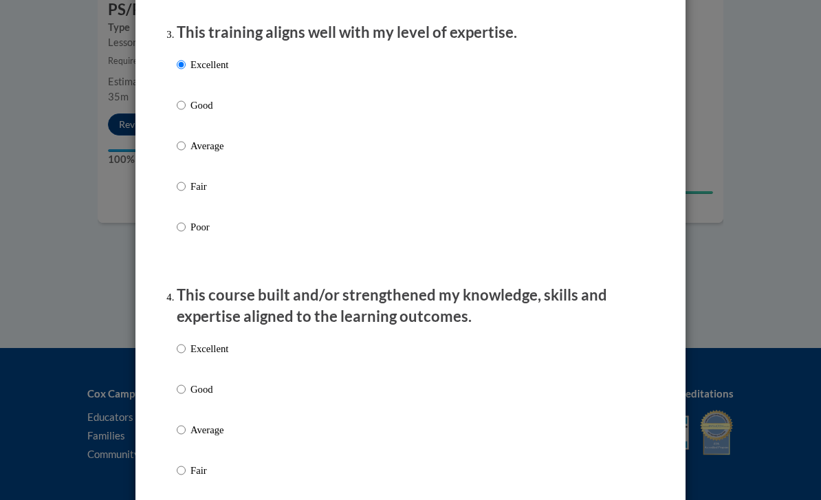
scroll to position [717, 0]
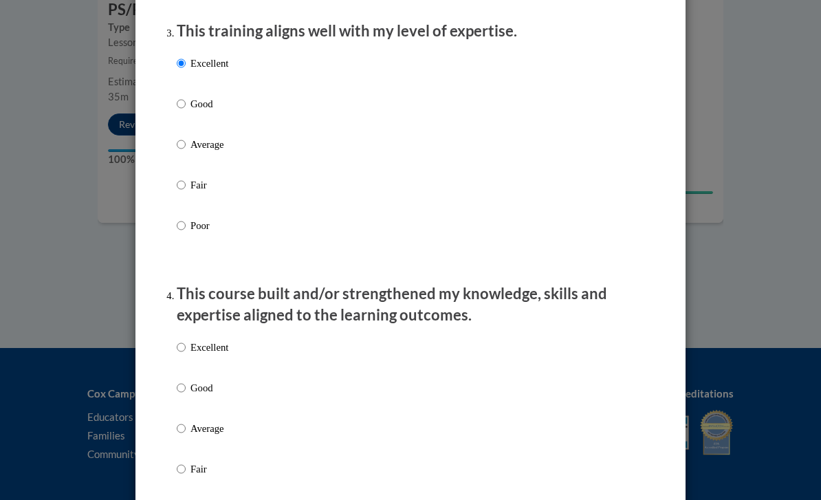
click at [179, 344] on input "Excellent" at bounding box center [181, 347] width 9 height 15
radio input "true"
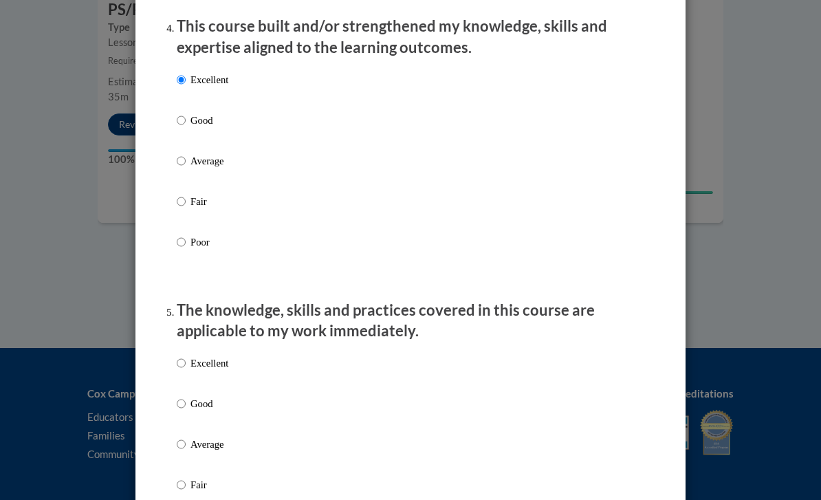
click at [181, 359] on input "Excellent" at bounding box center [181, 362] width 9 height 15
radio input "true"
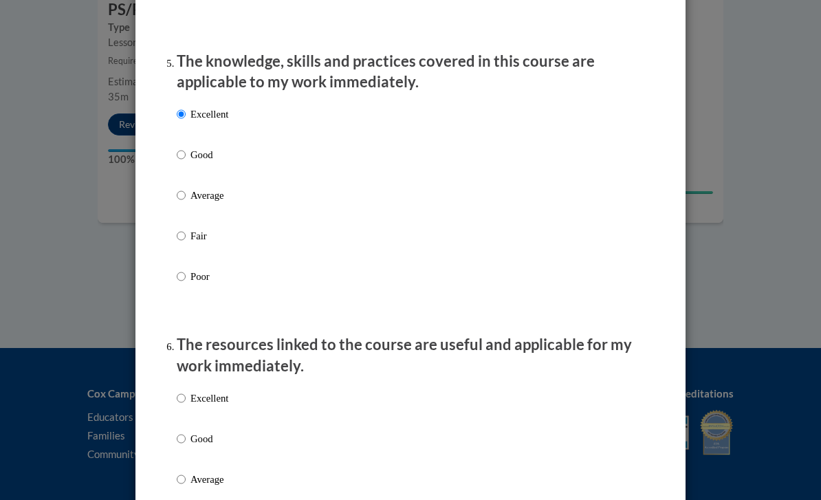
click at [179, 397] on input "Excellent" at bounding box center [181, 397] width 9 height 15
radio input "true"
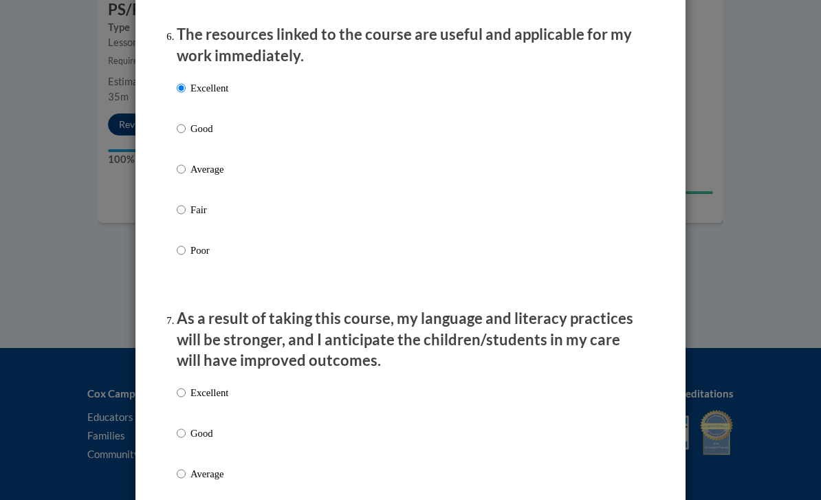
click at [181, 385] on input "Excellent" at bounding box center [181, 392] width 9 height 15
radio input "true"
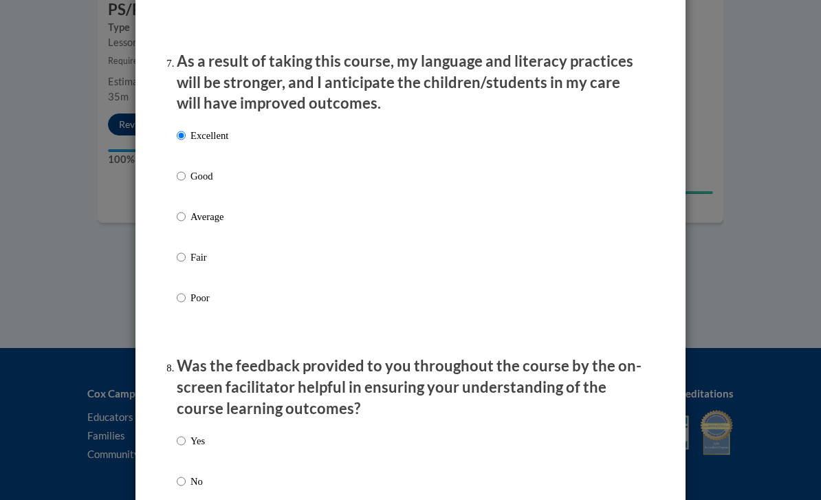
scroll to position [1803, 0]
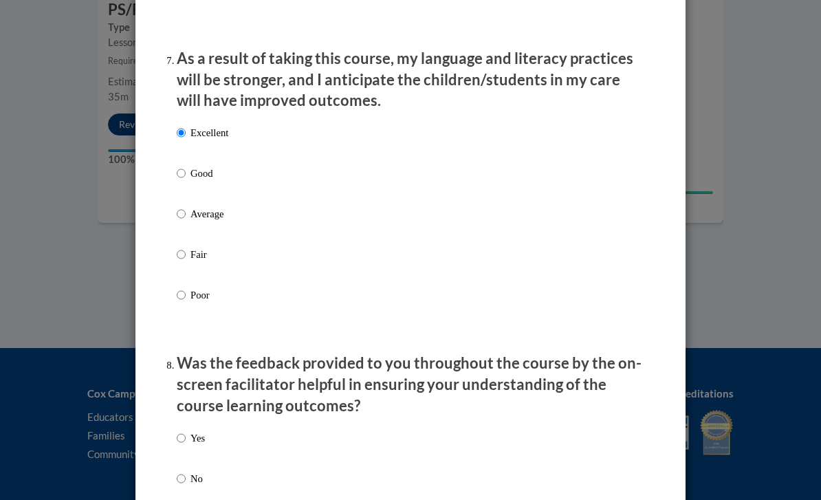
click at [183, 430] on input "Yes" at bounding box center [181, 437] width 9 height 15
radio input "true"
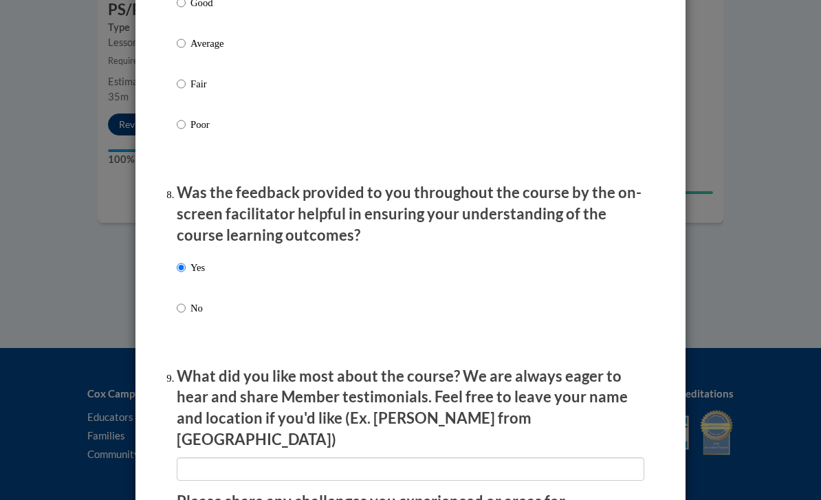
scroll to position [1998, 0]
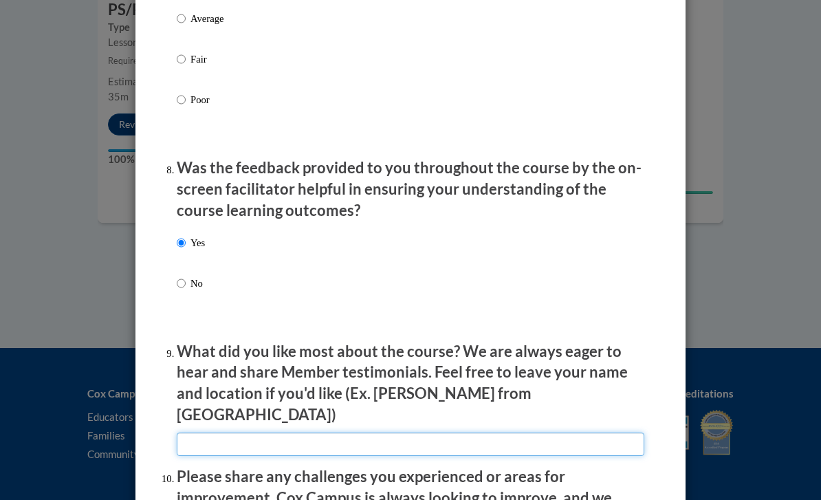
click at [199, 432] on input "textbox" at bounding box center [410, 443] width 467 height 23
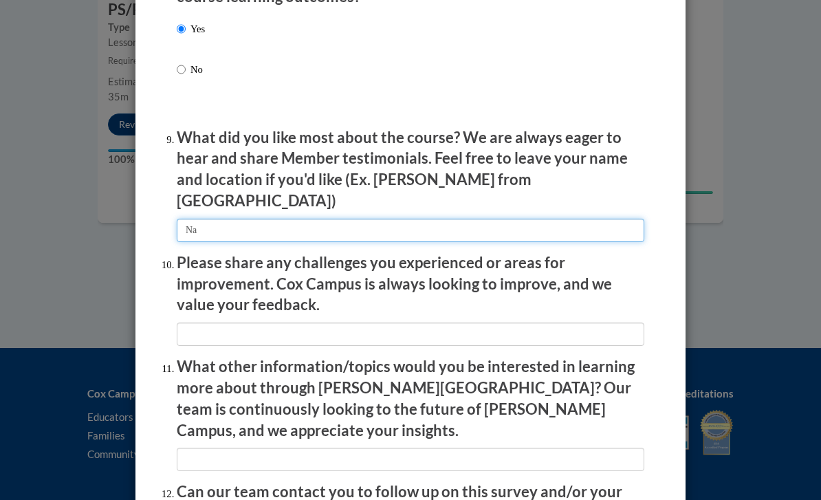
scroll to position [2221, 0]
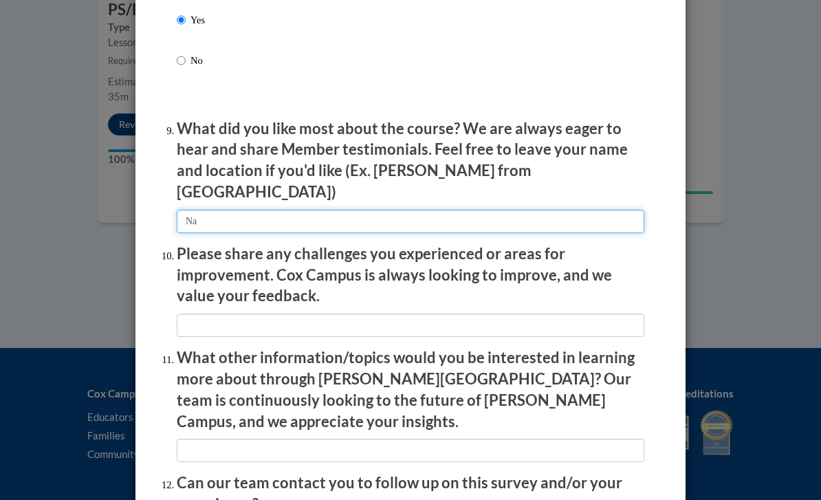
type input "Na"
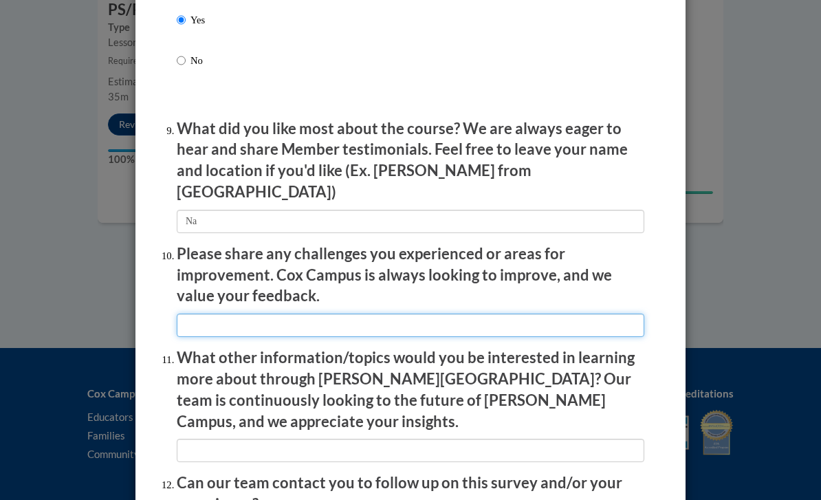
click at [219, 313] on input "textbox" at bounding box center [410, 324] width 467 height 23
type input "na"
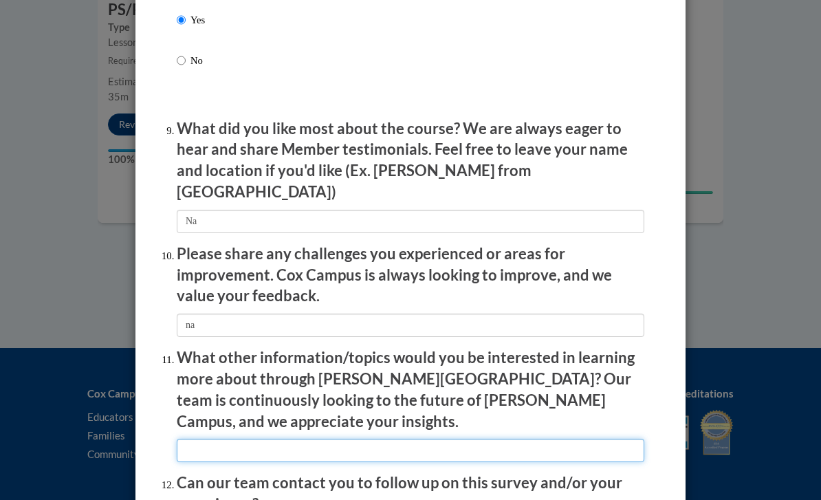
click at [226, 438] on input "textbox" at bounding box center [410, 449] width 467 height 23
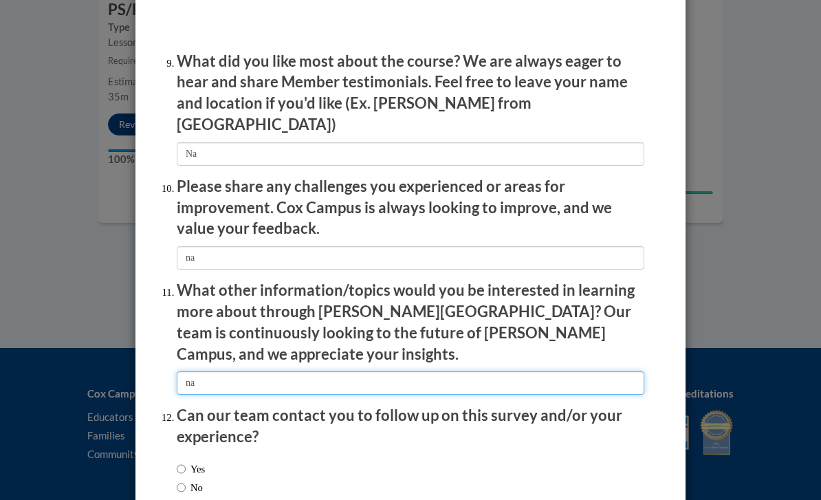
scroll to position [2287, 0]
type input "na"
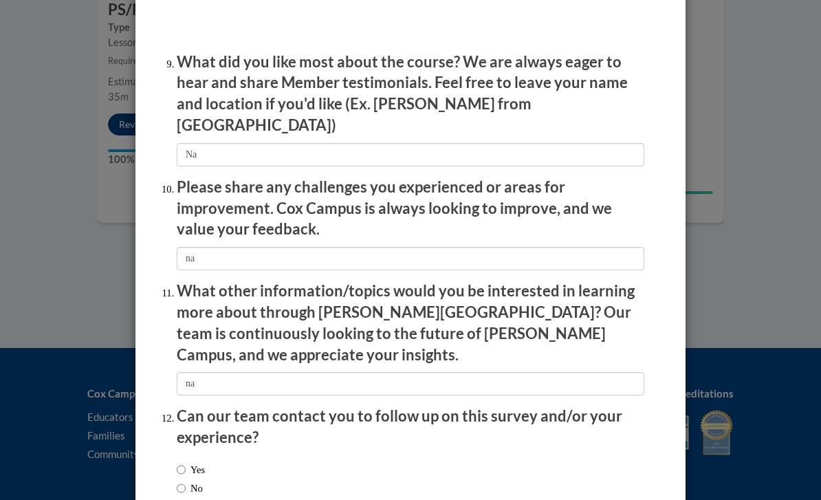
click at [184, 480] on input "No" at bounding box center [181, 487] width 9 height 15
radio input "true"
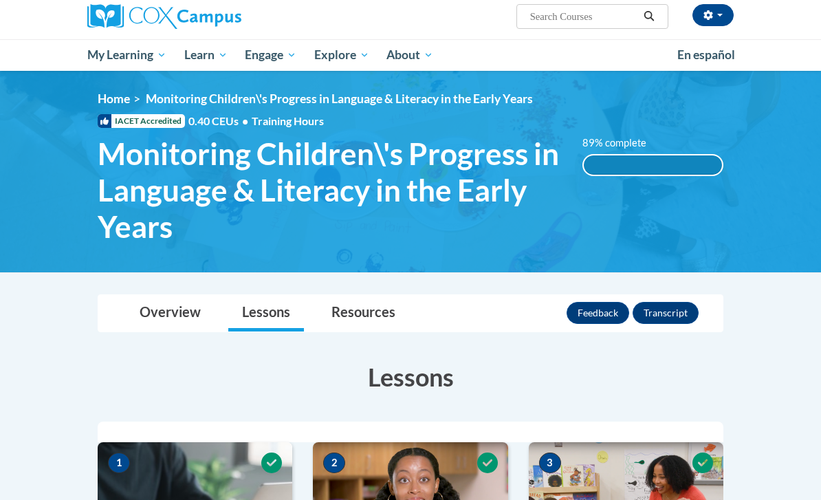
scroll to position [0, 0]
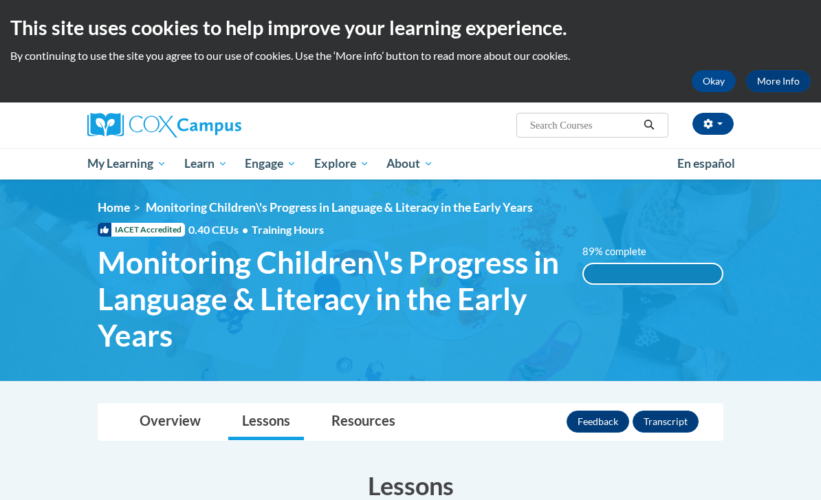
click at [584, 127] on input "Search..." at bounding box center [584, 125] width 110 height 16
type input "Supporting dual"
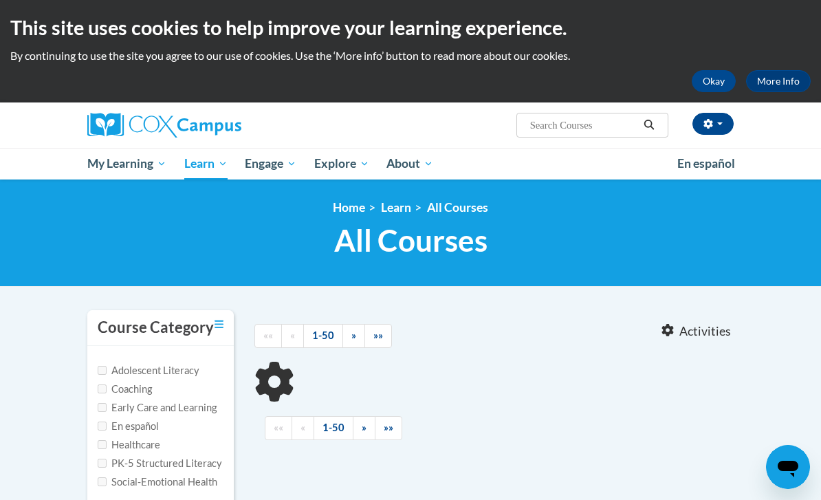
type input "Supporting dual"
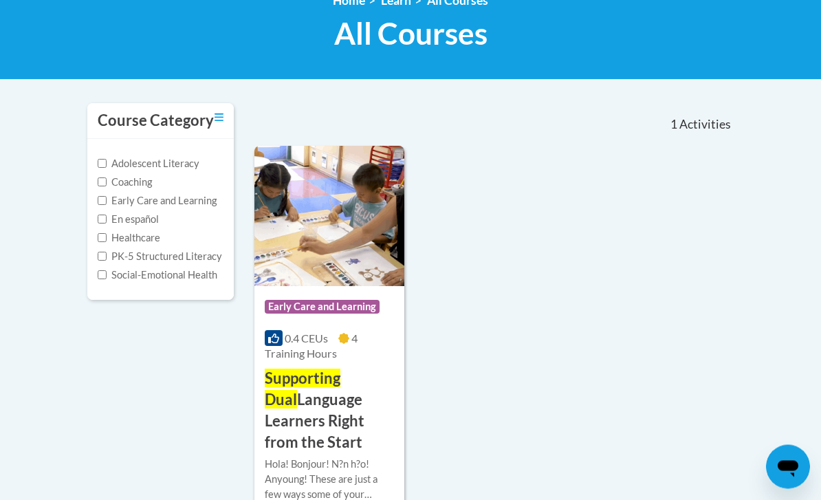
scroll to position [207, 0]
click at [375, 396] on h3 "Supporting Dual Language Learners Right from the Start" at bounding box center [329, 410] width 129 height 85
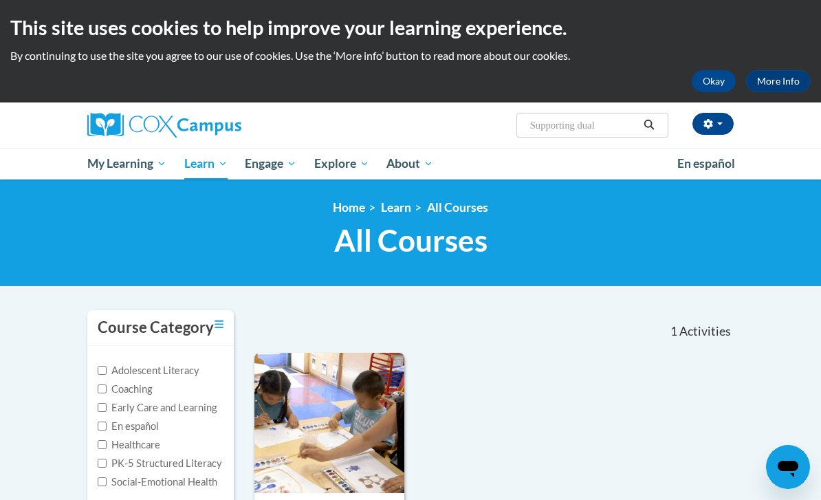
scroll to position [252, 0]
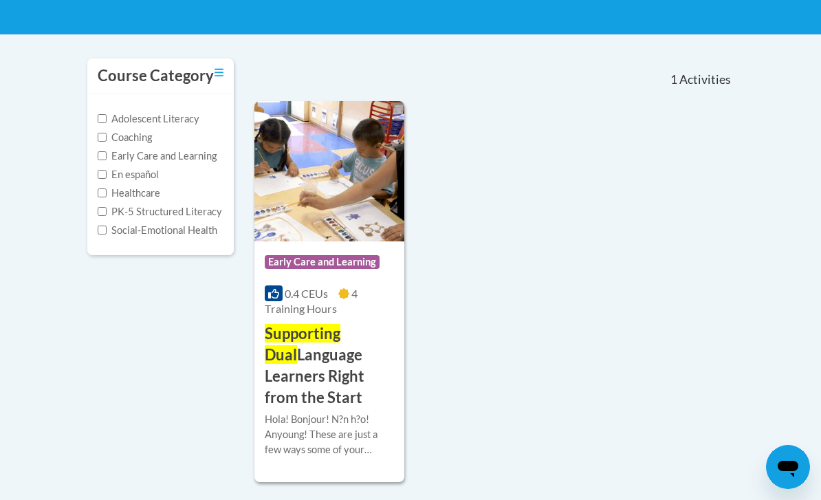
click at [351, 441] on div "Hola! Bonjour! N?n h?o! Anyoung! These are just a few ways some of your learner…" at bounding box center [329, 434] width 129 height 45
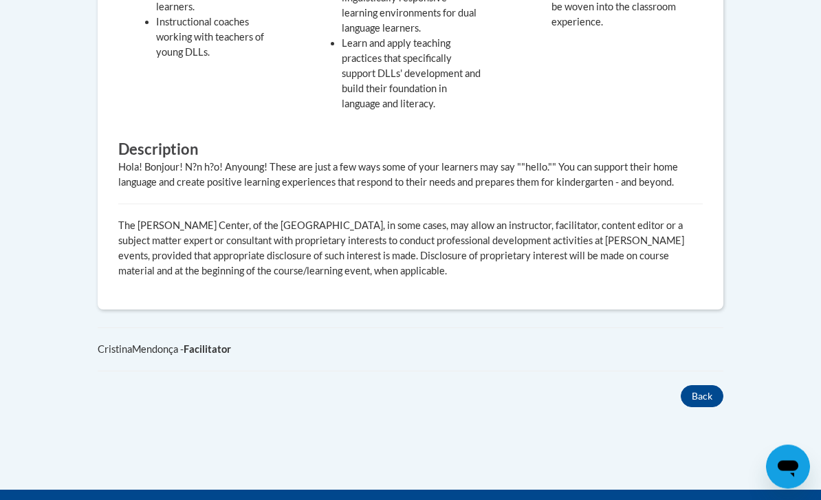
scroll to position [875, 0]
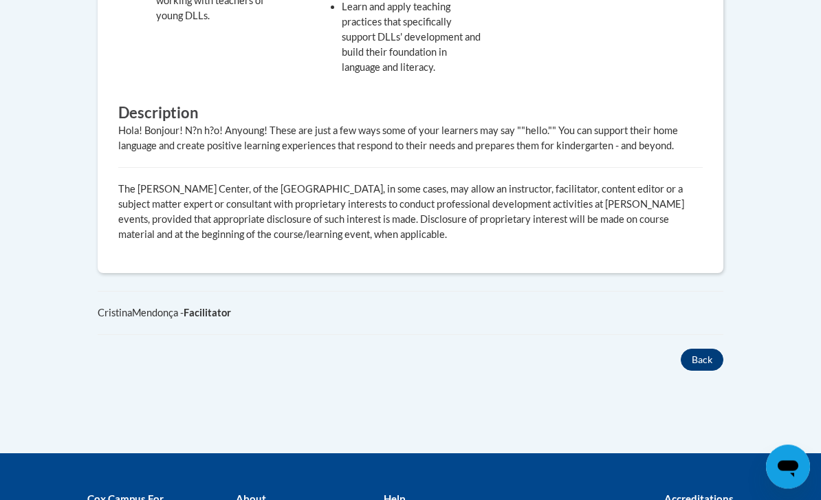
click at [721, 355] on button "Back" at bounding box center [701, 360] width 43 height 22
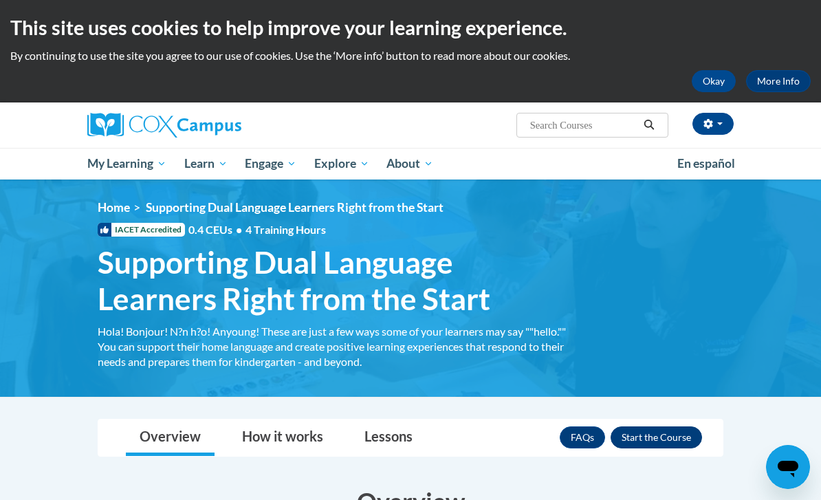
click at [651, 429] on button "Enroll" at bounding box center [655, 437] width 91 height 22
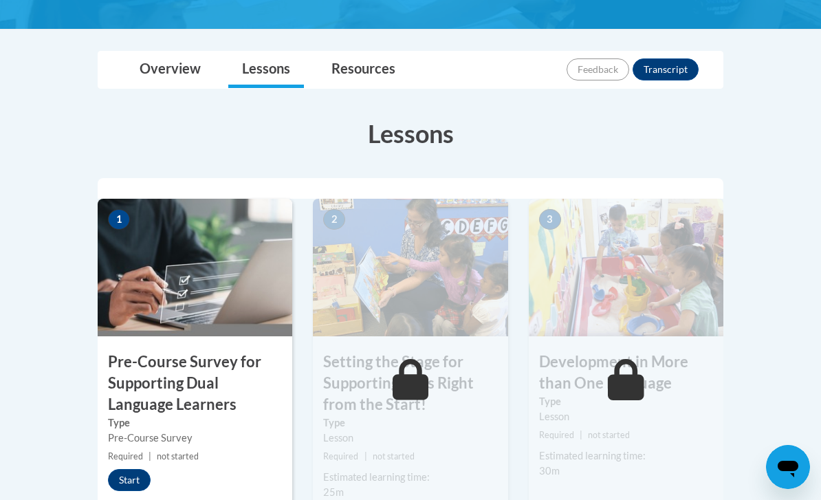
scroll to position [333, 0]
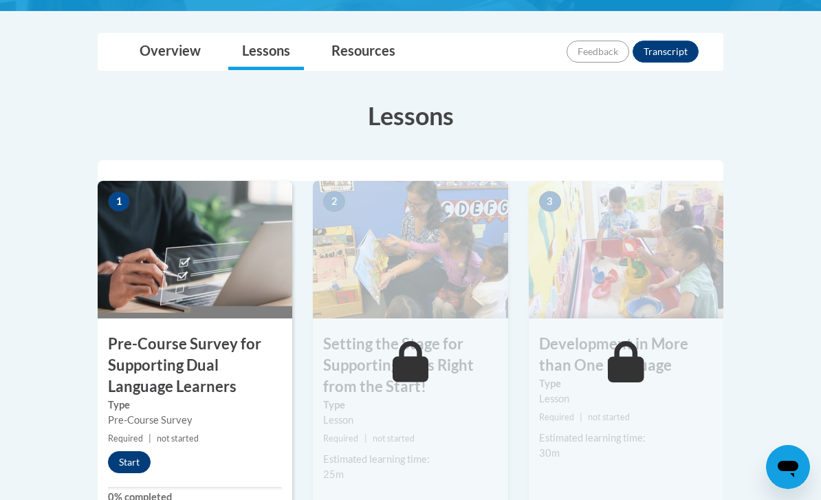
click at [139, 461] on button "Start" at bounding box center [129, 462] width 43 height 22
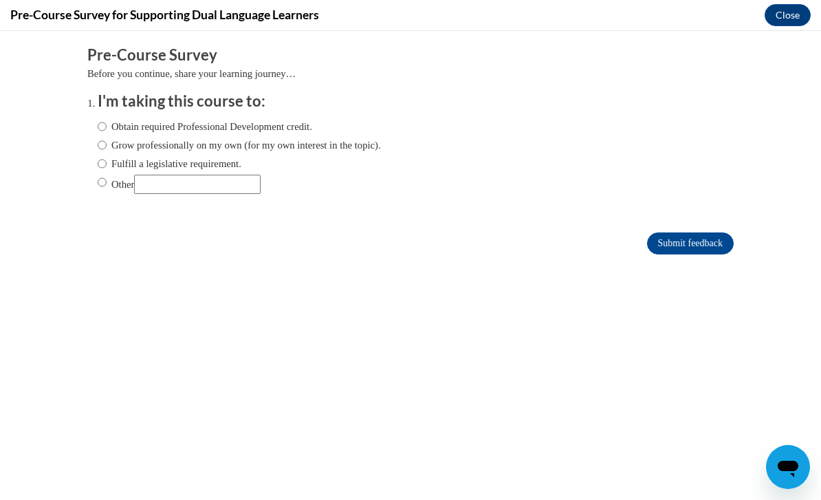
scroll to position [0, 0]
click at [189, 127] on label "Obtain required Professional Development credit." at bounding box center [205, 126] width 214 height 15
click at [107, 127] on input "Obtain required Professional Development credit." at bounding box center [102, 126] width 9 height 15
radio input "true"
click at [673, 245] on input "Submit feedback" at bounding box center [690, 243] width 87 height 22
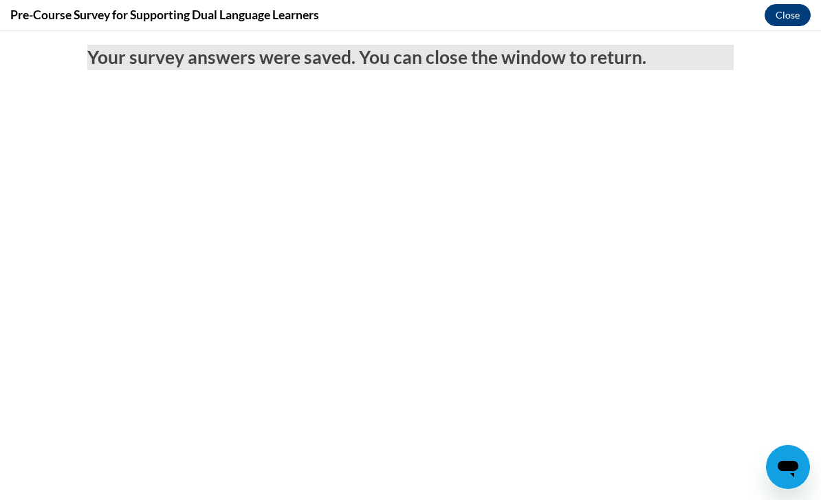
click at [786, 23] on button "Close" at bounding box center [787, 15] width 46 height 22
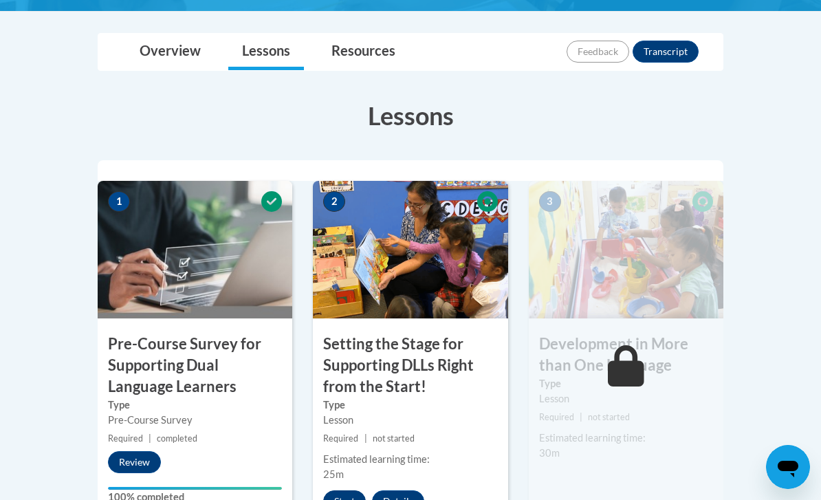
click at [354, 499] on button "Start" at bounding box center [344, 501] width 43 height 22
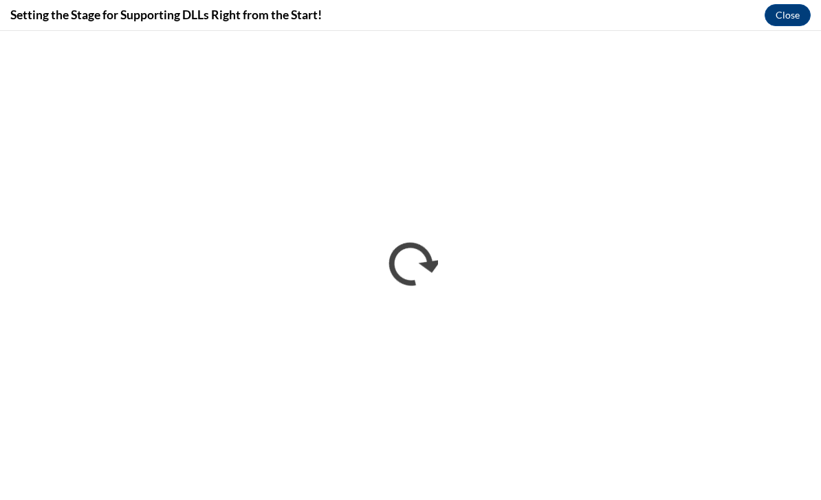
scroll to position [378, 0]
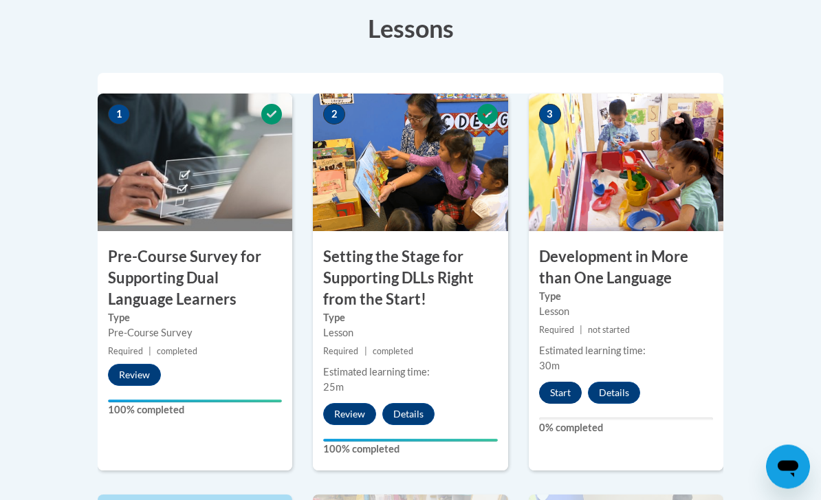
scroll to position [421, 0]
click at [557, 389] on button "Start" at bounding box center [560, 392] width 43 height 22
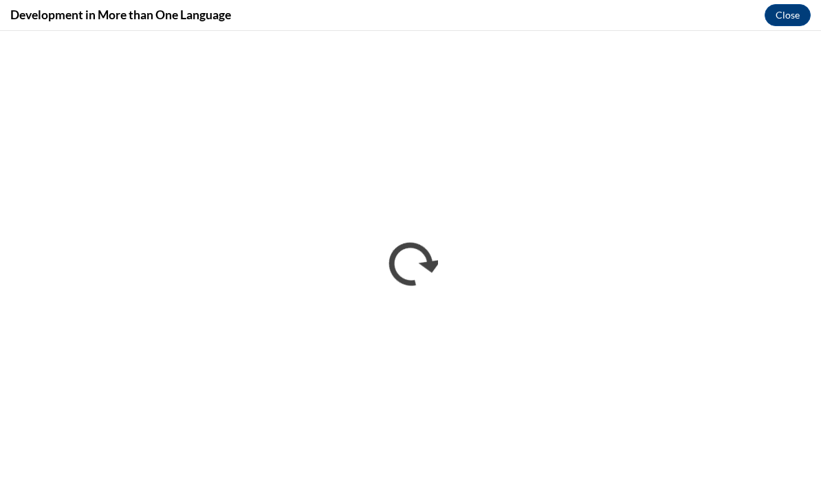
scroll to position [0, 0]
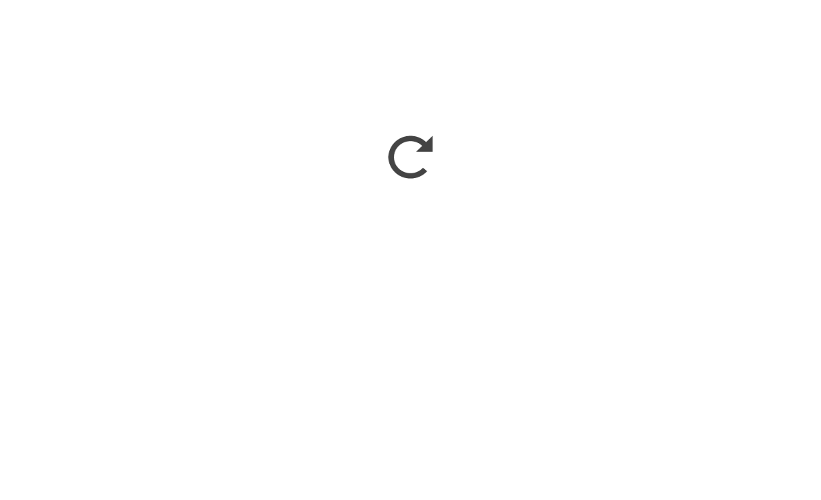
click at [685, 451] on img at bounding box center [626, 509] width 195 height 137
click at [676, 448] on img at bounding box center [626, 509] width 195 height 137
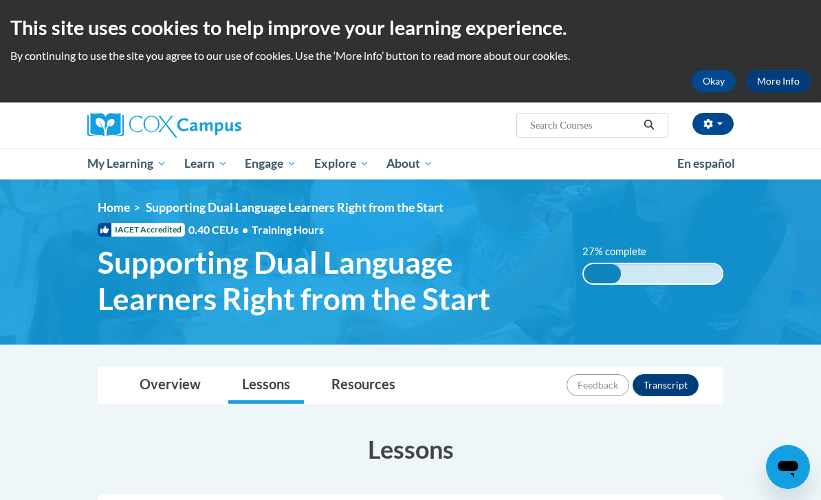
scroll to position [124, 0]
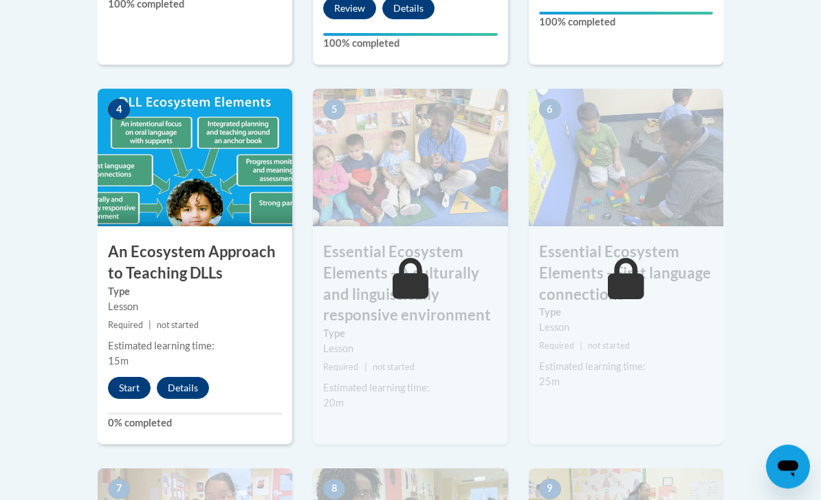
click at [131, 379] on button "Start" at bounding box center [129, 388] width 43 height 22
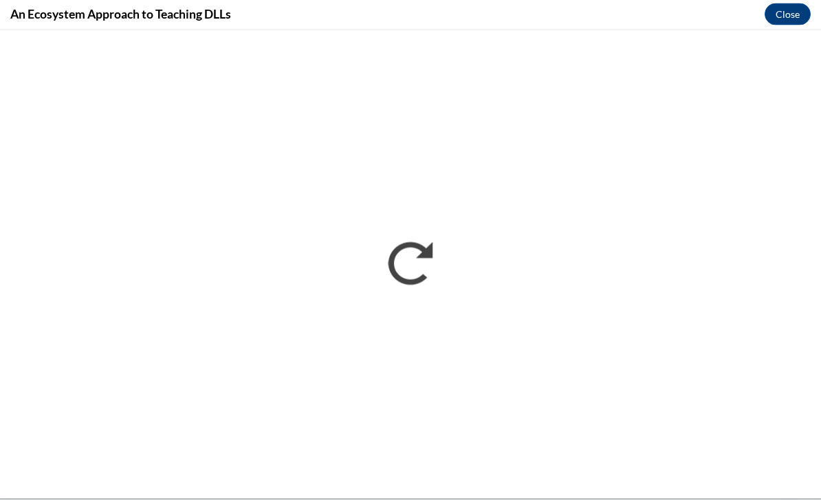
scroll to position [1785, 0]
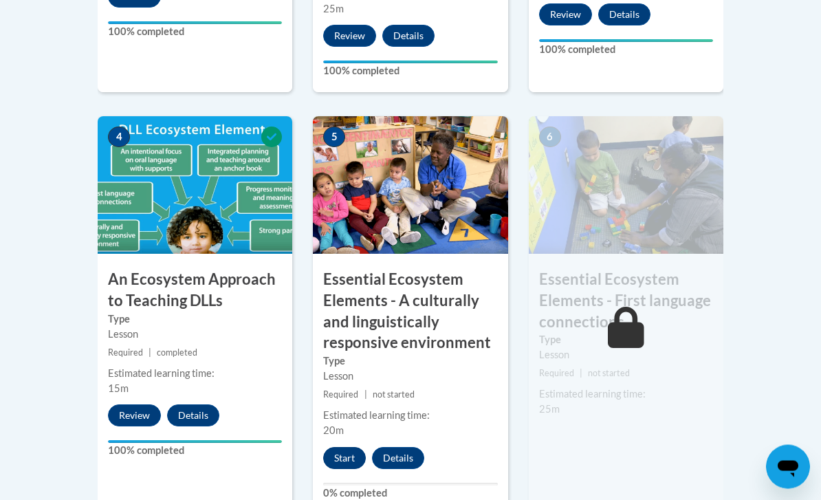
scroll to position [799, 0]
click at [351, 452] on button "Start" at bounding box center [344, 458] width 43 height 22
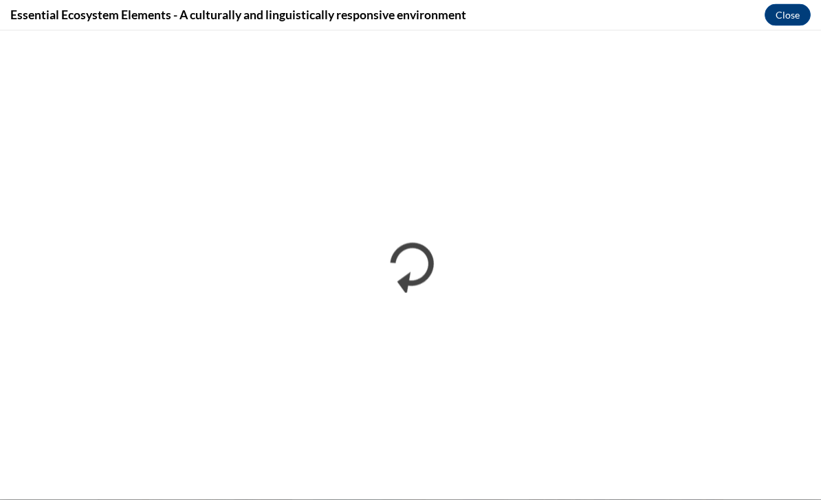
scroll to position [937, 0]
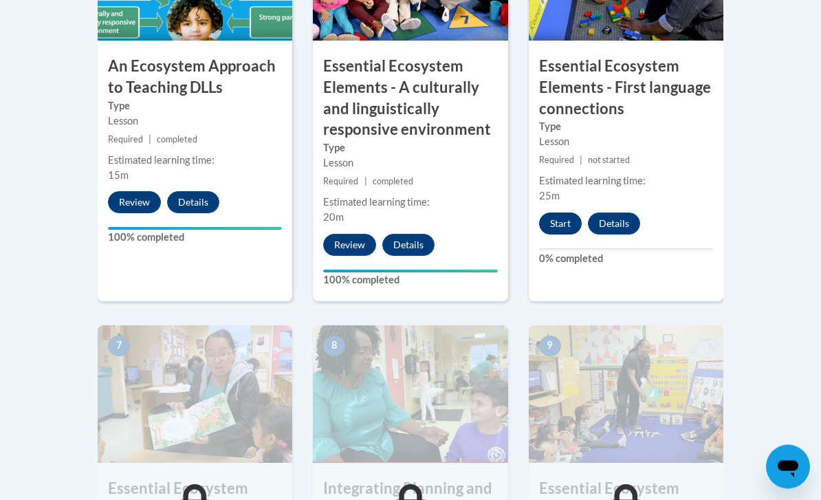
scroll to position [1043, 0]
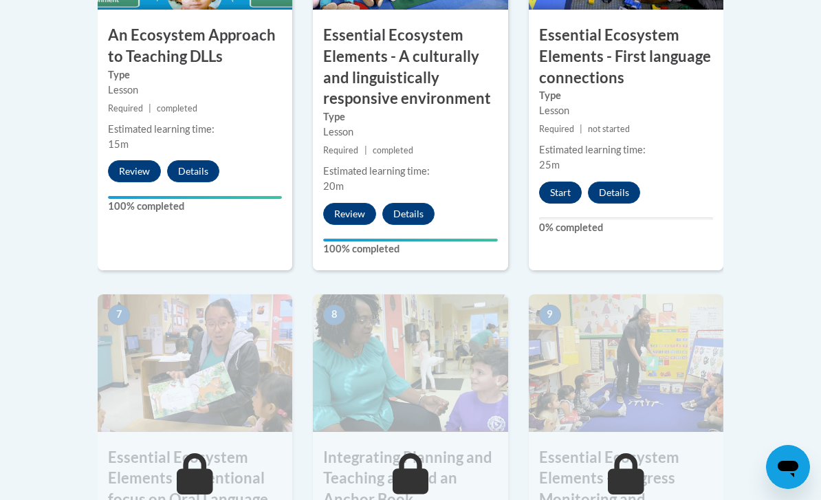
click at [568, 191] on button "Start" at bounding box center [560, 192] width 43 height 22
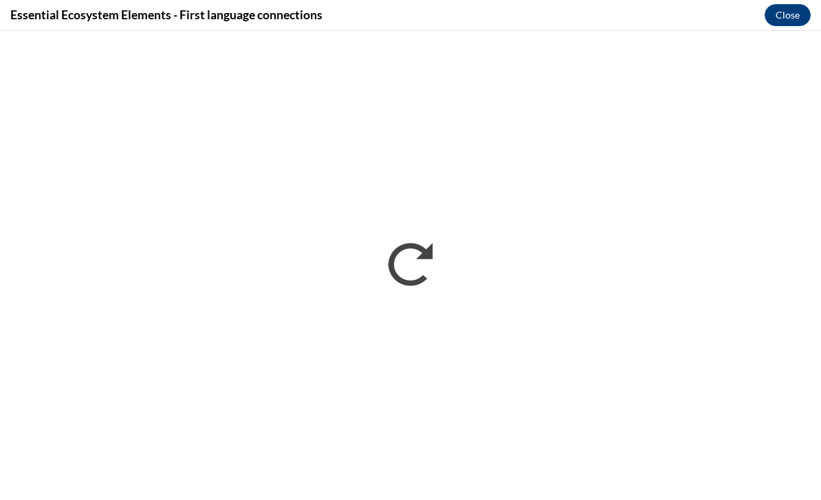
scroll to position [1053, 0]
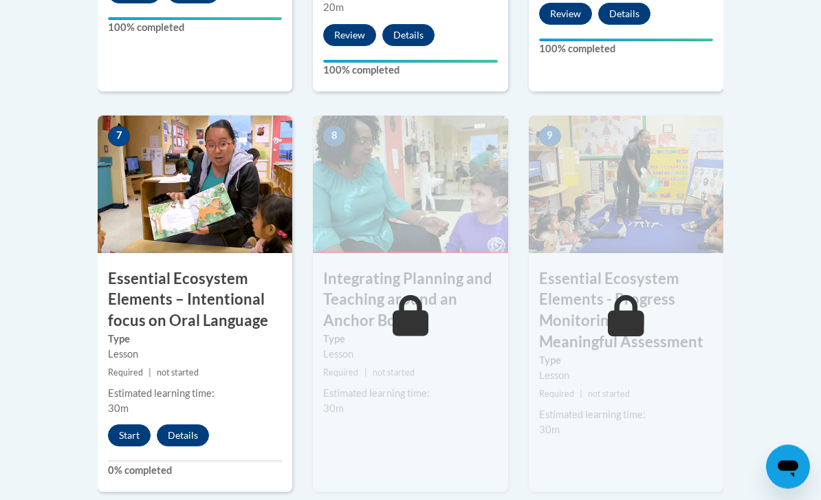
scroll to position [1221, 0]
click at [144, 430] on button "Start" at bounding box center [129, 435] width 43 height 22
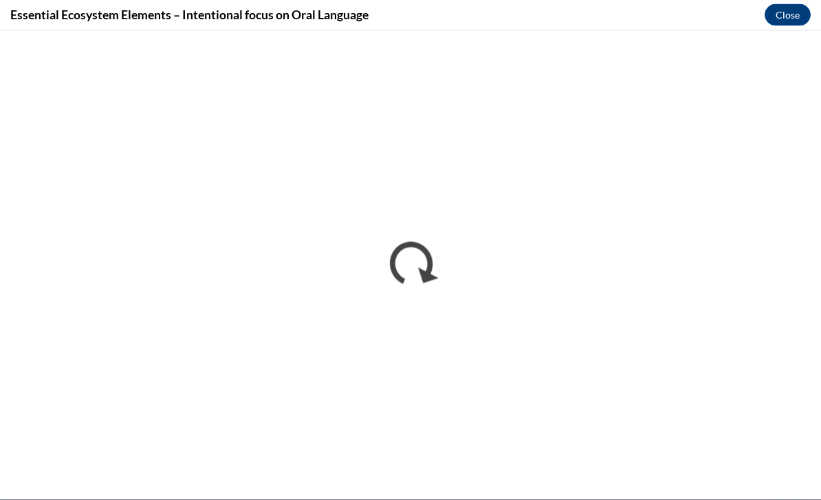
scroll to position [1867, 0]
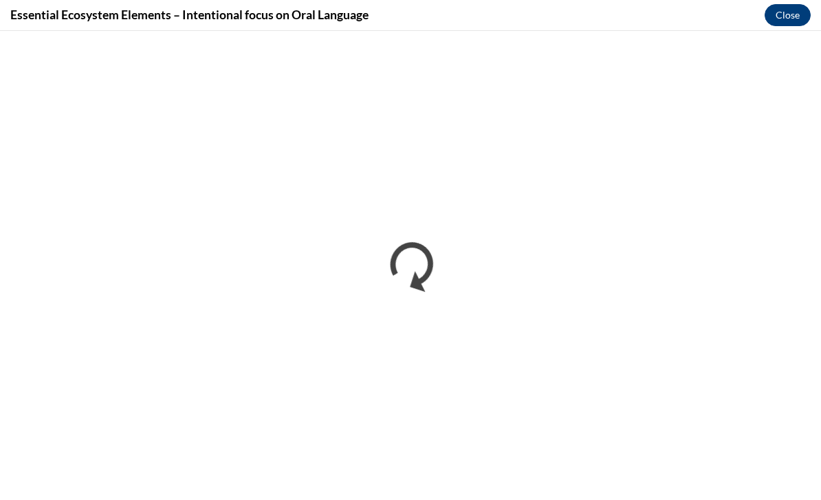
click at [798, 10] on button "Close" at bounding box center [787, 15] width 46 height 22
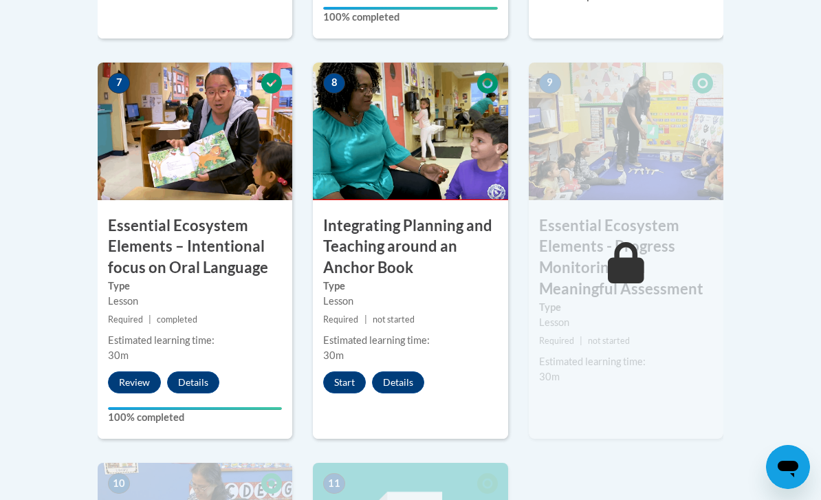
scroll to position [1385, 0]
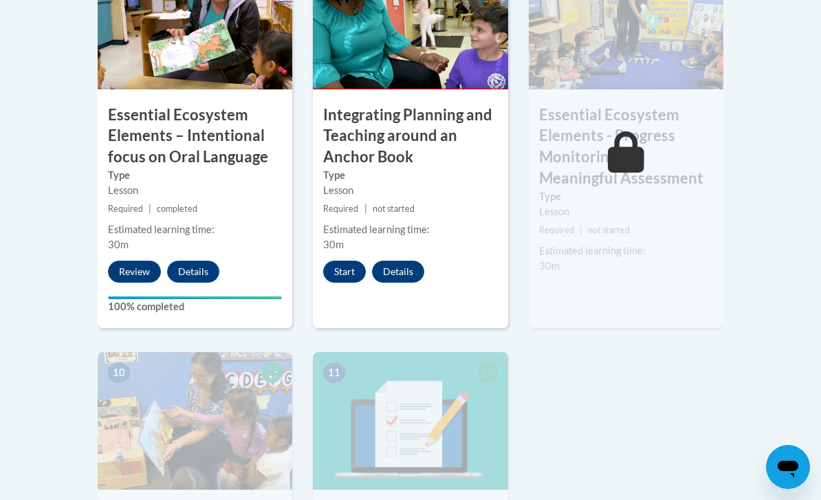
click at [355, 263] on button "Start" at bounding box center [344, 271] width 43 height 22
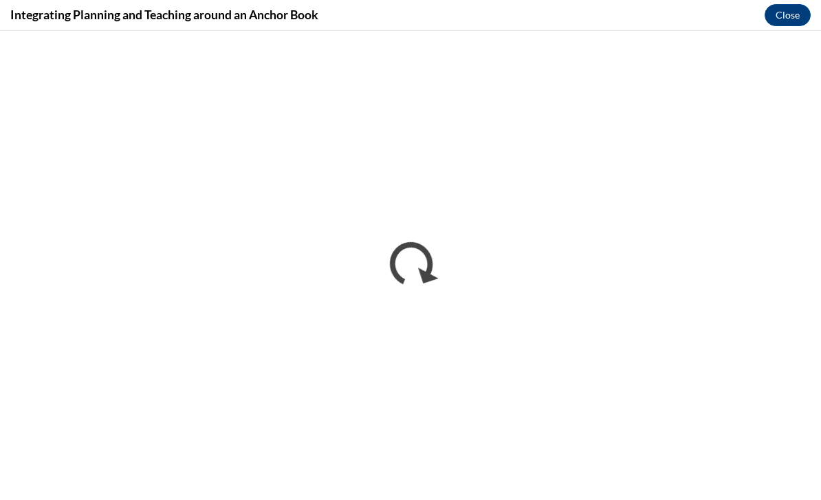
scroll to position [0, 0]
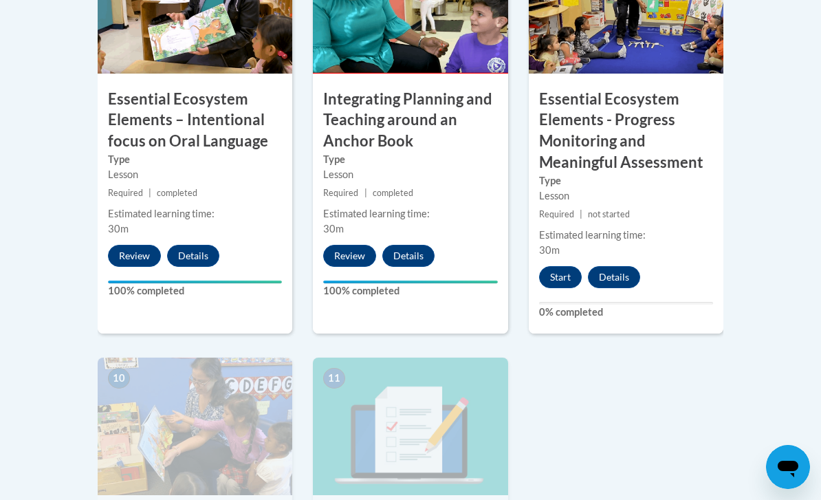
scroll to position [1399, 0]
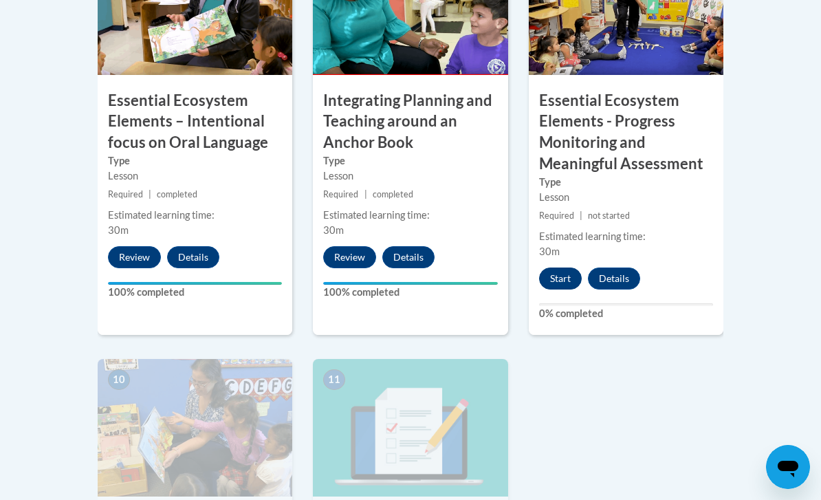
click at [555, 272] on button "Start" at bounding box center [560, 278] width 43 height 22
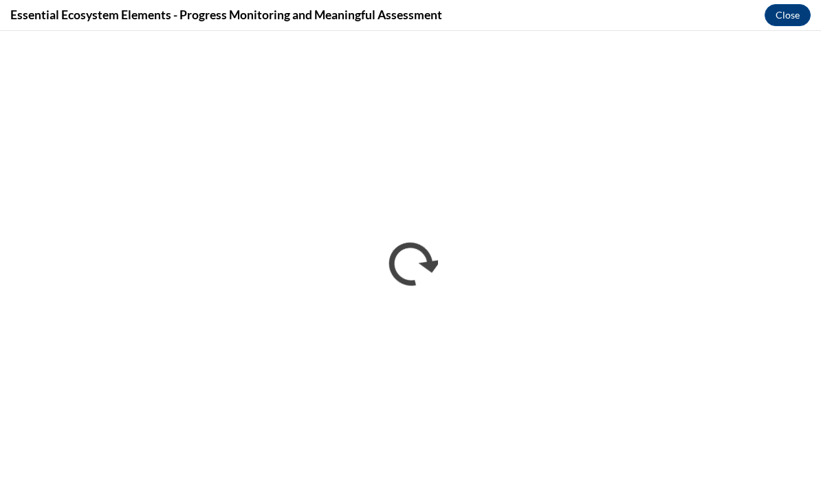
scroll to position [0, 0]
click at [791, 10] on button "Close" at bounding box center [787, 15] width 46 height 22
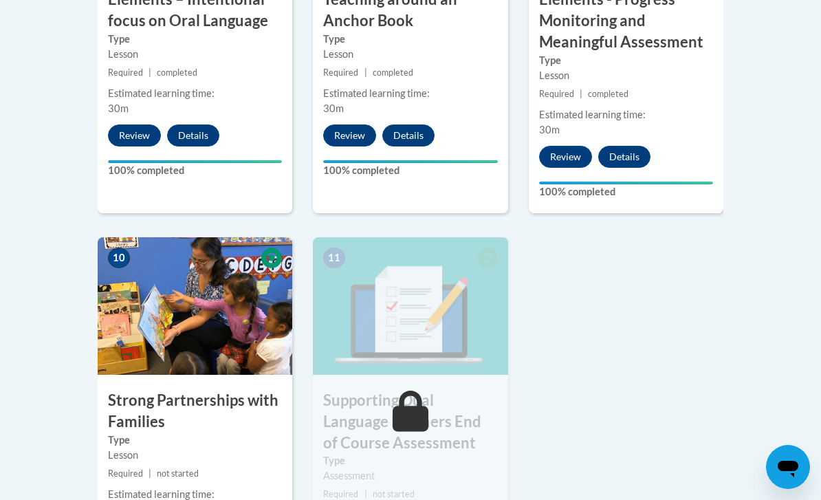
scroll to position [1573, 0]
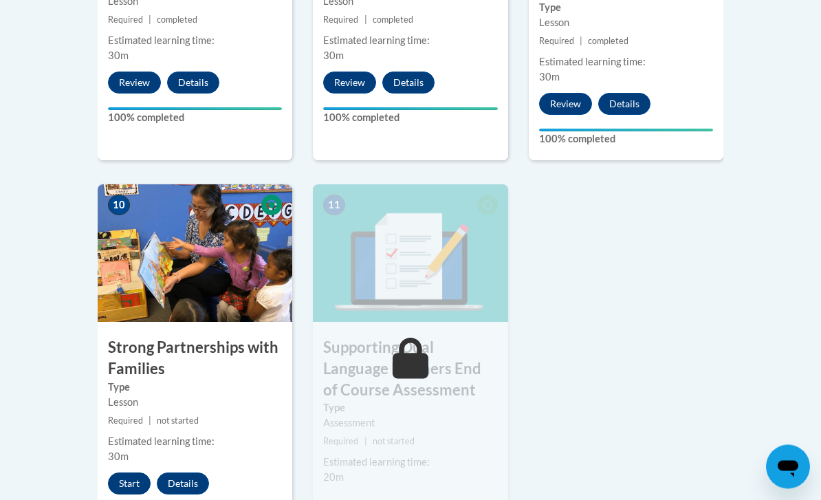
click at [132, 478] on button "Start" at bounding box center [129, 484] width 43 height 22
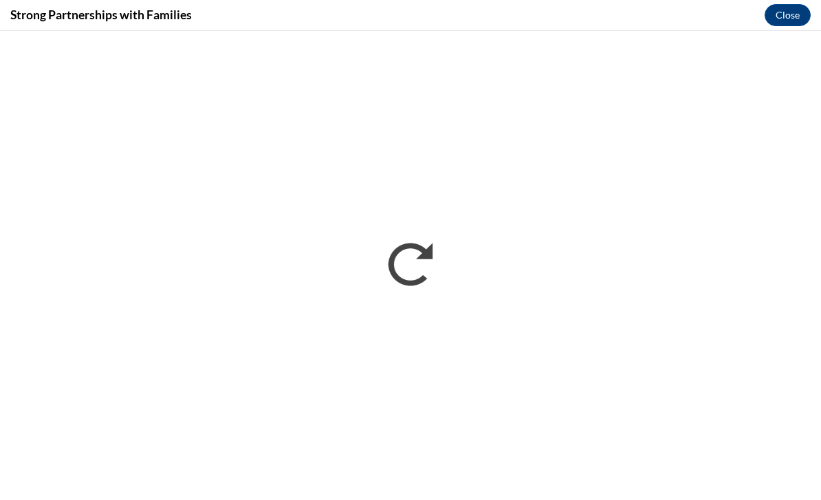
scroll to position [1618, 0]
click at [790, 16] on button "Close" at bounding box center [787, 15] width 46 height 22
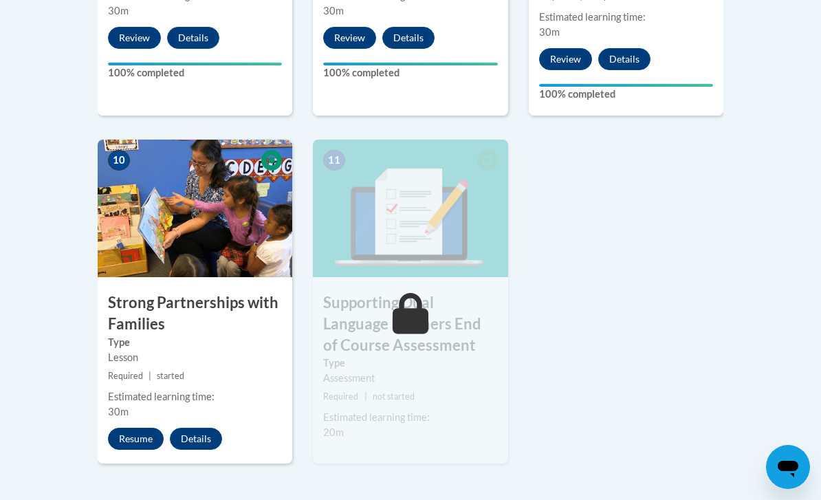
click at [129, 427] on button "Resume" at bounding box center [136, 438] width 56 height 22
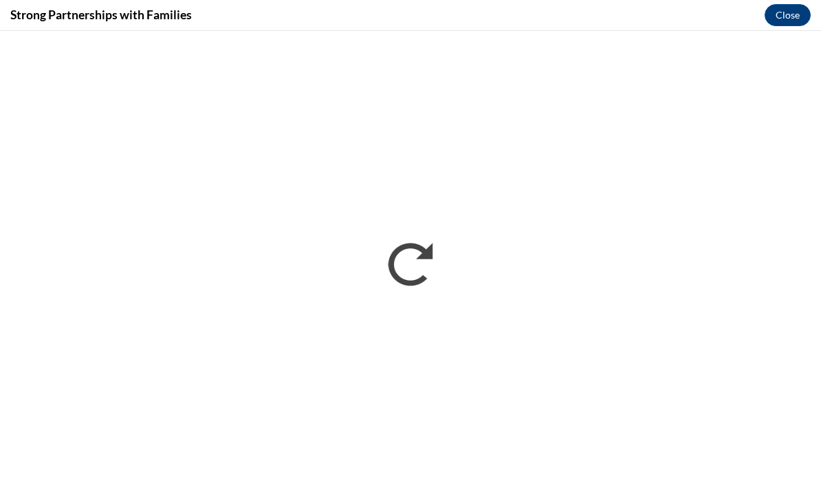
scroll to position [1618, 0]
